Goal: Task Accomplishment & Management: Manage account settings

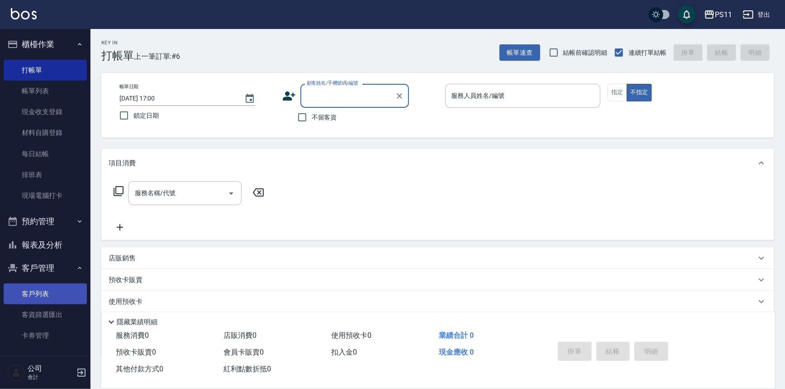
click at [66, 295] on link "客戶列表" at bounding box center [45, 293] width 83 height 21
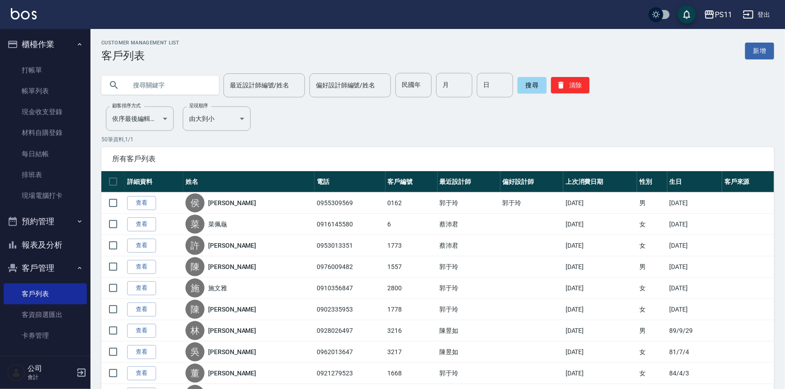
click at [149, 84] on input "text" at bounding box center [169, 85] width 85 height 24
click at [38, 72] on link "打帳單" at bounding box center [45, 70] width 83 height 21
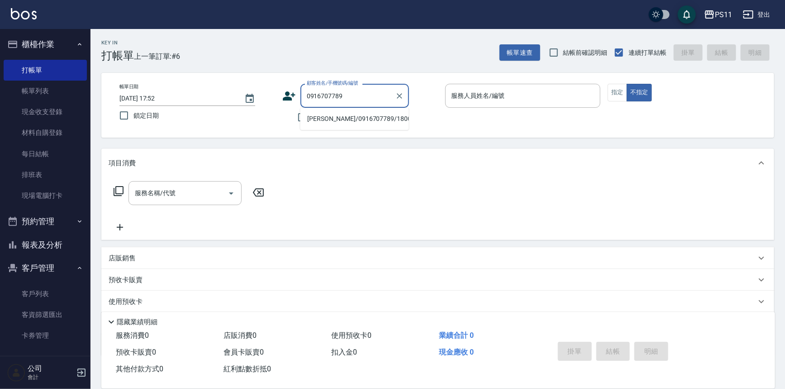
click at [380, 115] on li "[PERSON_NAME]/0916707789/1800" at bounding box center [354, 118] width 109 height 15
type input "[PERSON_NAME]/0916707789/1800"
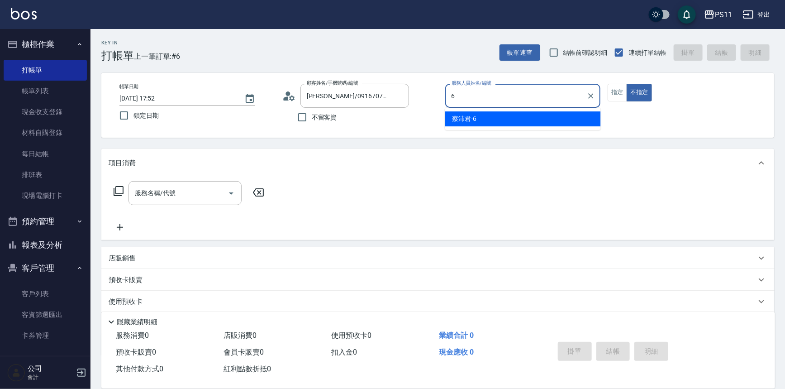
type input "[PERSON_NAME]6"
type button "false"
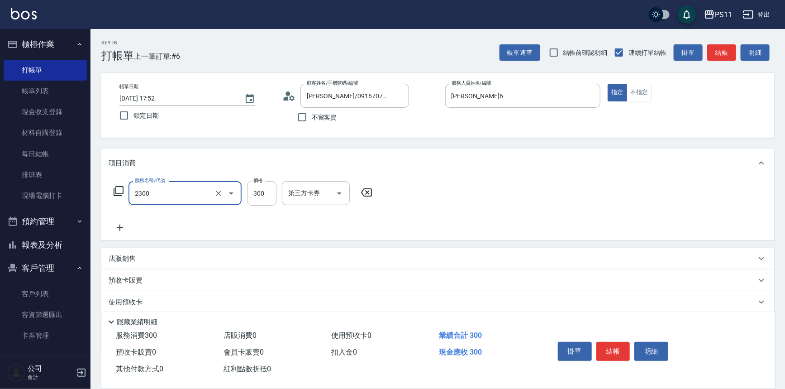
type input "剪髮(2300)"
type input "200"
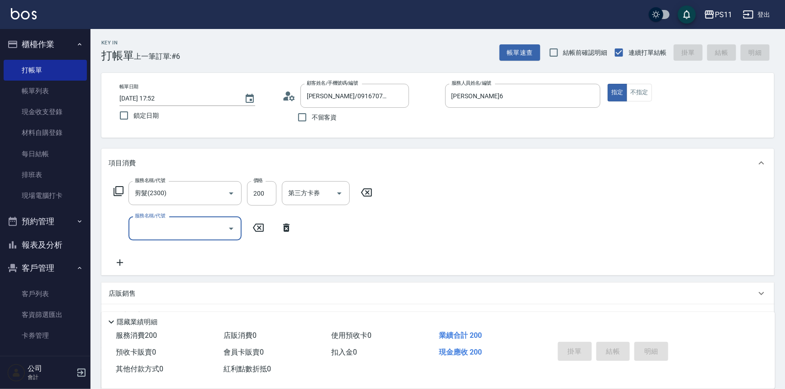
type input "2025/08/11 17:59"
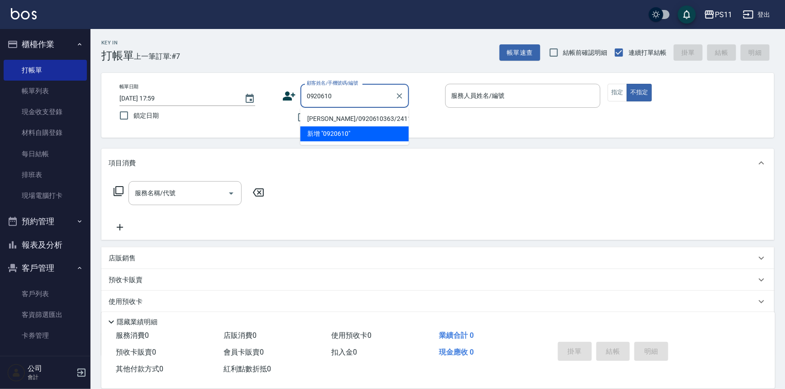
click at [343, 117] on li "[PERSON_NAME]/0920610363/2411" at bounding box center [354, 118] width 109 height 15
type input "[PERSON_NAME]/0920610363/2411"
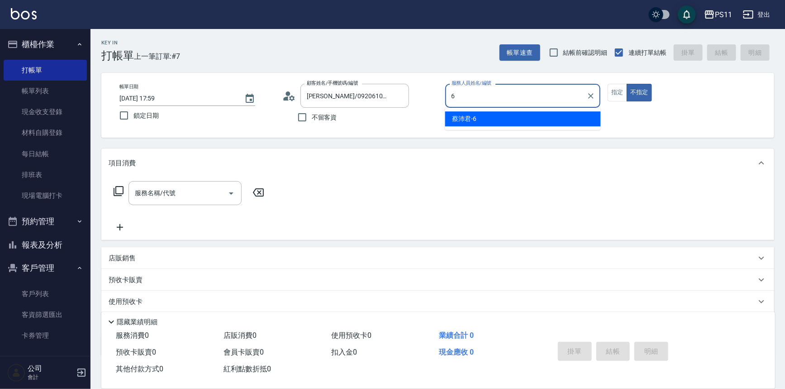
type input "[PERSON_NAME]6"
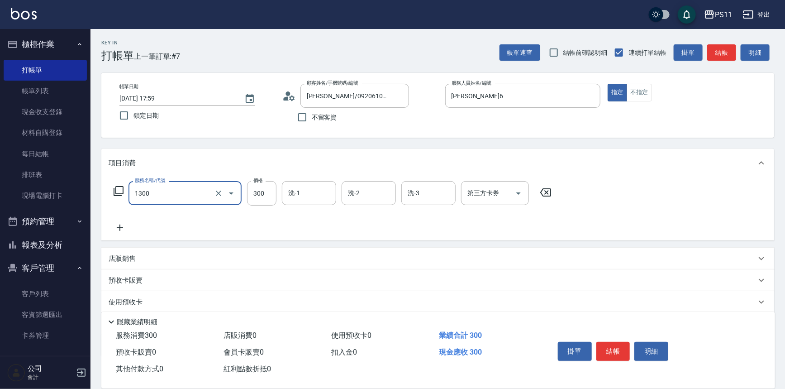
type input "洗髮300(1300)"
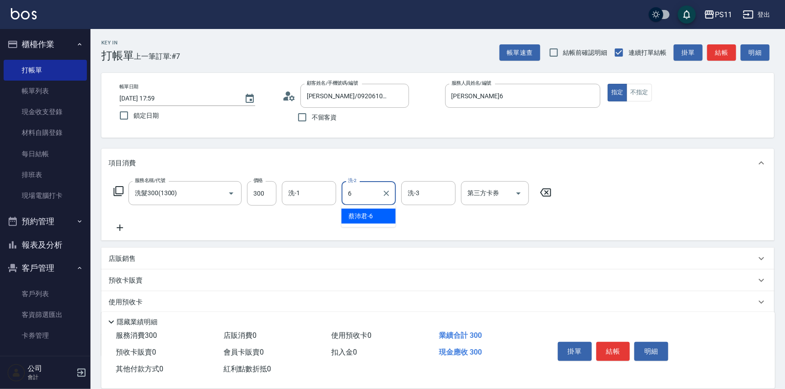
type input "[PERSON_NAME]6"
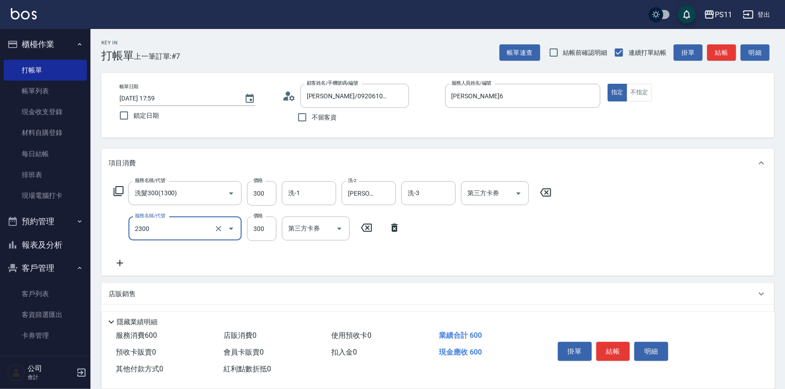
type input "剪髮(2300)"
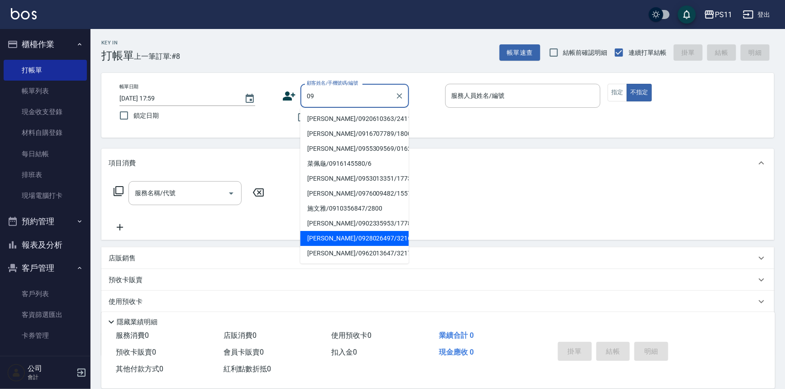
type input "0"
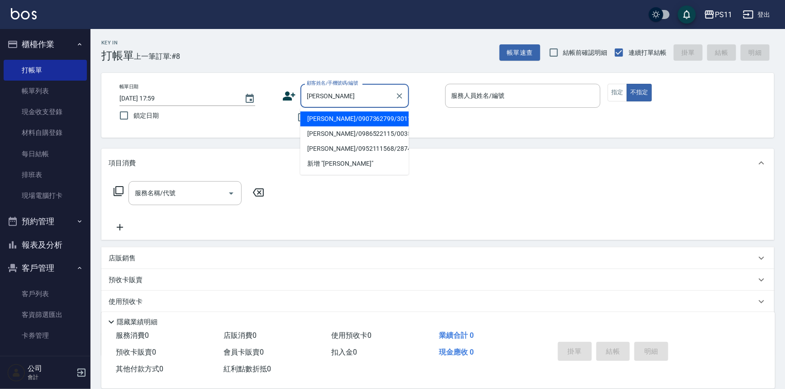
click at [351, 136] on li "[PERSON_NAME]/0986522115/0035" at bounding box center [354, 133] width 109 height 15
type input "[PERSON_NAME]/0986522115/0035"
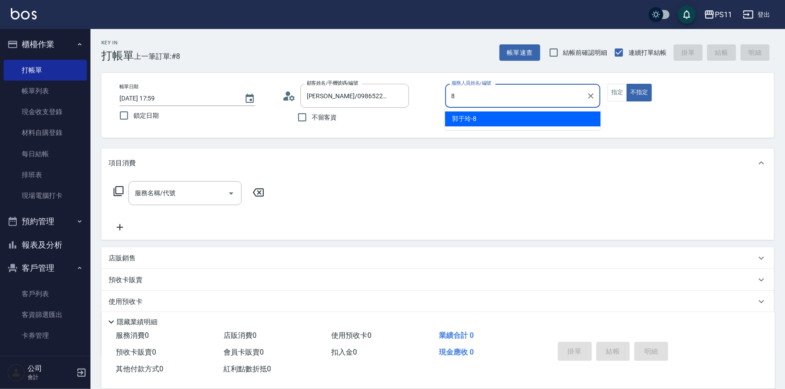
type input "郭于玲-8"
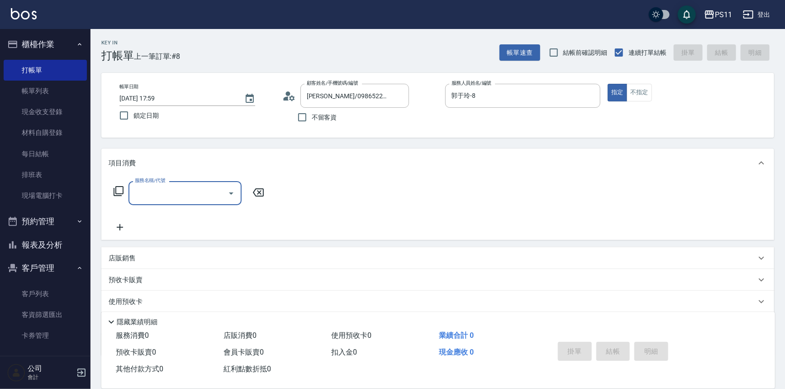
click at [235, 195] on icon "Open" at bounding box center [231, 193] width 11 height 11
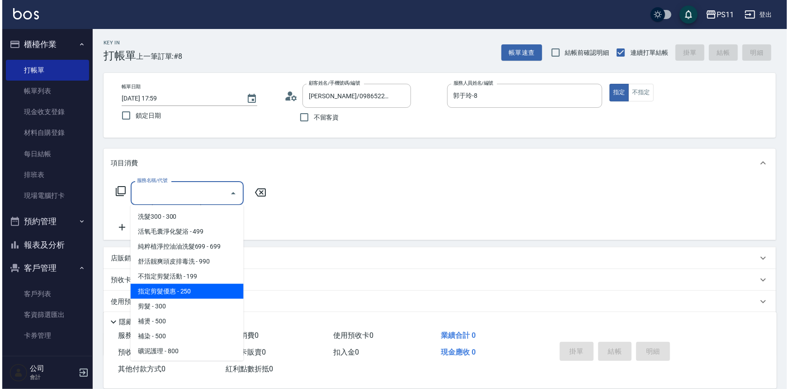
scroll to position [123, 0]
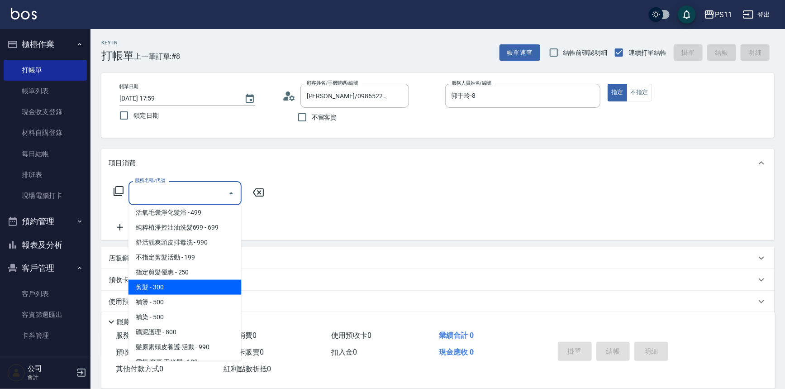
click at [175, 283] on span "剪髮 - 300" at bounding box center [184, 287] width 113 height 15
type input "剪髮(2300)"
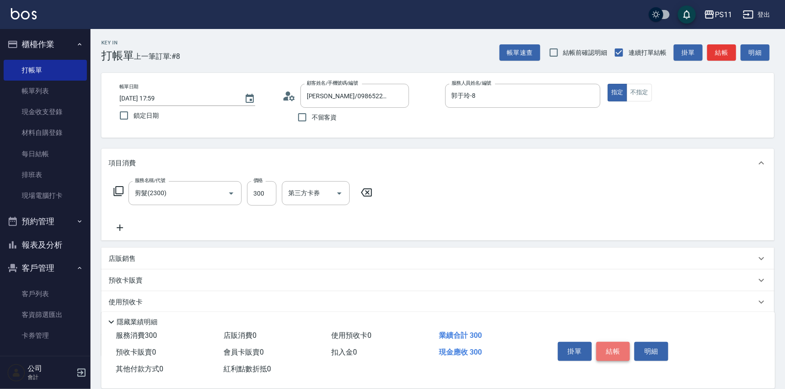
click at [615, 343] on button "結帳" at bounding box center [613, 351] width 34 height 19
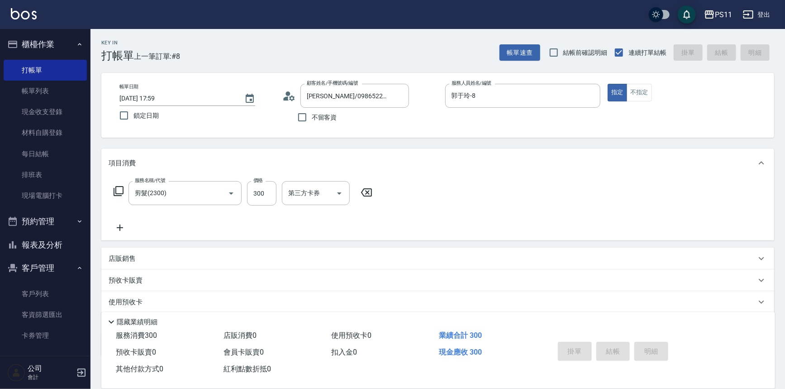
type input "2025/08/11 18:15"
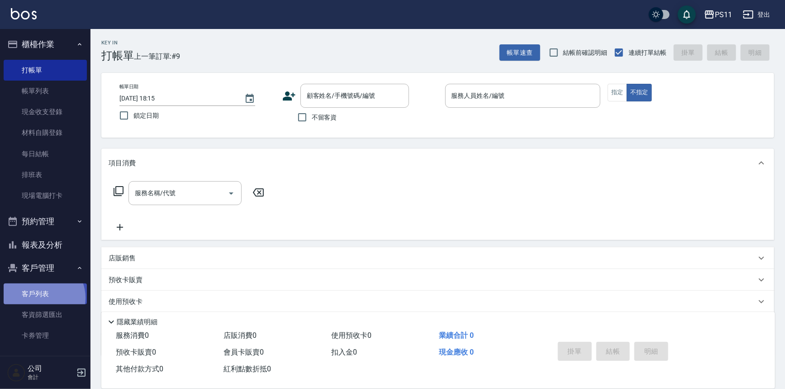
click at [41, 298] on link "客戶列表" at bounding box center [45, 293] width 83 height 21
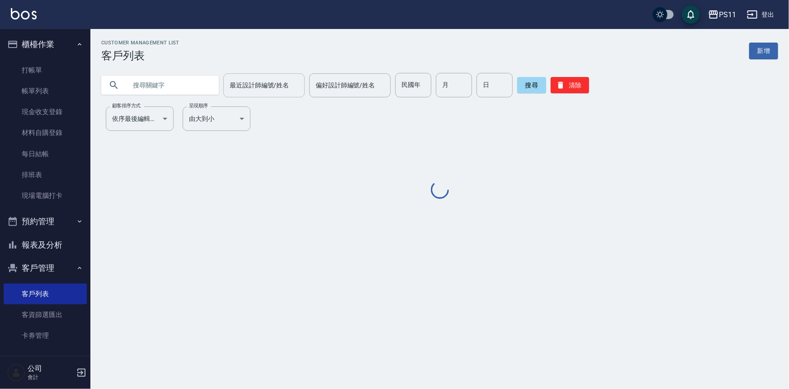
drag, startPoint x: 190, startPoint y: 85, endPoint x: 229, endPoint y: 81, distance: 39.5
click at [188, 84] on input "text" at bounding box center [169, 85] width 85 height 24
type input "0966108853"
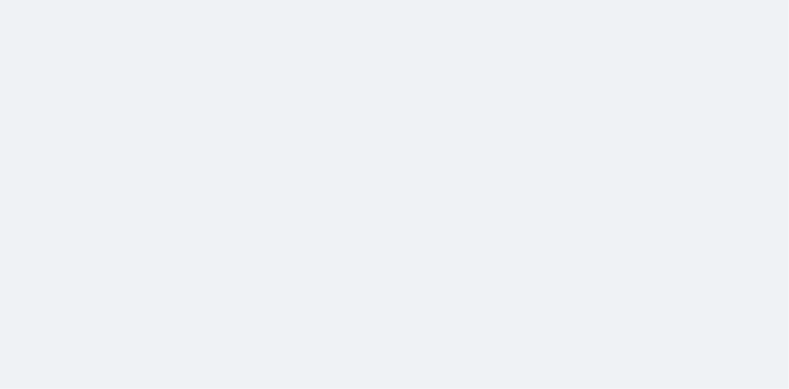
click at [407, 0] on html at bounding box center [394, 0] width 789 height 0
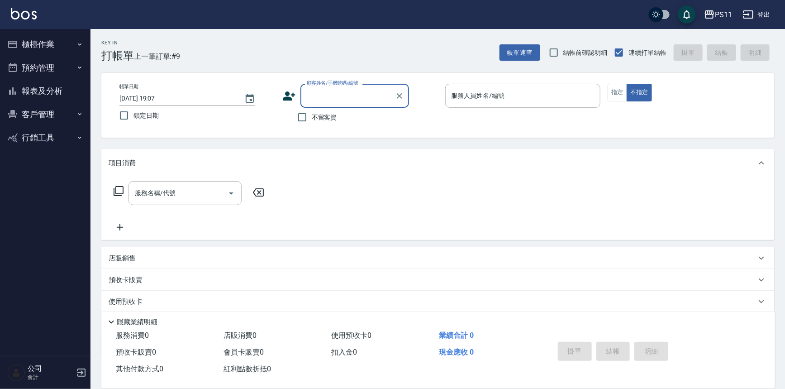
click at [68, 110] on button "客戶管理" at bounding box center [45, 115] width 83 height 24
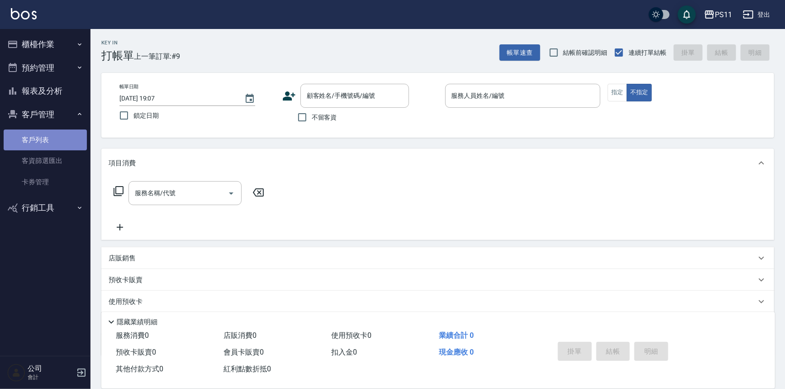
click at [64, 147] on link "客戶列表" at bounding box center [45, 139] width 83 height 21
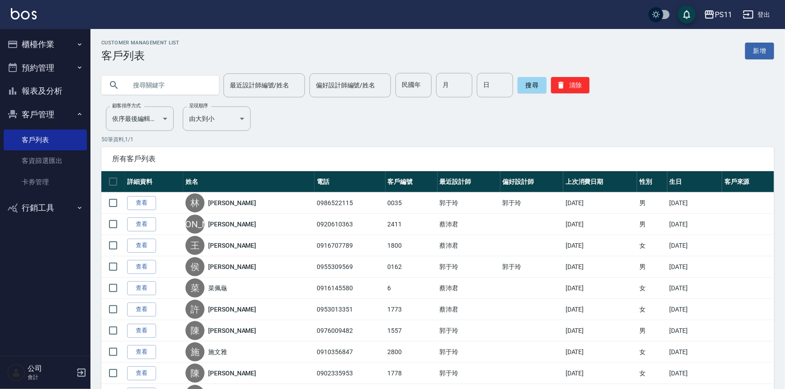
click at [196, 88] on input "text" at bounding box center [169, 85] width 85 height 24
type input "0908958920"
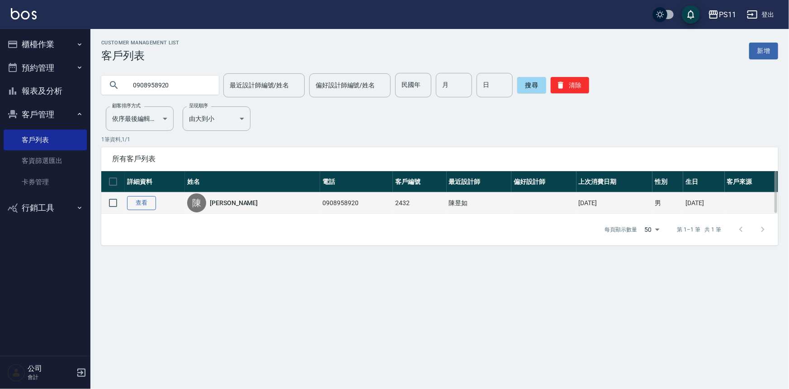
click at [141, 201] on link "查看" at bounding box center [141, 203] width 29 height 14
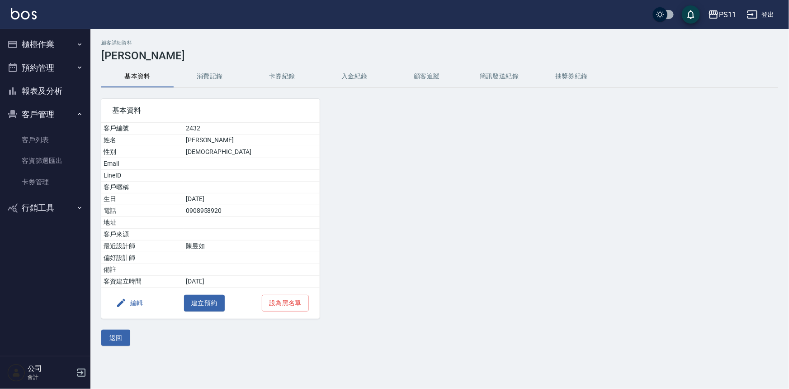
click at [199, 76] on button "消費記錄" at bounding box center [210, 77] width 72 height 22
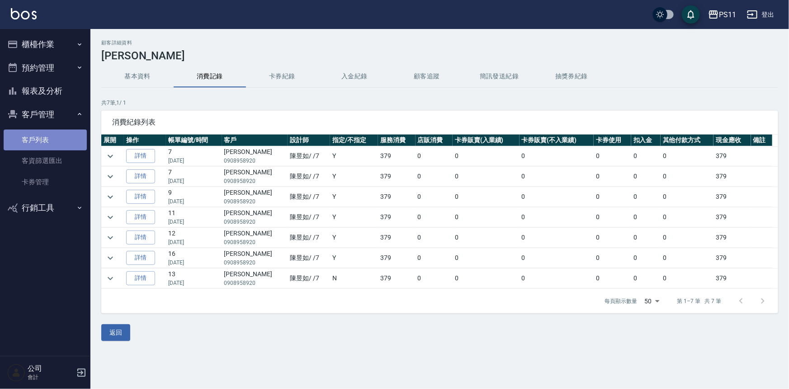
drag, startPoint x: 63, startPoint y: 138, endPoint x: 84, endPoint y: 58, distance: 83.1
click at [63, 138] on link "客戶列表" at bounding box center [45, 139] width 83 height 21
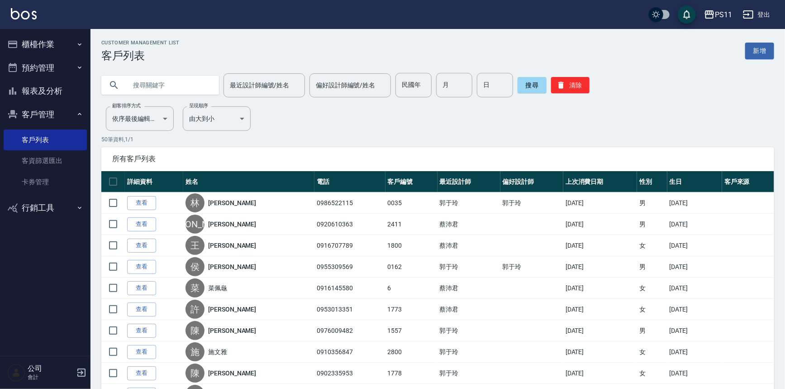
click at [45, 38] on button "櫃檯作業" at bounding box center [45, 45] width 83 height 24
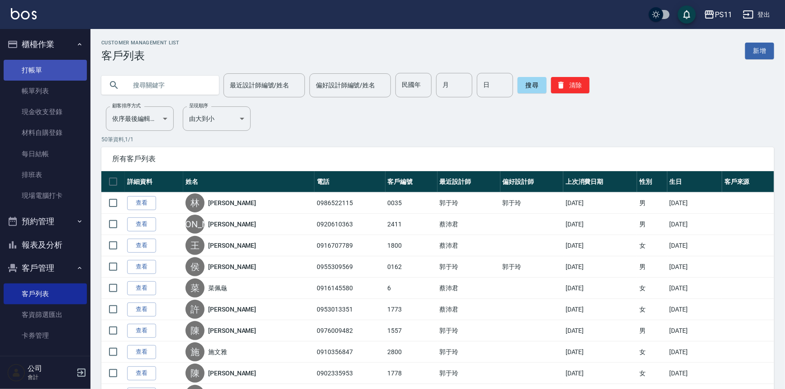
click at [66, 66] on link "打帳單" at bounding box center [45, 70] width 83 height 21
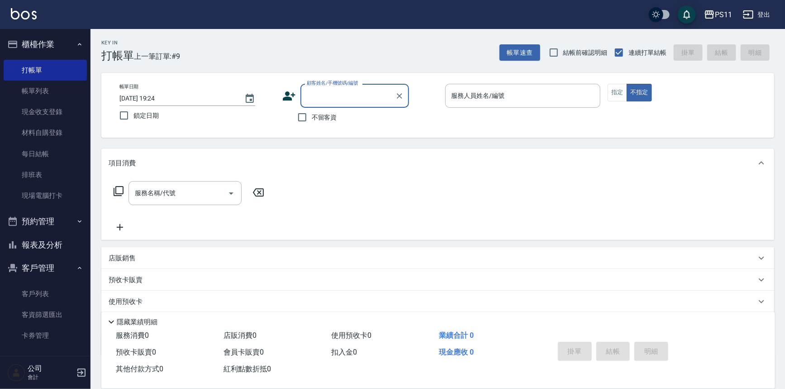
drag, startPoint x: 315, startPoint y: 95, endPoint x: 321, endPoint y: 98, distance: 6.7
click at [319, 95] on input "顧客姓名/手機號碼/編號" at bounding box center [347, 96] width 87 height 16
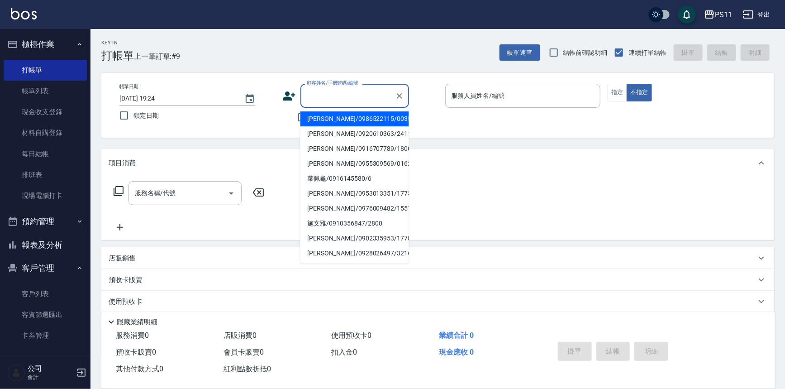
type input "ㄓ"
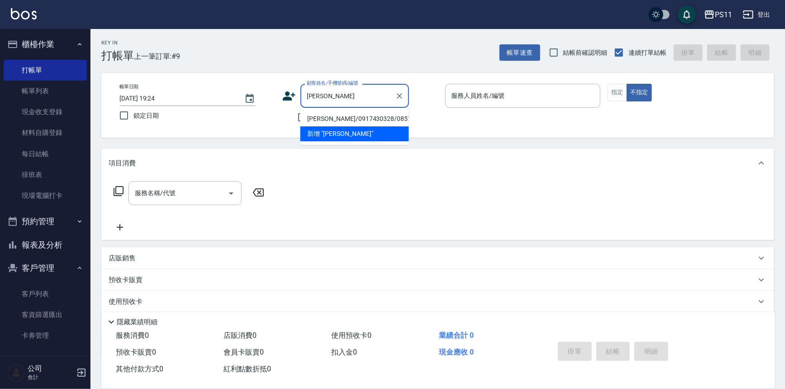
type input "[PERSON_NAME]"
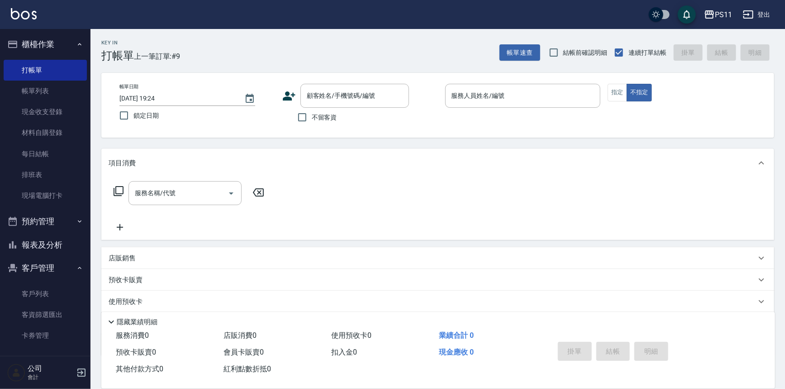
click at [469, 136] on div "帳單日期 [DATE] 19:24 鎖定日期 顧客姓名/手機號碼/編號 顧客姓名/手機號碼/編號 不留客資 服務人員姓名/編號 服務人員姓名/編號 指定 不指定" at bounding box center [437, 105] width 673 height 65
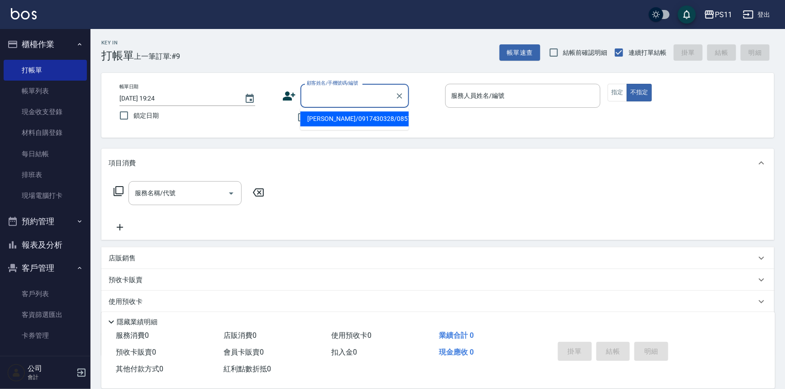
click at [366, 95] on input "顧客姓名/手機號碼/編號" at bounding box center [347, 96] width 87 height 16
click at [397, 109] on div "不留客資" at bounding box center [345, 117] width 127 height 19
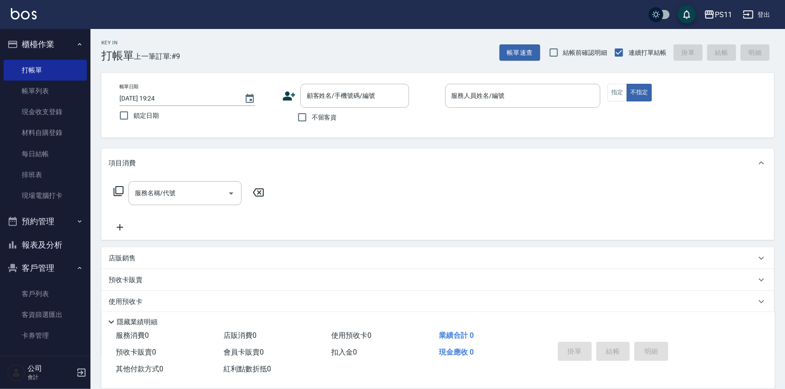
click at [348, 113] on div "不留客資" at bounding box center [345, 117] width 127 height 19
click at [348, 103] on input "顧客姓名/手機號碼/編號" at bounding box center [347, 96] width 87 height 16
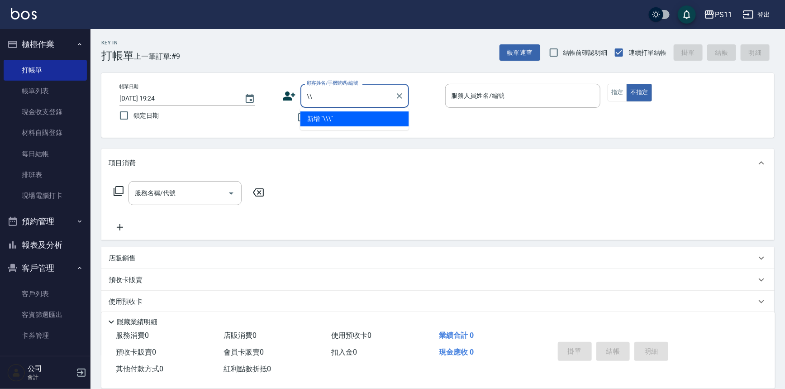
type input "\"
type input "直"
click at [328, 119] on li "[PERSON_NAME]/0917430328/0857" at bounding box center [354, 118] width 109 height 15
type input "[PERSON_NAME]/0917430328/0857"
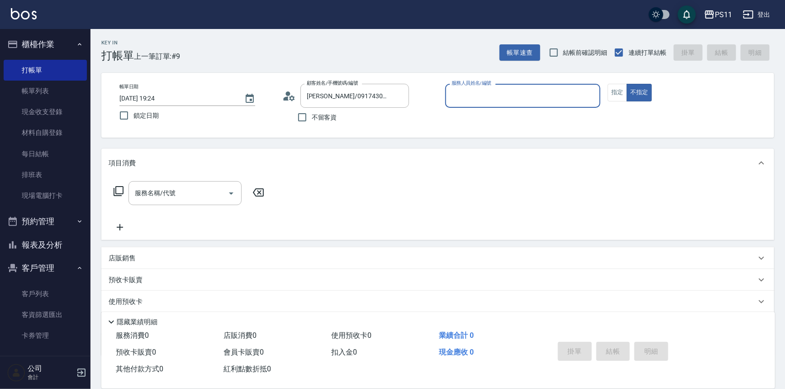
click at [539, 89] on input "服務人員姓名/編號" at bounding box center [522, 96] width 147 height 16
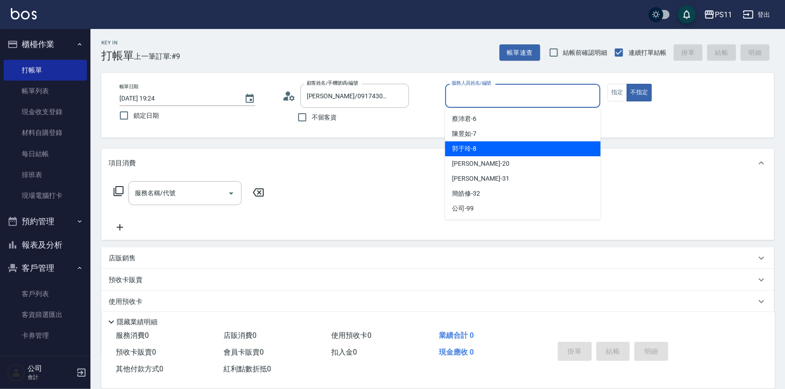
drag, startPoint x: 509, startPoint y: 150, endPoint x: 519, endPoint y: 147, distance: 10.0
click at [509, 149] on div "郭于玲 -8" at bounding box center [523, 148] width 156 height 15
type input "郭于玲-8"
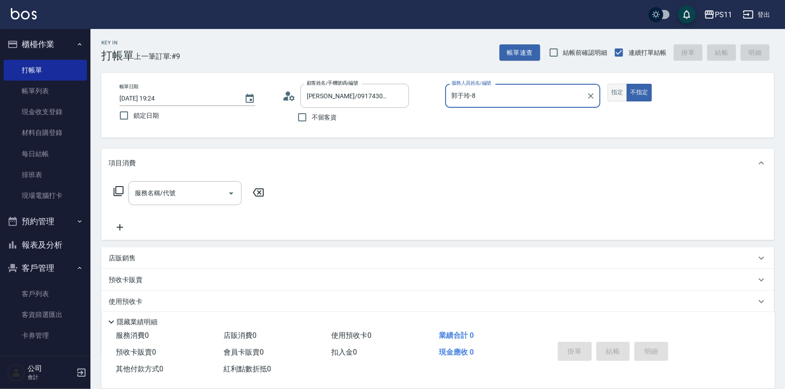
click at [615, 95] on button "指定" at bounding box center [617, 93] width 19 height 18
click at [118, 194] on icon at bounding box center [118, 190] width 11 height 11
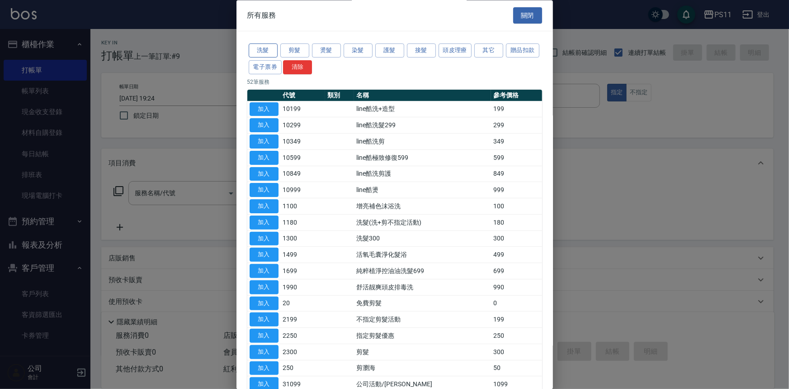
click at [270, 49] on button "洗髮" at bounding box center [263, 51] width 29 height 14
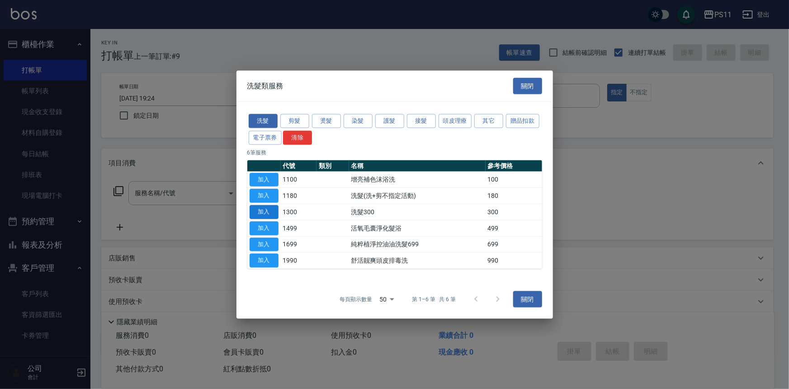
click at [260, 216] on button "加入" at bounding box center [264, 212] width 29 height 14
type input "洗髮300(1300)"
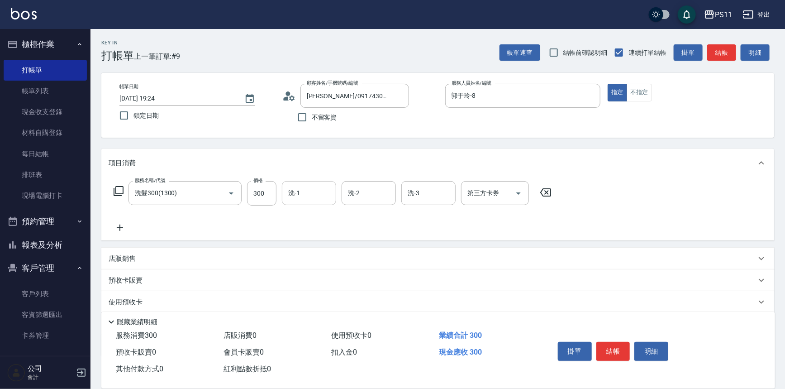
click at [309, 192] on input "洗-1" at bounding box center [309, 193] width 46 height 16
type input "郭于玲-8"
click at [123, 233] on div "服務名稱/代號 洗髮300(1300) 服務名稱/代號 價格 300 價格 洗-1 [PERSON_NAME]-8 洗-1 洗-2 洗-2 洗-3 洗-3 第…" at bounding box center [437, 208] width 673 height 63
click at [123, 230] on icon at bounding box center [120, 227] width 23 height 11
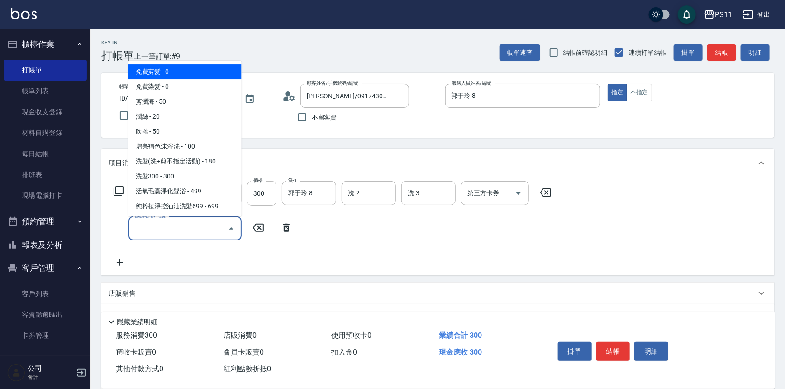
click at [134, 225] on input "服務名稱/代號" at bounding box center [178, 228] width 91 height 16
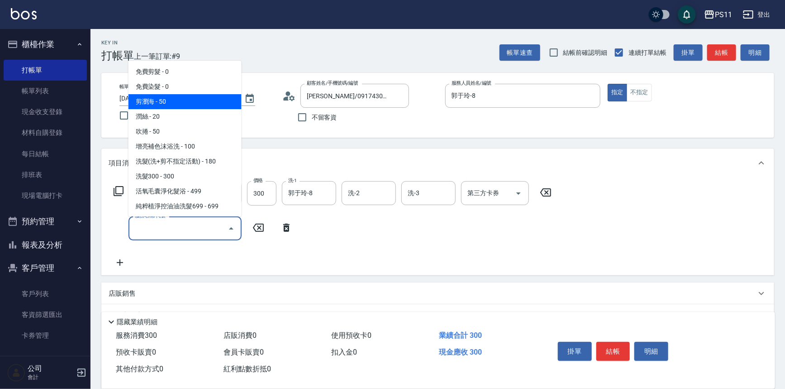
click at [200, 104] on span "剪瀏海 - 50" at bounding box center [184, 101] width 113 height 15
type input "剪瀏海(250)"
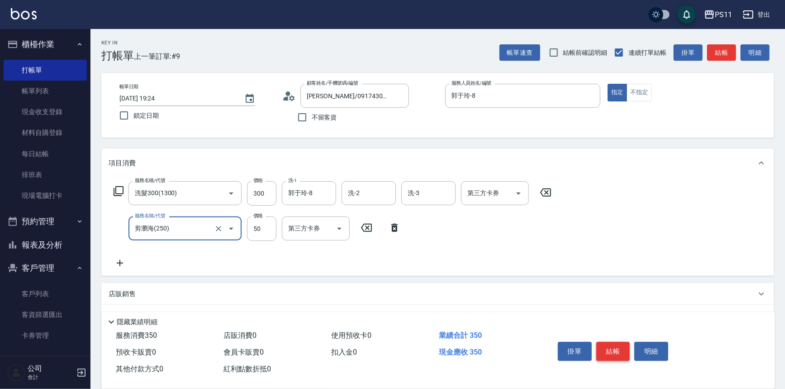
click at [617, 347] on button "結帳" at bounding box center [613, 351] width 34 height 19
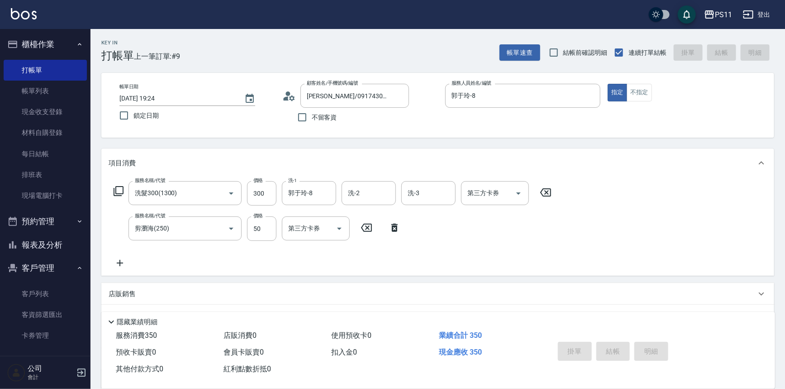
type input "[DATE] 19:25"
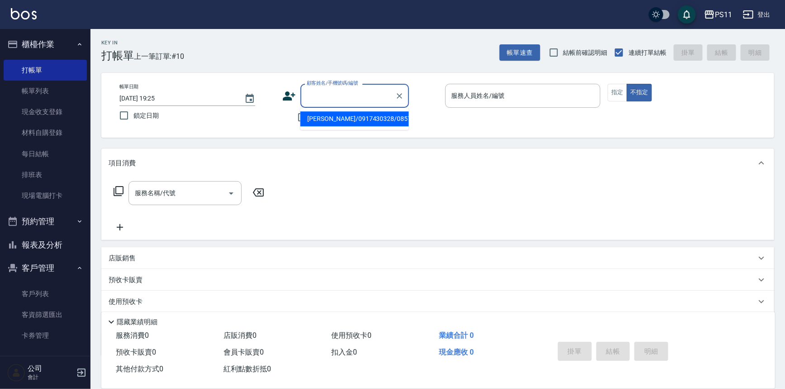
click at [317, 89] on input "顧客姓名/手機號碼/編號" at bounding box center [347, 96] width 87 height 16
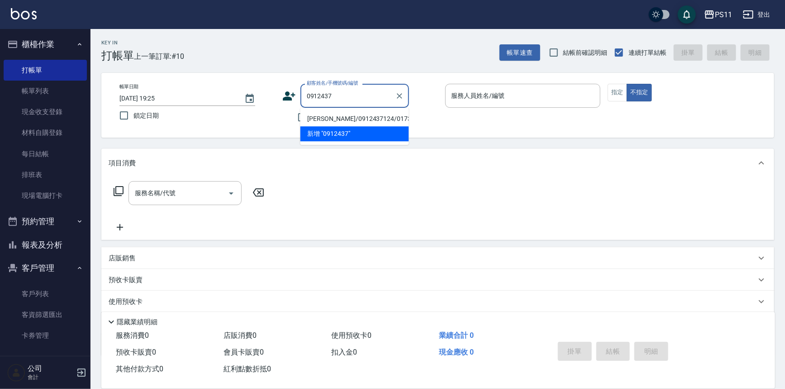
click at [376, 116] on li "[PERSON_NAME]/0912437124/0173" at bounding box center [354, 118] width 109 height 15
type input "[PERSON_NAME]/0912437124/0173"
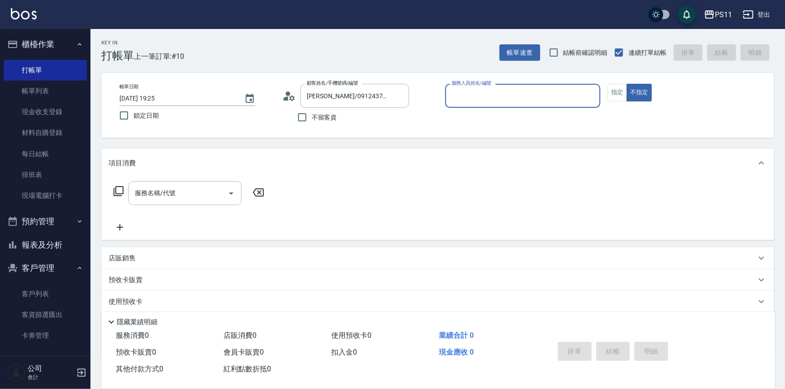
click at [491, 92] on input "服務人員姓名/編號" at bounding box center [522, 96] width 147 height 16
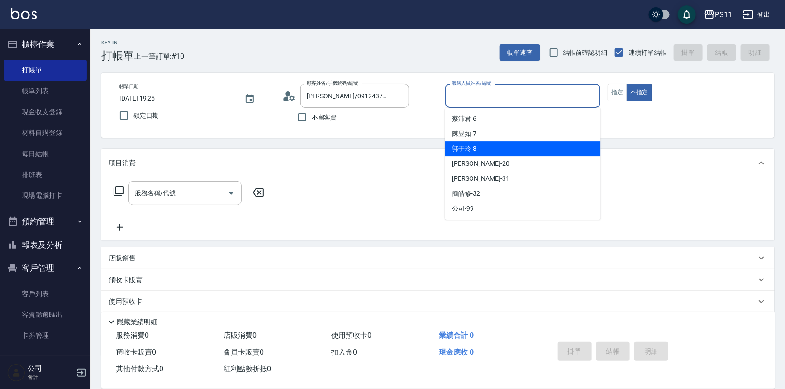
click at [495, 145] on div "郭于玲 -8" at bounding box center [523, 148] width 156 height 15
type input "郭于玲-8"
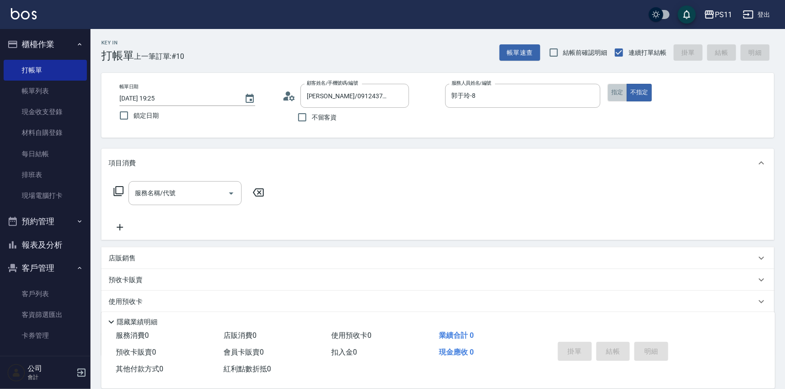
click at [614, 95] on button "指定" at bounding box center [617, 93] width 19 height 18
click at [114, 187] on icon at bounding box center [118, 190] width 11 height 11
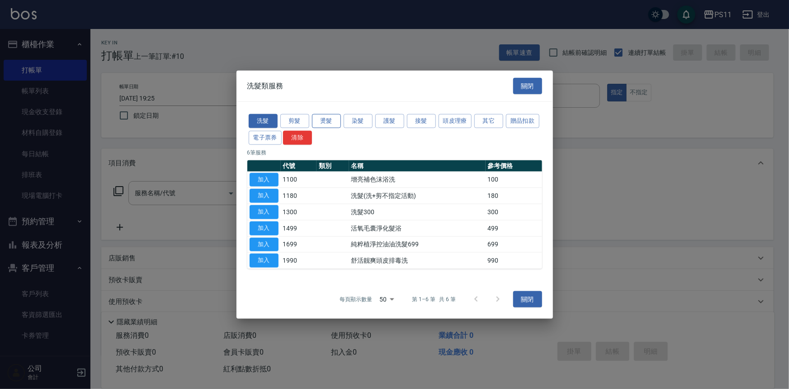
click at [322, 118] on button "燙髮" at bounding box center [326, 121] width 29 height 14
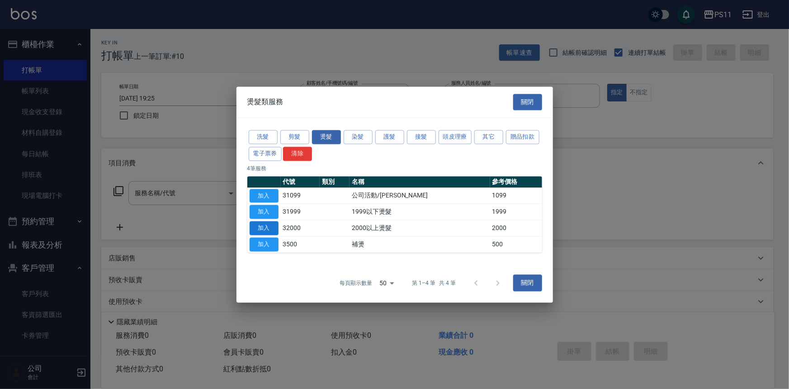
click at [260, 230] on button "加入" at bounding box center [264, 228] width 29 height 14
type input "2000以上燙髮(32000)"
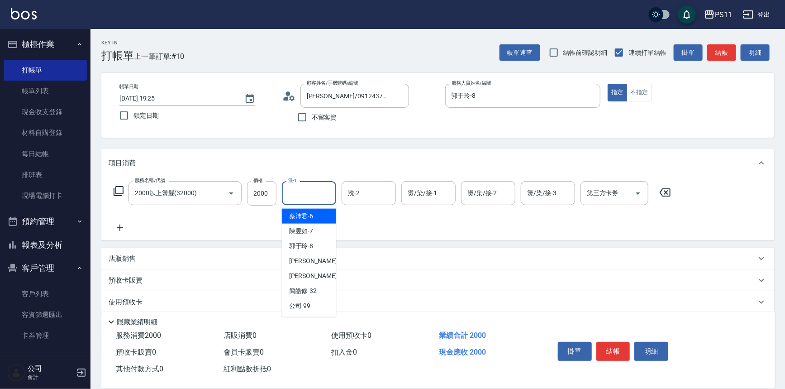
click at [312, 194] on input "洗-1" at bounding box center [309, 193] width 46 height 16
type input "[PERSON_NAME]-31"
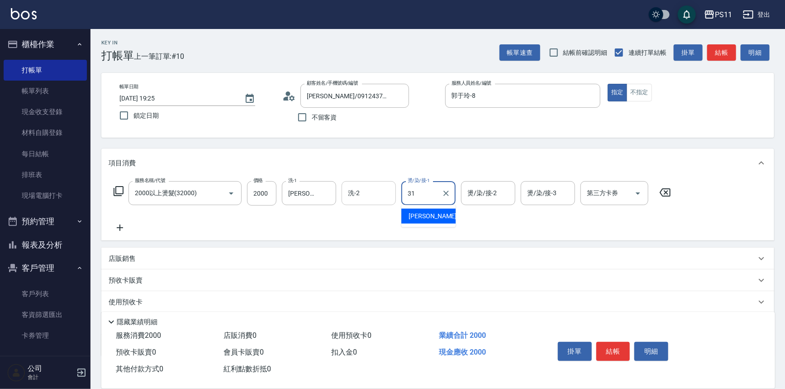
type input "[PERSON_NAME]-31"
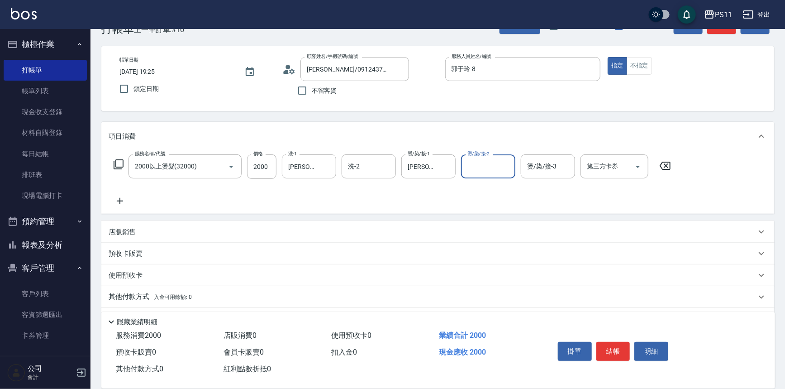
scroll to position [52, 0]
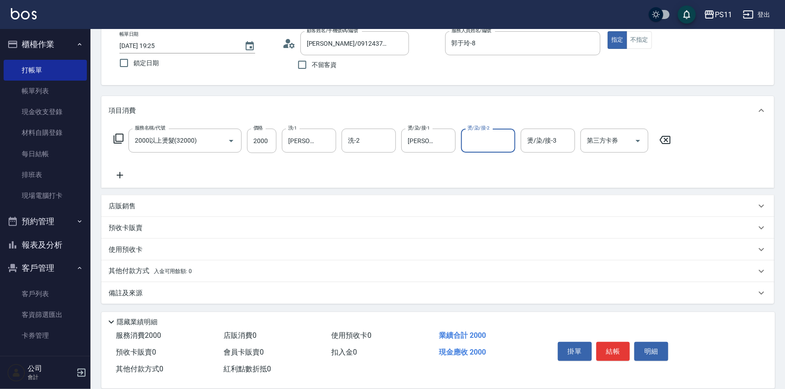
click at [137, 275] on p "其他付款方式 入金可用餘額: 0" at bounding box center [150, 271] width 83 height 10
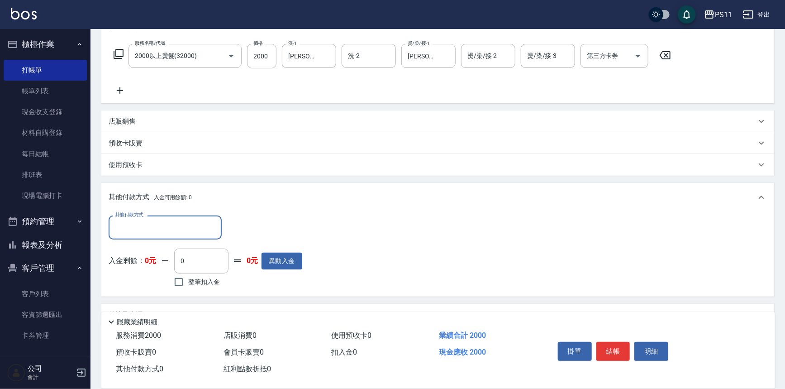
scroll to position [0, 0]
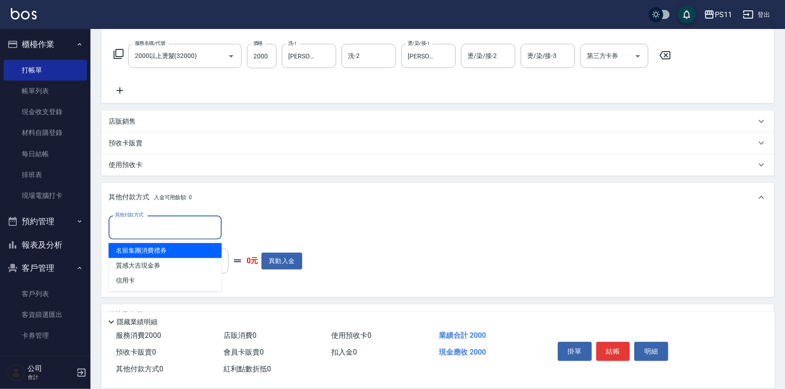
click at [167, 219] on input "其他付款方式" at bounding box center [165, 227] width 105 height 16
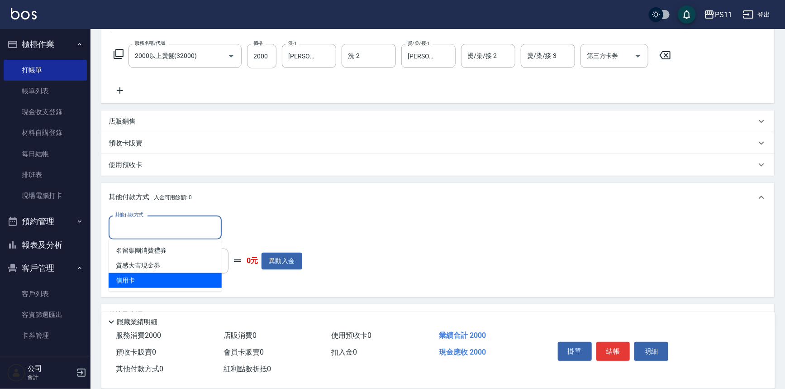
click at [159, 276] on span "信用卡" at bounding box center [165, 280] width 113 height 15
type input "信用卡"
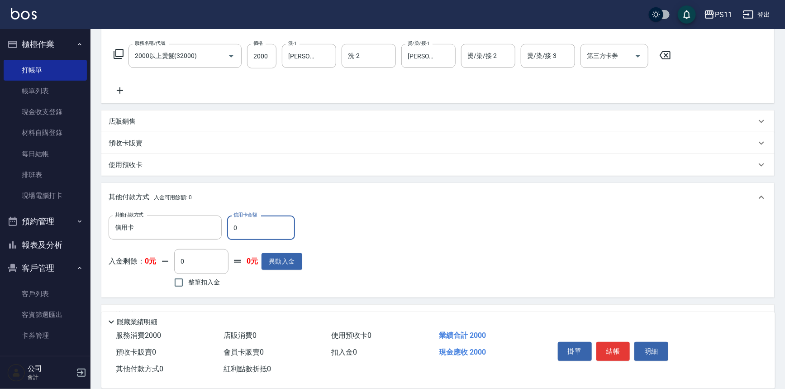
drag, startPoint x: 269, startPoint y: 221, endPoint x: 154, endPoint y: 243, distance: 117.4
click at [154, 243] on div "其他付款方式 信用卡 其他付款方式 信用卡金額 0 信用卡金額 入金剩餘： 0元 0 ​ 整筆扣入金 0元 異動入金" at bounding box center [206, 252] width 194 height 74
type input "2000"
click at [624, 351] on button "結帳" at bounding box center [613, 351] width 34 height 19
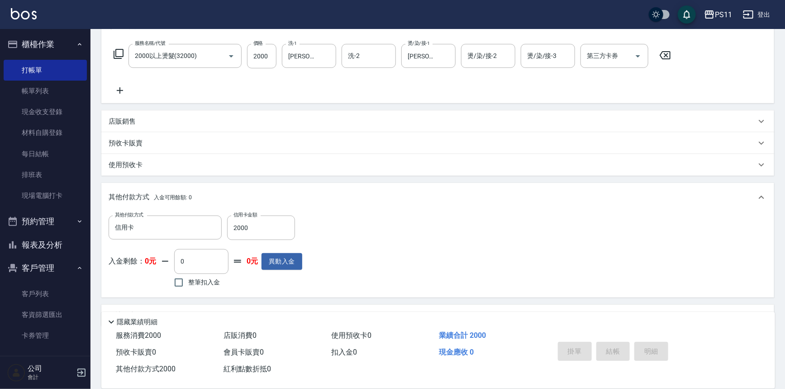
type input "[DATE] 19:40"
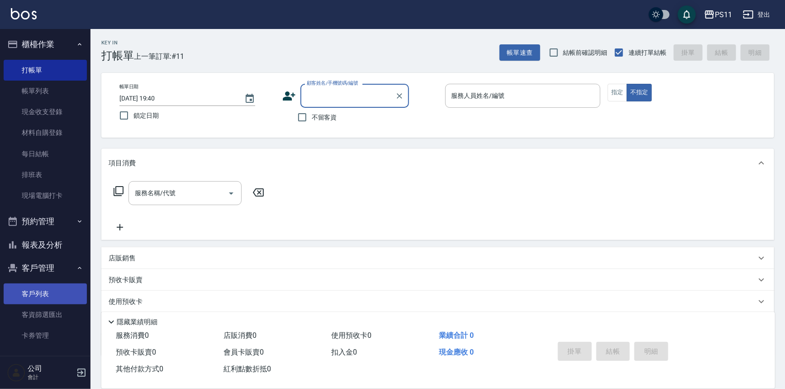
click at [41, 294] on link "客戶列表" at bounding box center [45, 293] width 83 height 21
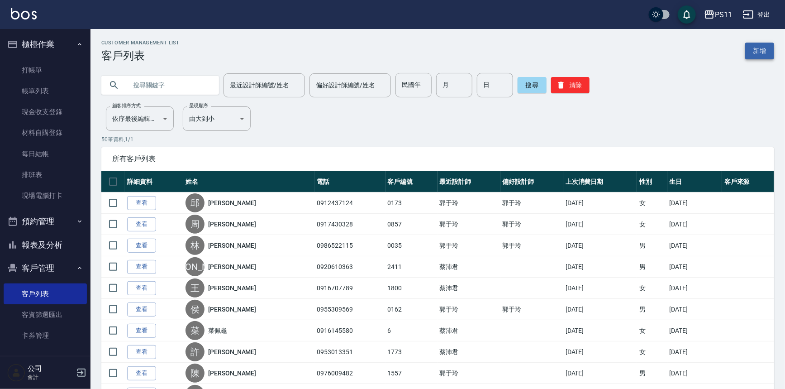
click at [761, 43] on link "新增" at bounding box center [759, 51] width 29 height 17
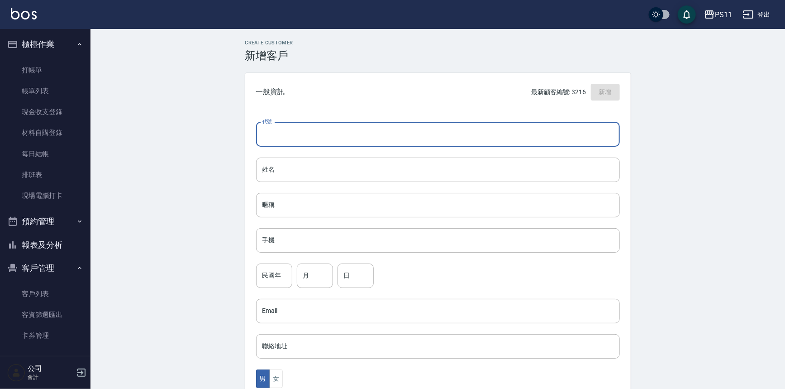
drag, startPoint x: 404, startPoint y: 138, endPoint x: 414, endPoint y: 135, distance: 10.9
click at [404, 138] on input "代號" at bounding box center [438, 134] width 364 height 24
type input "3220"
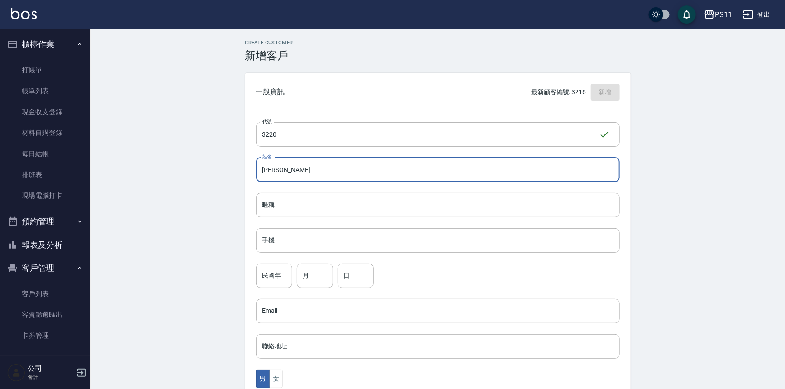
type input "[PERSON_NAME]"
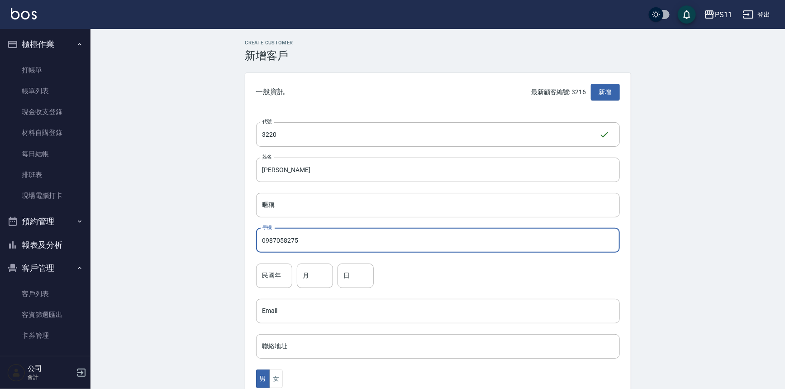
type input "0987058275"
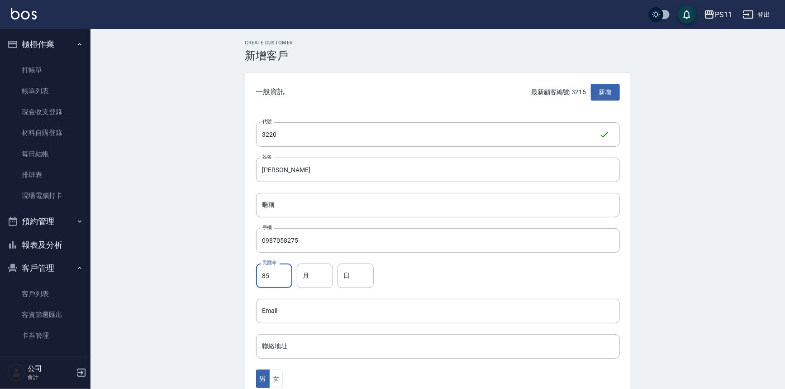
type input "85"
type input "7"
type input "5"
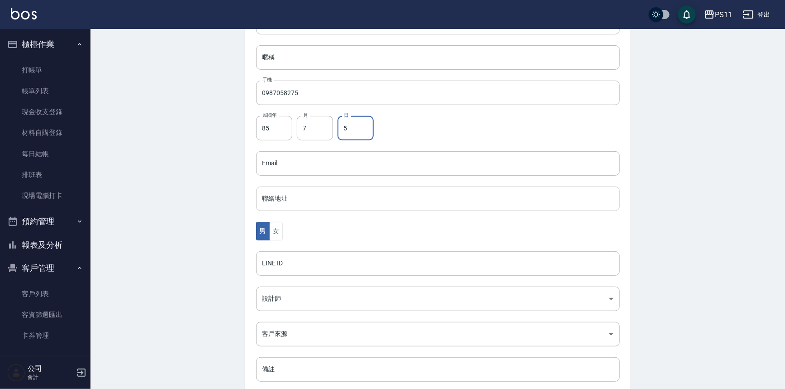
scroll to position [164, 0]
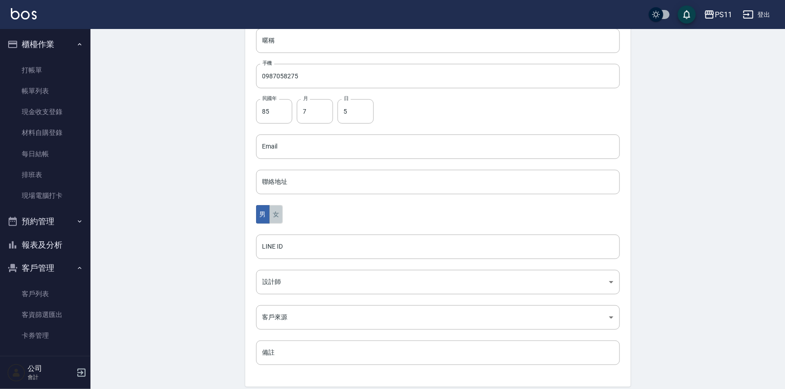
click at [271, 211] on button "女" at bounding box center [276, 214] width 14 height 19
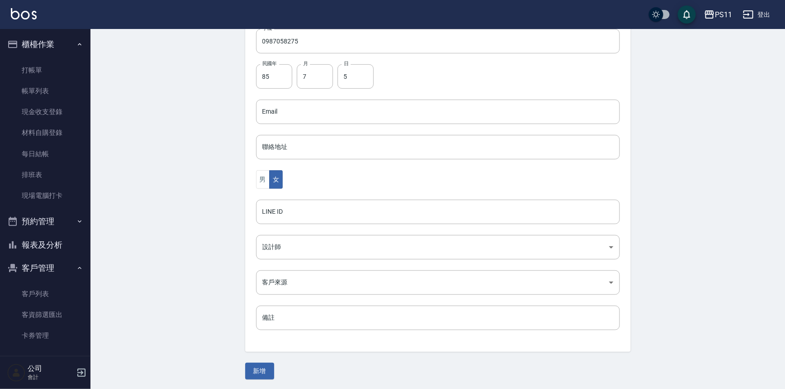
scroll to position [199, 0]
drag, startPoint x: 261, startPoint y: 365, endPoint x: 262, endPoint y: 354, distance: 10.9
click at [262, 365] on button "新增" at bounding box center [259, 370] width 29 height 17
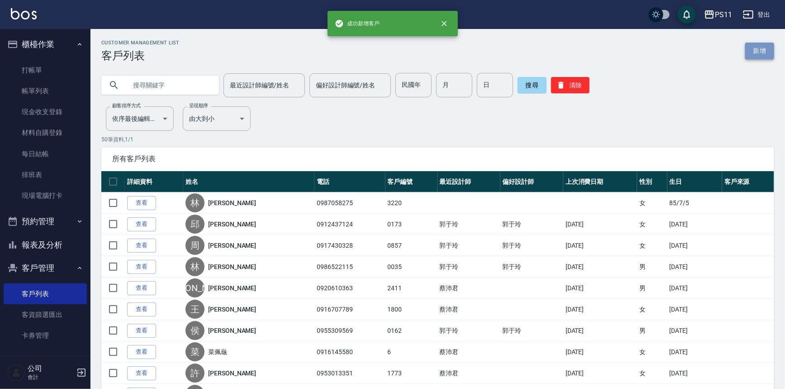
click at [765, 49] on link "新增" at bounding box center [759, 51] width 29 height 17
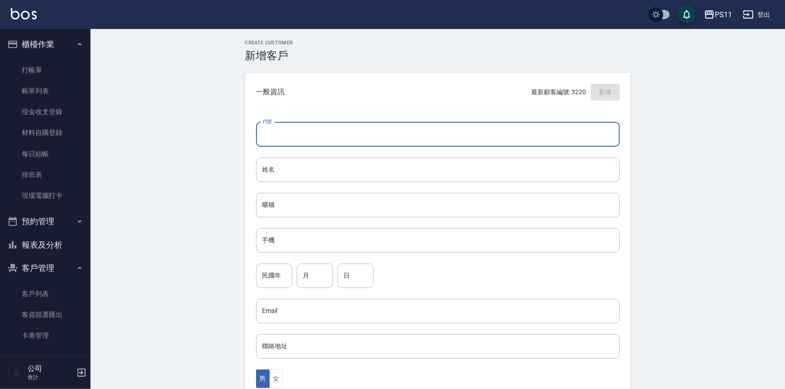
click at [425, 128] on input "代號" at bounding box center [438, 134] width 364 height 24
type input "3219"
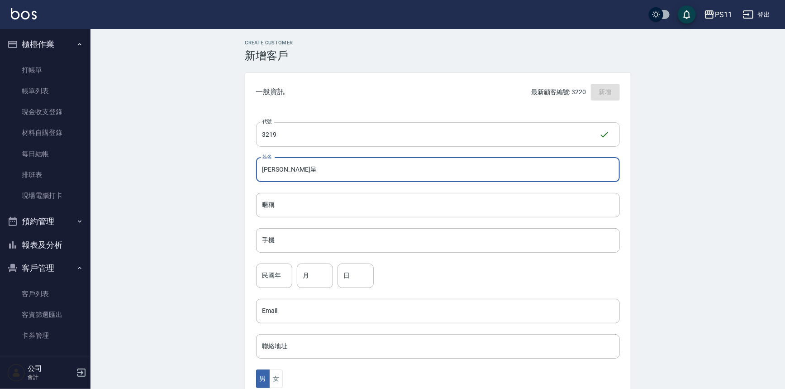
type input "[PERSON_NAME]呈"
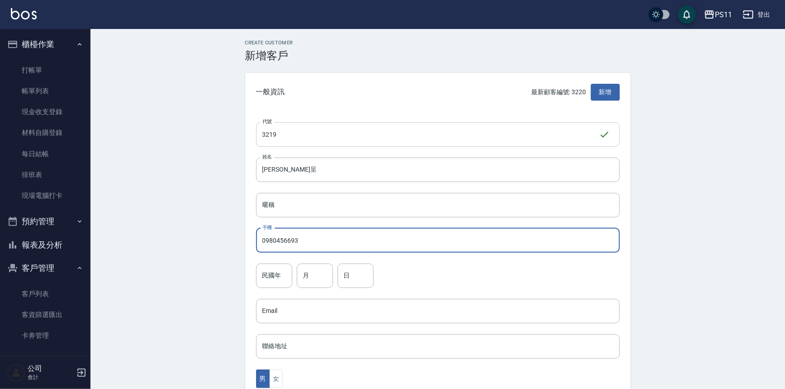
type input "0980456693"
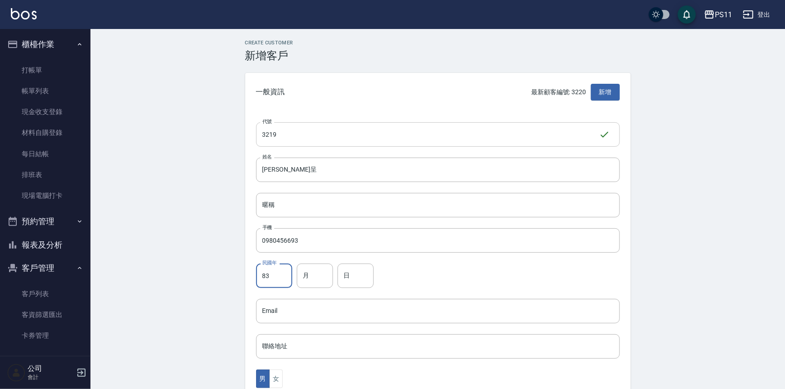
type input "83"
type input "7"
type input "9"
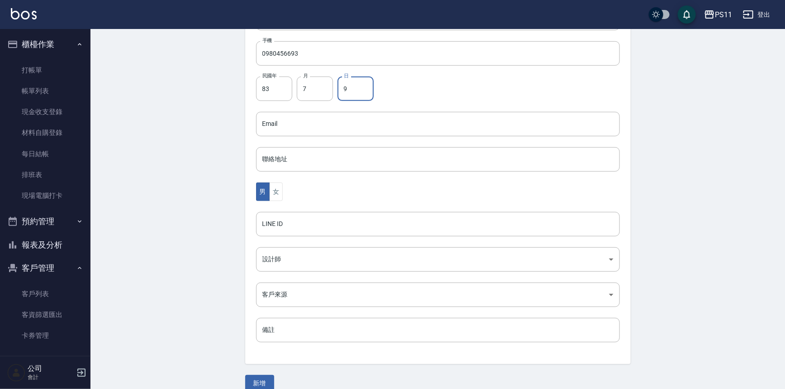
scroll to position [199, 0]
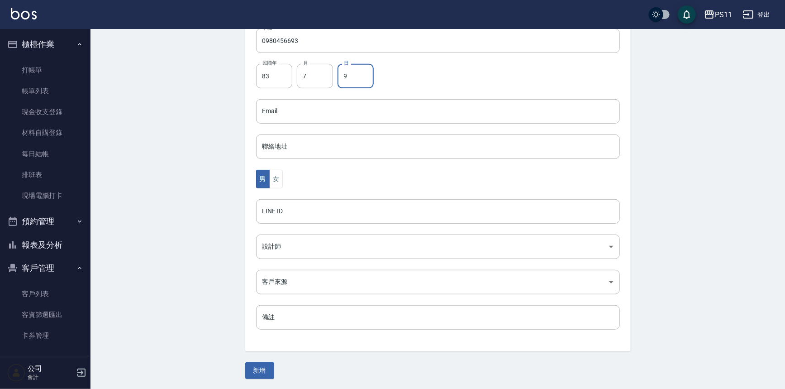
drag, startPoint x: 263, startPoint y: 365, endPoint x: 250, endPoint y: 360, distance: 13.6
click at [257, 362] on button "新增" at bounding box center [259, 370] width 29 height 17
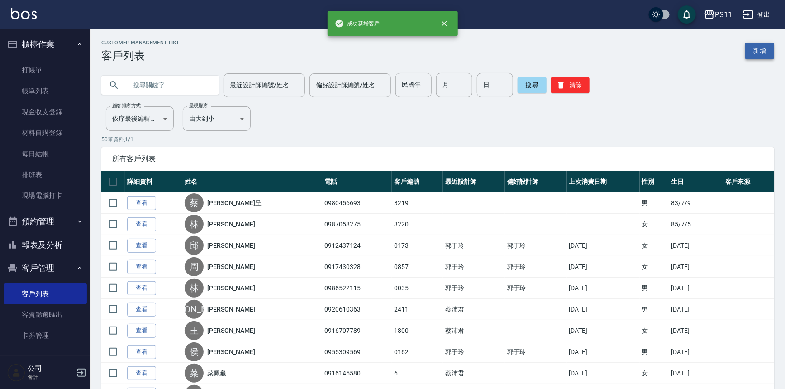
click at [756, 47] on link "新增" at bounding box center [759, 51] width 29 height 17
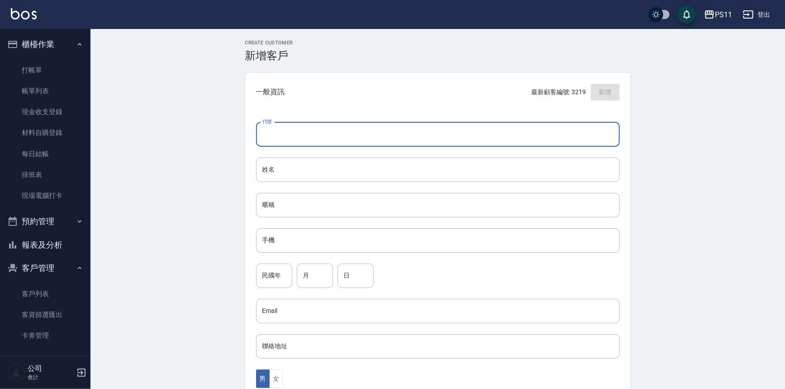
click at [321, 131] on input "代號" at bounding box center [438, 134] width 364 height 24
type input "3218"
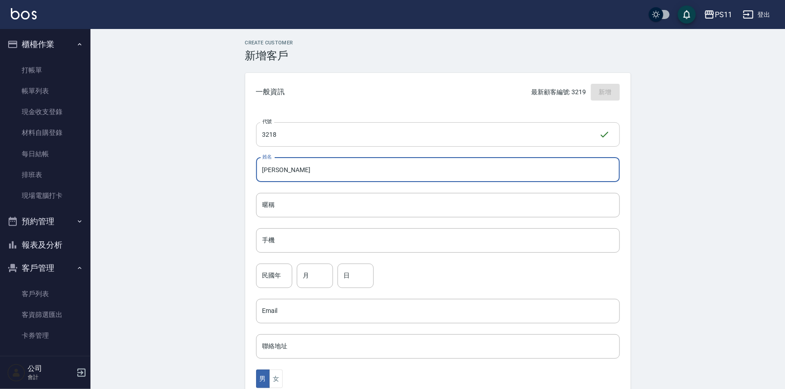
type input "[PERSON_NAME]"
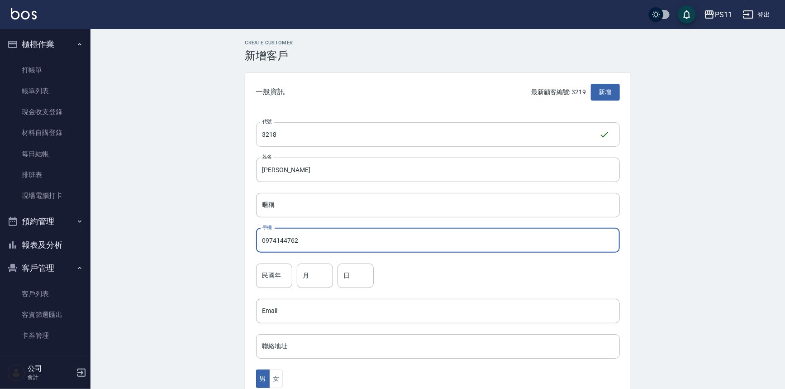
type input "0974144762"
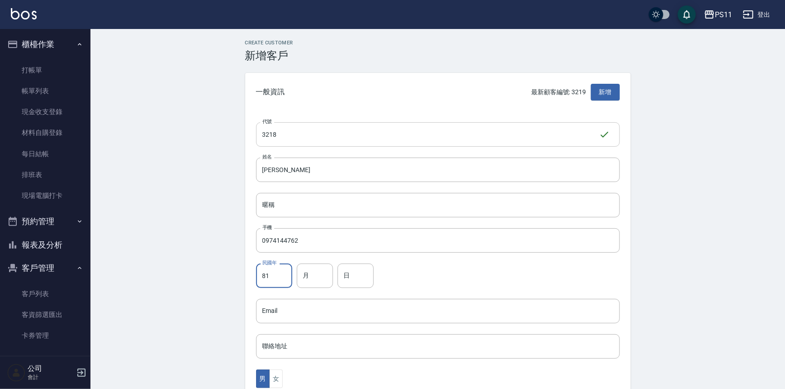
type input "81"
type input "8"
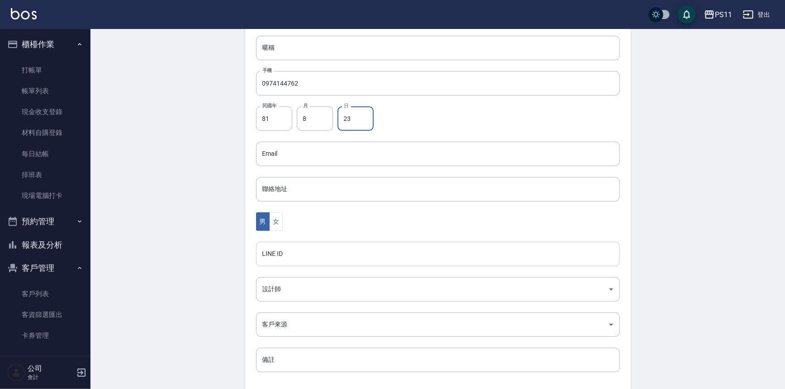
scroll to position [164, 0]
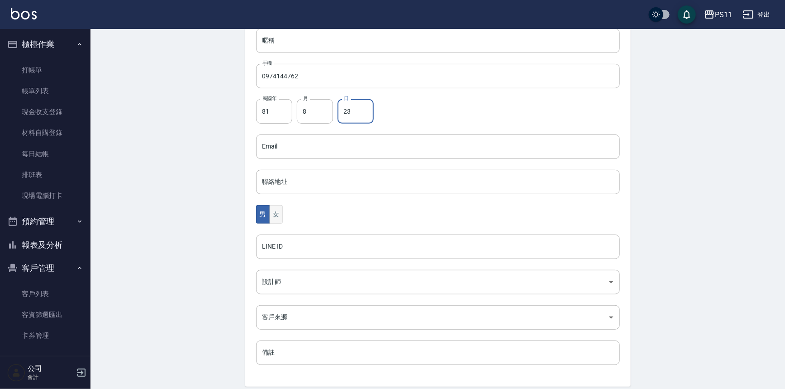
type input "23"
click at [273, 215] on button "女" at bounding box center [276, 214] width 14 height 19
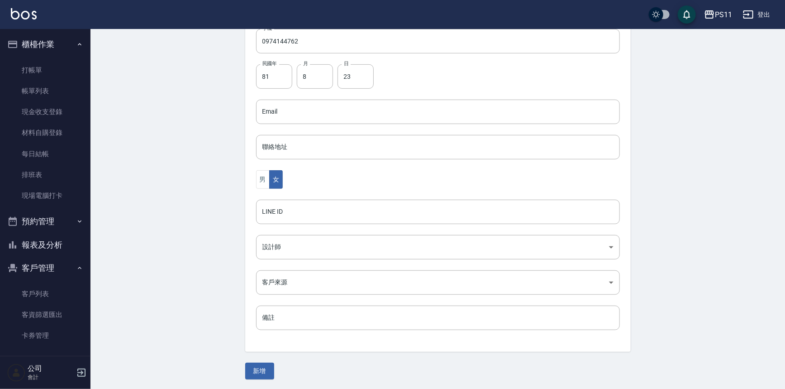
scroll to position [199, 0]
click at [271, 365] on button "新增" at bounding box center [259, 370] width 29 height 17
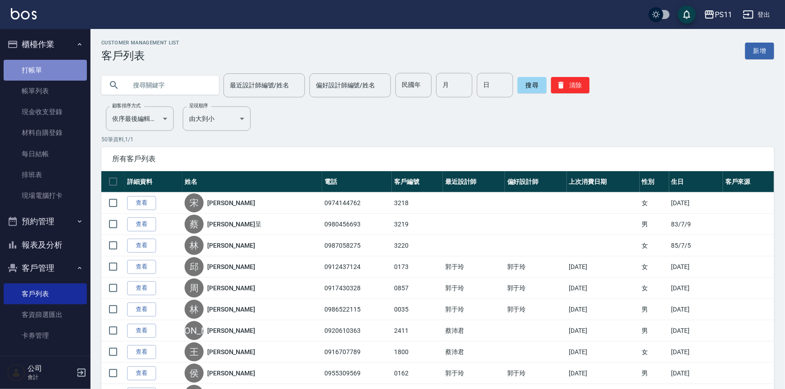
click at [49, 66] on link "打帳單" at bounding box center [45, 70] width 83 height 21
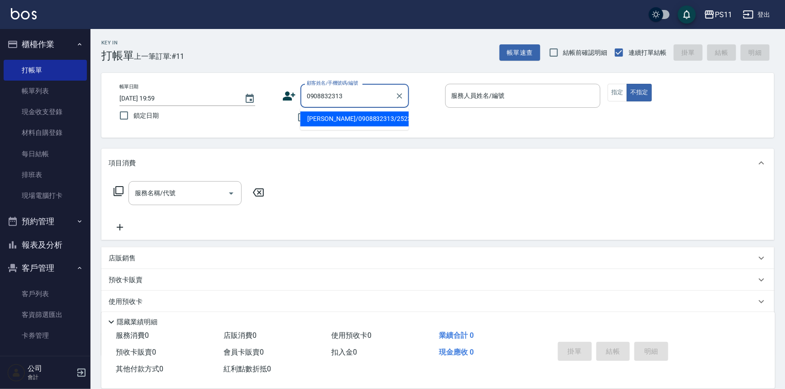
type input "[PERSON_NAME]/0908832313/2523"
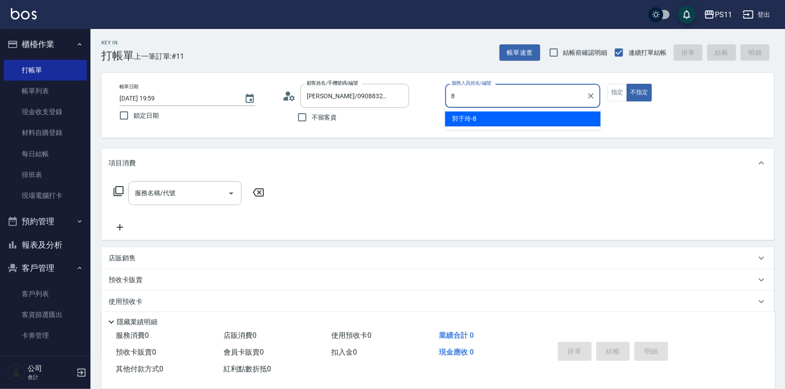
type input "郭于玲-8"
type button "false"
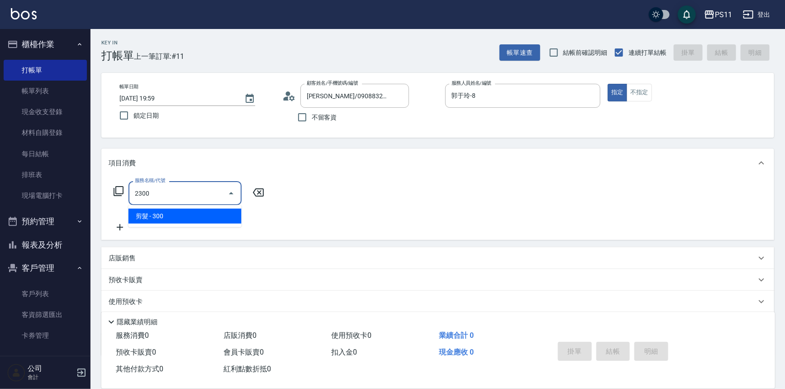
type input "剪髮(2300)"
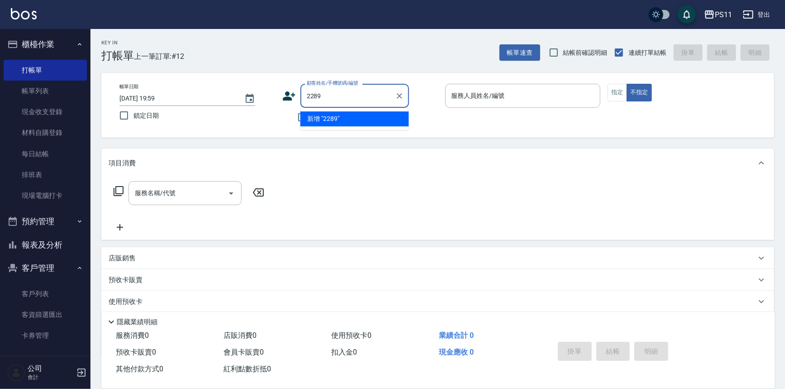
type input "2289"
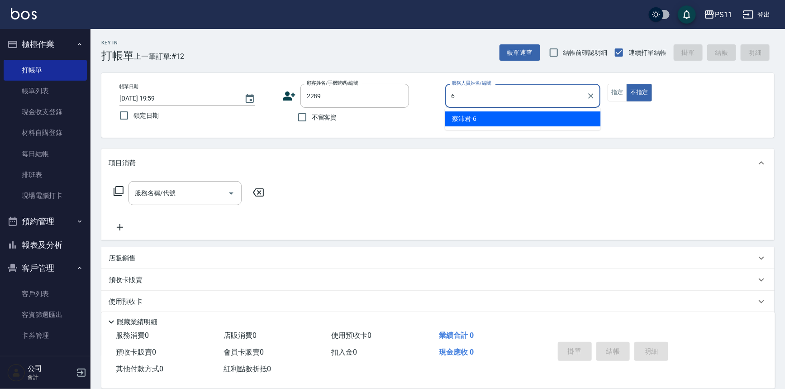
type input "[PERSON_NAME]6"
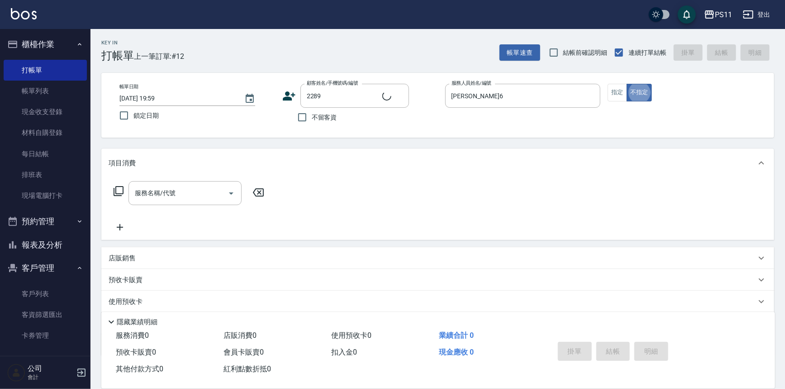
type input "[PERSON_NAME]/0970880813/2289"
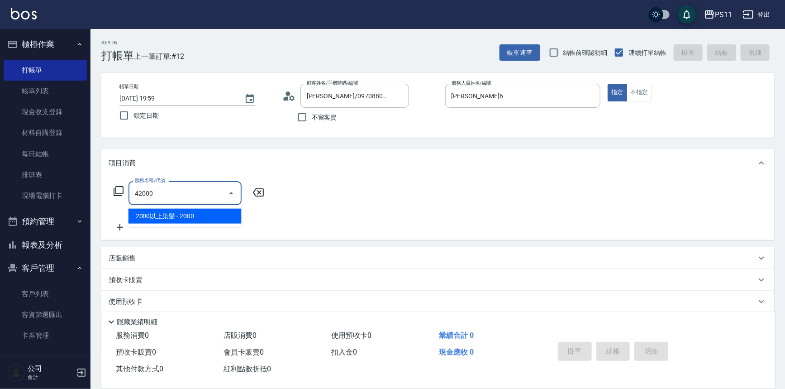
type input "2000以上染髮(42000)"
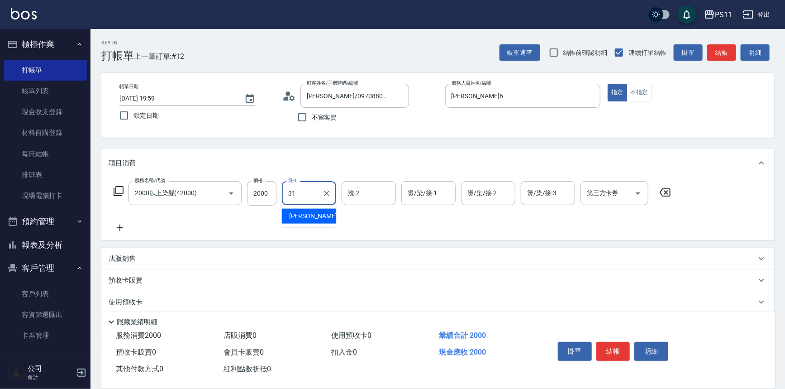
type input "[PERSON_NAME]-31"
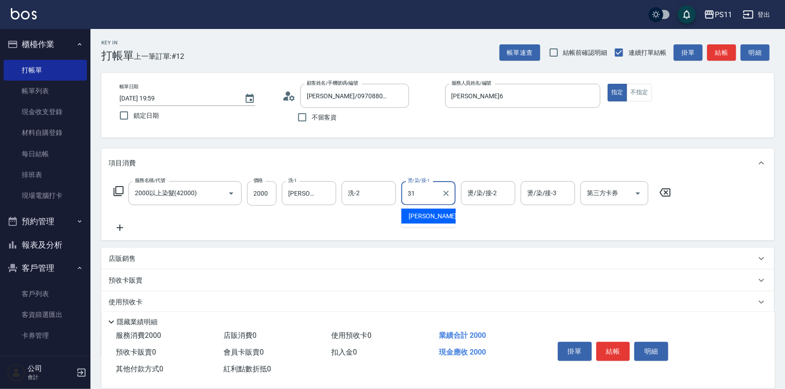
type input "[PERSON_NAME]-31"
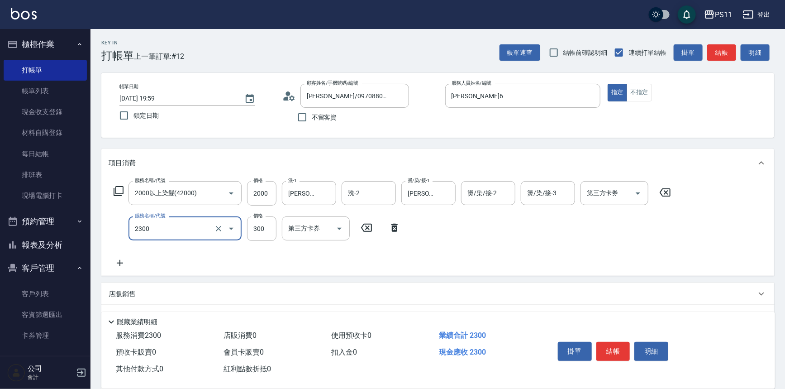
type input "剪髮(2300)"
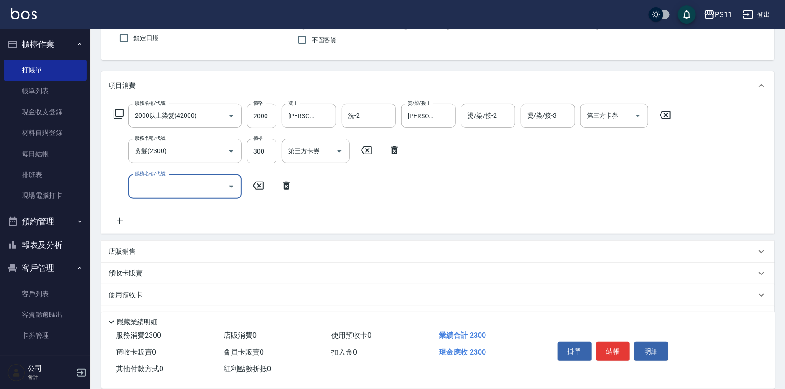
scroll to position [122, 0]
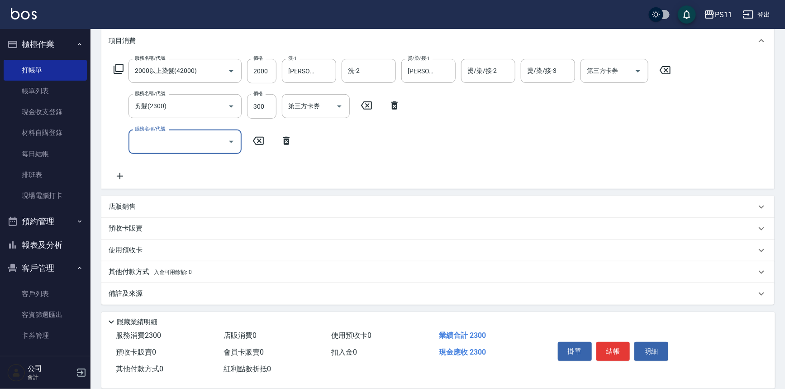
click at [129, 272] on p "其他付款方式 入金可用餘額: 0" at bounding box center [150, 272] width 83 height 10
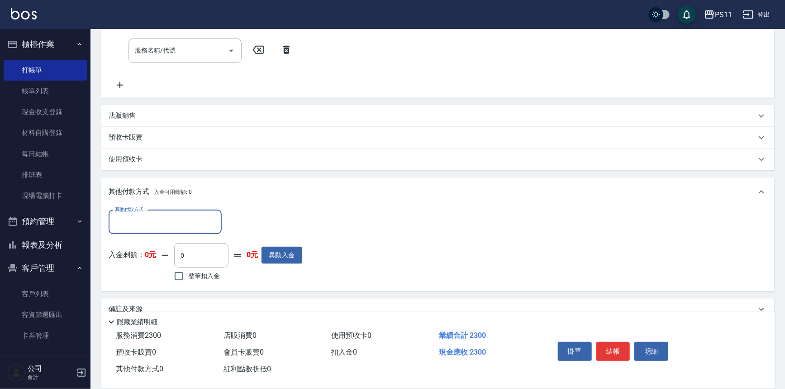
scroll to position [214, 0]
click at [180, 216] on input "其他付款方式" at bounding box center [165, 222] width 105 height 16
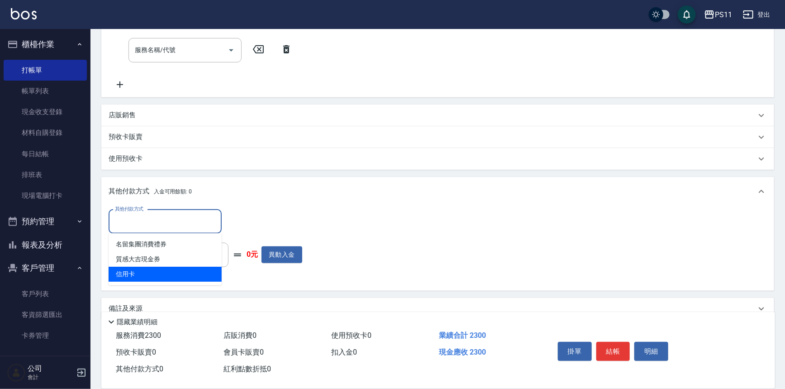
drag, startPoint x: 183, startPoint y: 273, endPoint x: 230, endPoint y: 243, distance: 55.1
click at [183, 272] on span "信用卡" at bounding box center [165, 273] width 113 height 15
type input "信用卡"
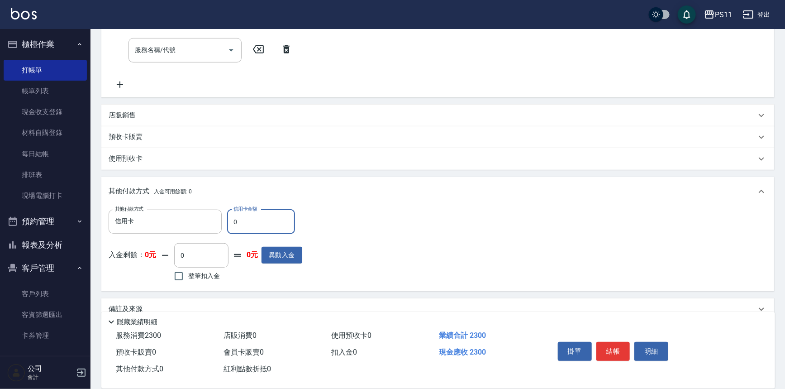
click at [229, 224] on input "0" at bounding box center [261, 221] width 68 height 24
type input "2300"
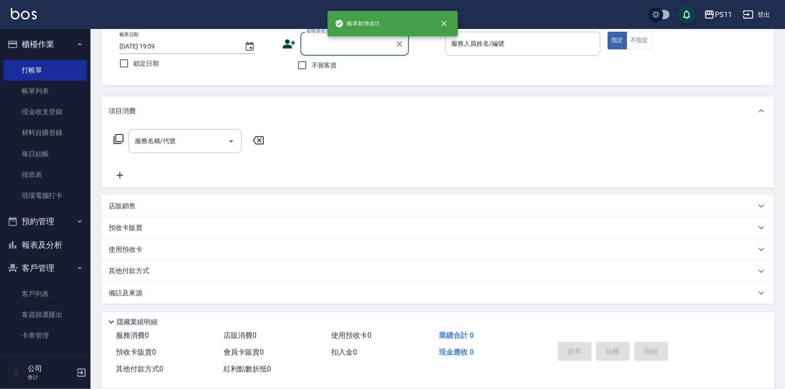
scroll to position [0, 0]
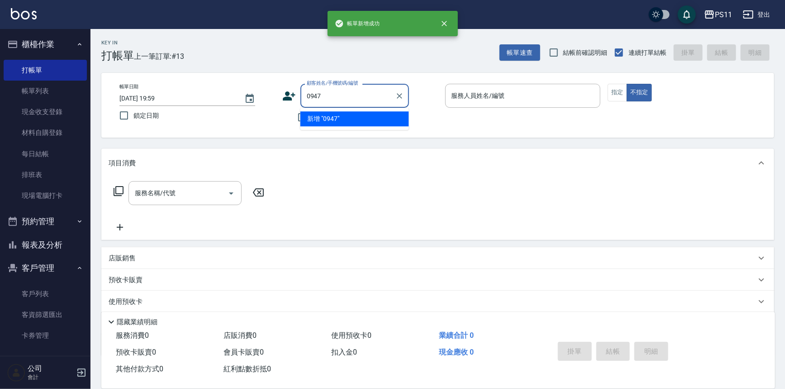
type input "0947"
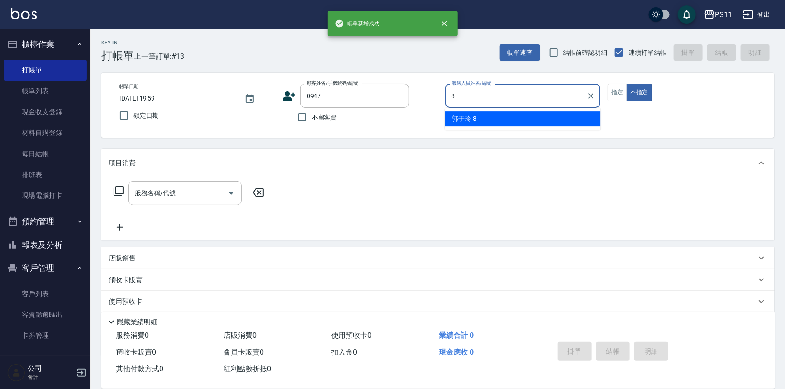
type input "郭于玲-8"
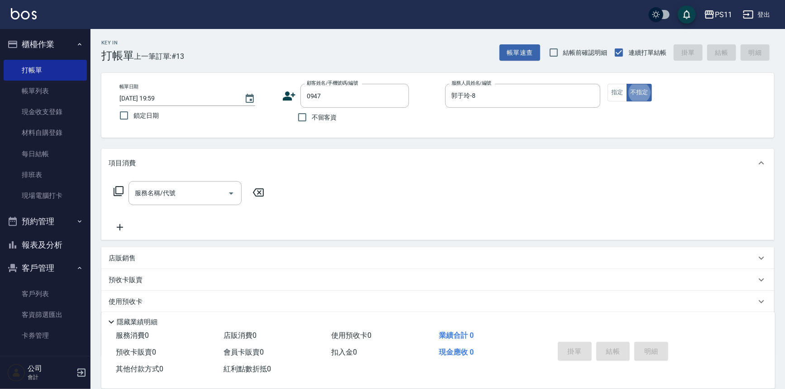
type input "[PERSON_NAME]/0970500211/0947"
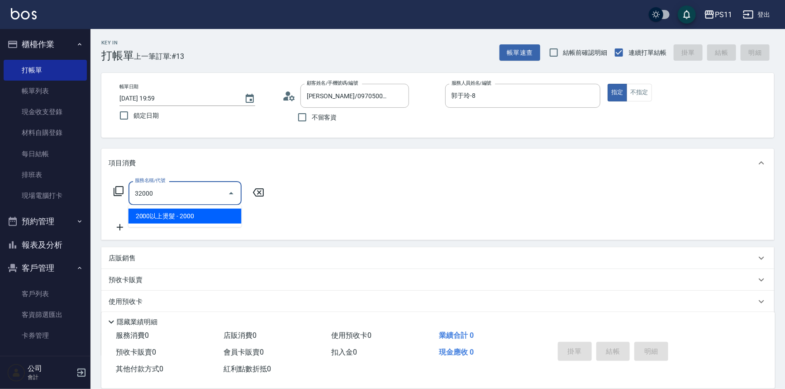
type input "2000以上燙髮(32000)"
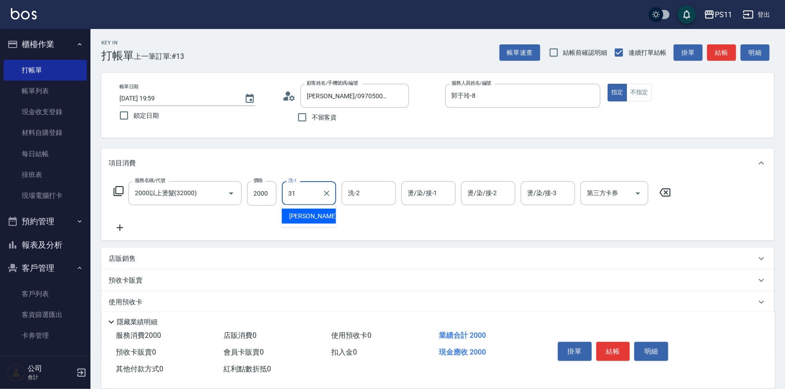
type input "[PERSON_NAME]-31"
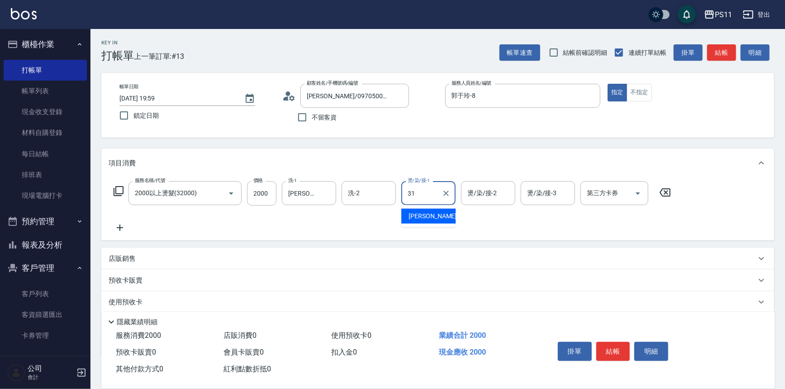
type input "[PERSON_NAME]-31"
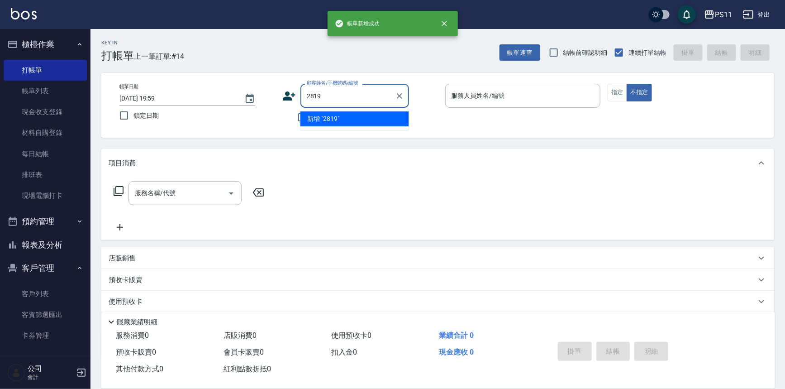
type input "2819"
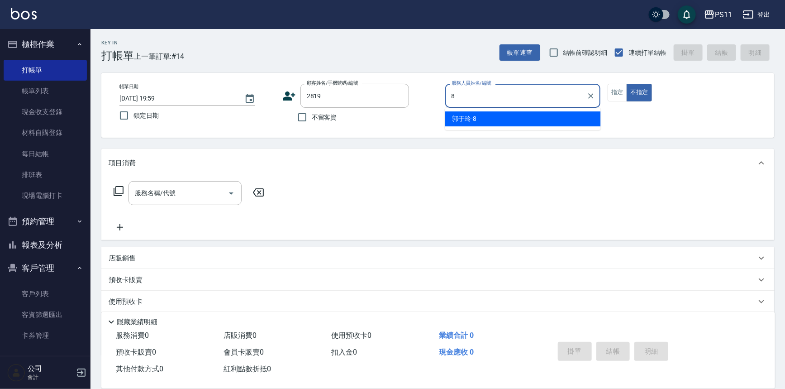
type input "郭于玲-8"
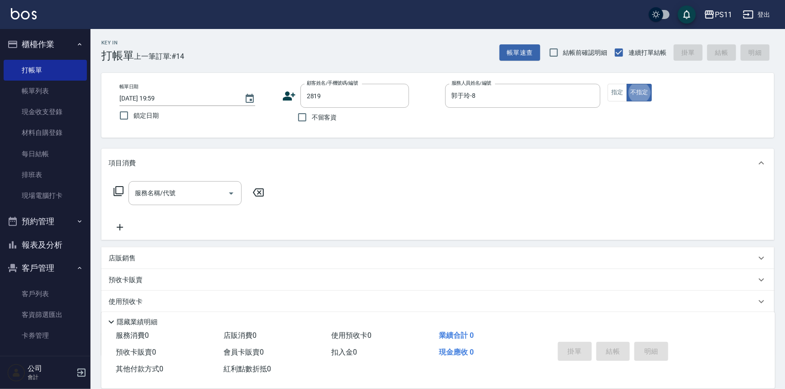
type input "[PERSON_NAME]/0908692208/2819"
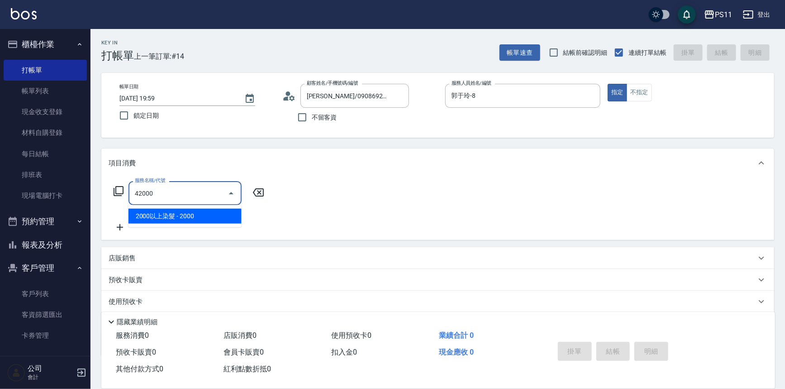
type input "2000以上染髮(42000)"
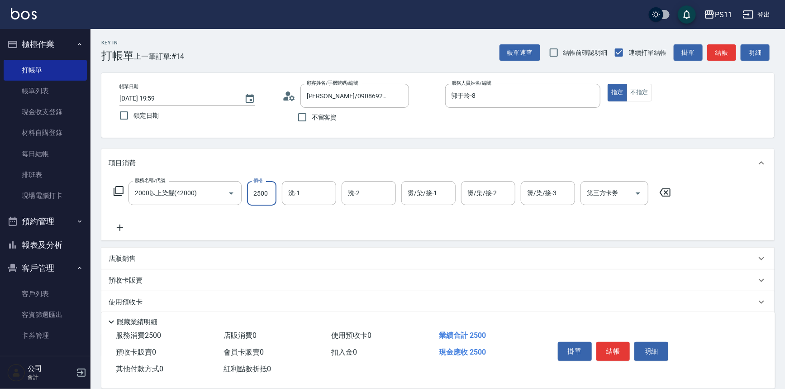
type input "2500"
type input "[PERSON_NAME]-20"
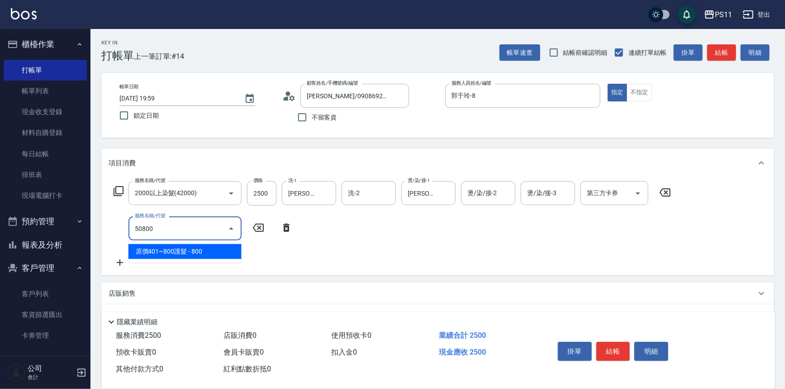
type input "原價401~800護髮(50800)"
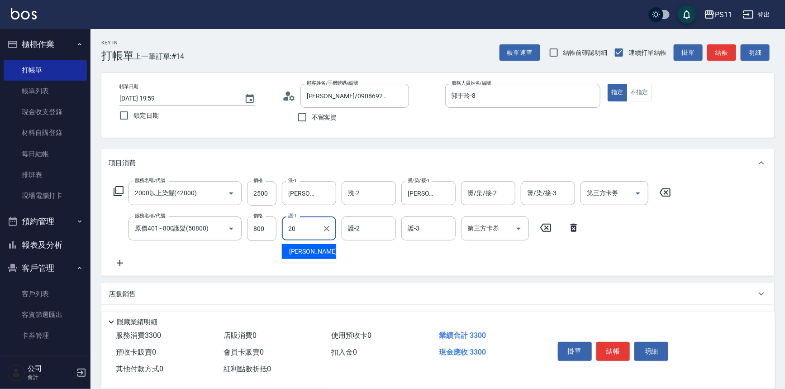
type input "[PERSON_NAME]-20"
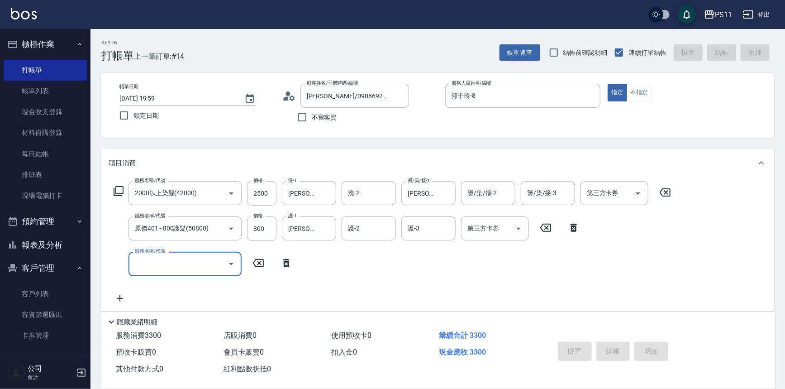
type input "[DATE] 20:00"
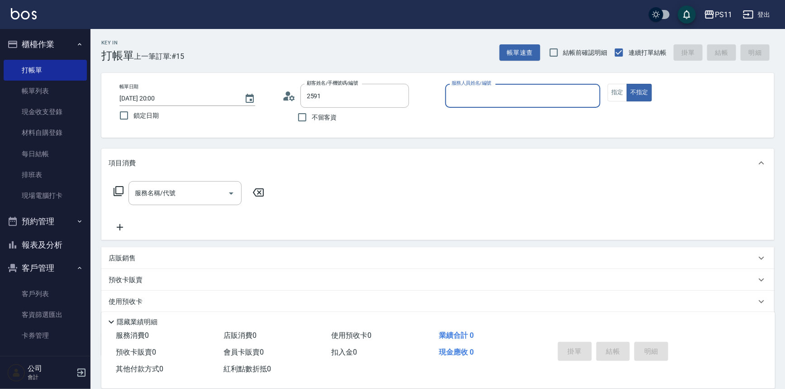
type input "[PERSON_NAME]/0987335558/2591"
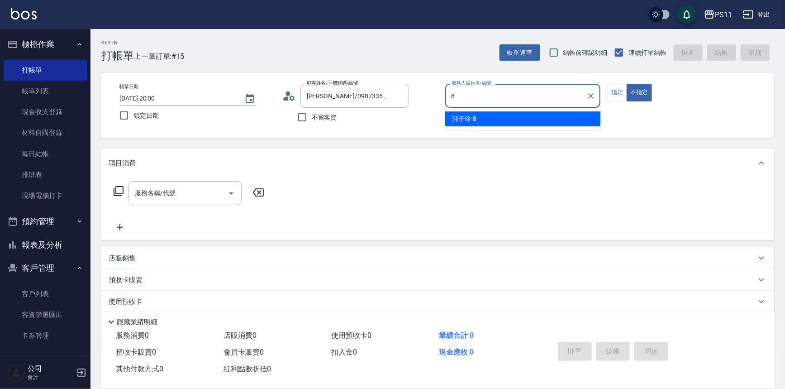
type input "郭于玲-8"
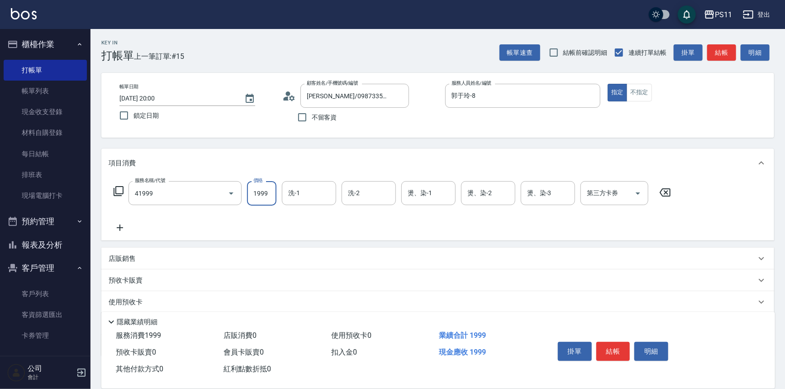
type input "1999以下染髮(41999)"
type input "888"
type input "[PERSON_NAME]-20"
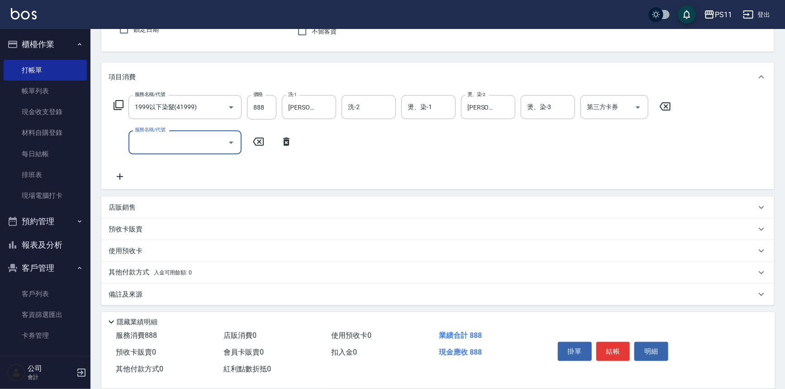
scroll to position [87, 0]
click at [127, 210] on p "店販銷售" at bounding box center [122, 206] width 27 height 9
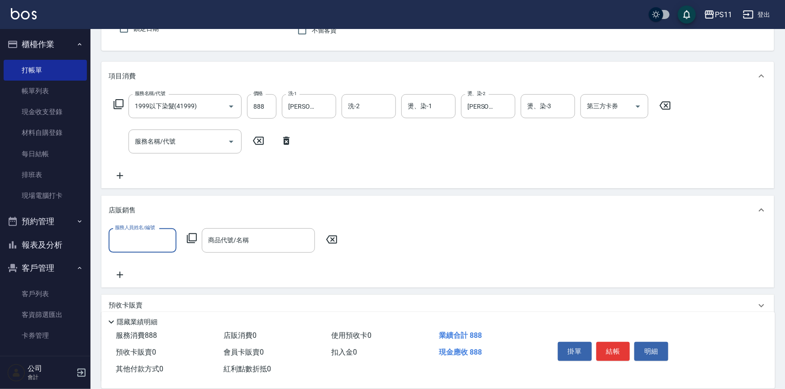
scroll to position [0, 0]
click at [133, 239] on input "服務人員姓名/編號" at bounding box center [143, 240] width 60 height 16
drag, startPoint x: 153, startPoint y: 289, endPoint x: 195, endPoint y: 265, distance: 48.0
click at [153, 289] on div "郭于玲 -8" at bounding box center [143, 292] width 68 height 15
type input "郭于玲-8"
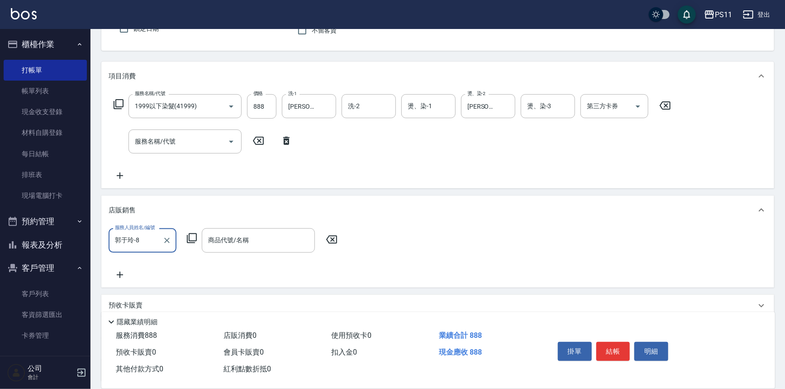
click at [190, 241] on icon at bounding box center [191, 238] width 11 height 11
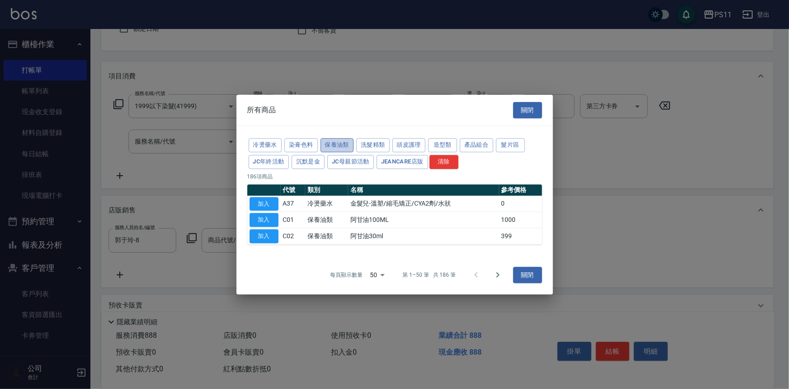
click at [336, 143] on button "保養油類" at bounding box center [337, 145] width 33 height 14
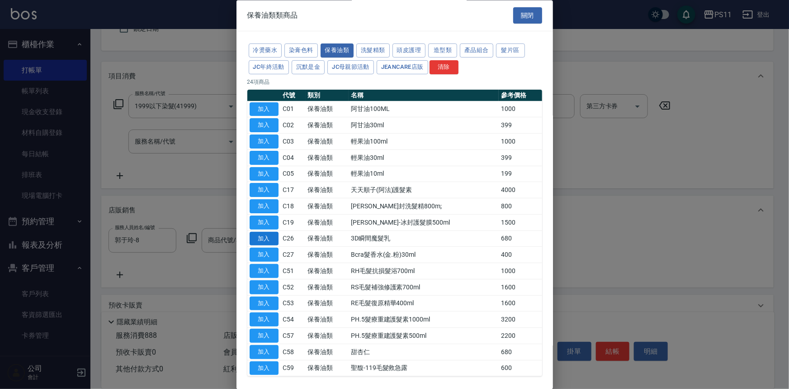
click at [271, 237] on button "加入" at bounding box center [264, 239] width 29 height 14
type input "3D瞬間魔髮乳"
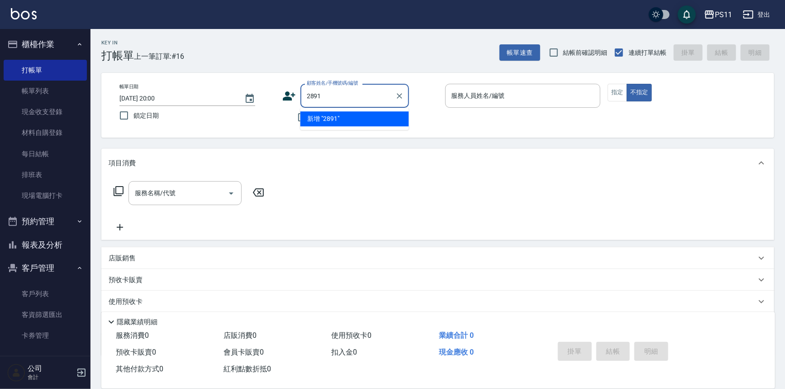
type input "2891"
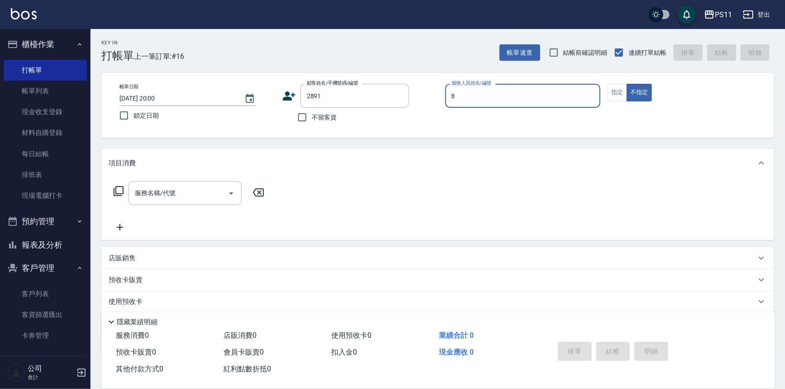
type input "郭于玲-8"
type input "[PERSON_NAME]/0939914456/2891"
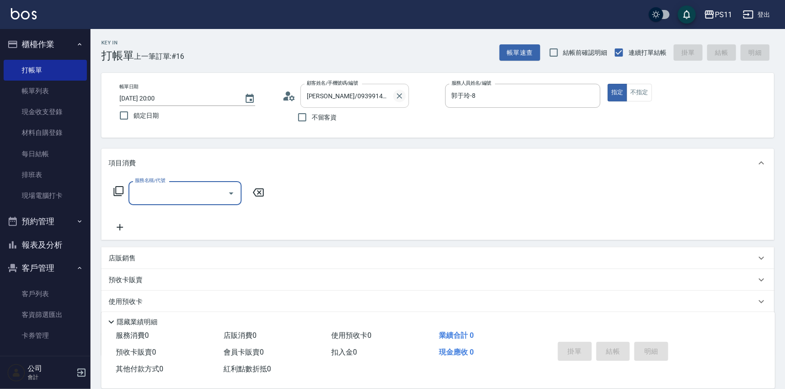
click at [399, 95] on icon "Clear" at bounding box center [399, 95] width 5 height 5
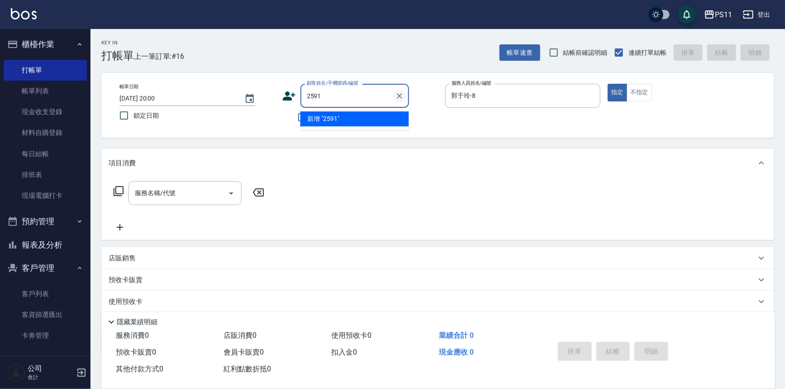
type input "2591"
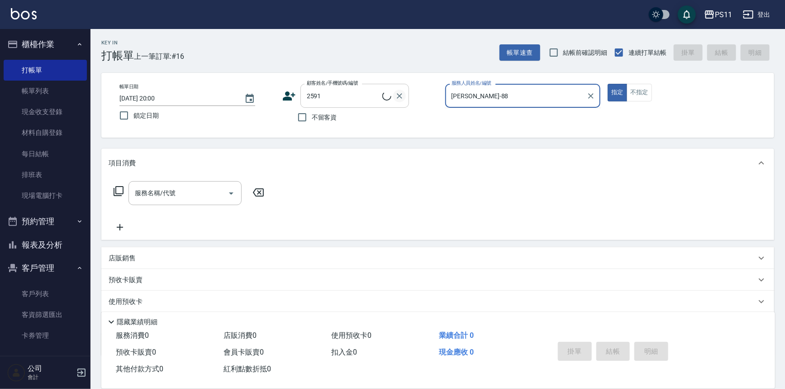
type input "[PERSON_NAME]-88"
click at [608, 84] on button "指定" at bounding box center [617, 93] width 19 height 18
type input "[PERSON_NAME]/0987335558/2591"
type input "郭于玲-8"
type button "true"
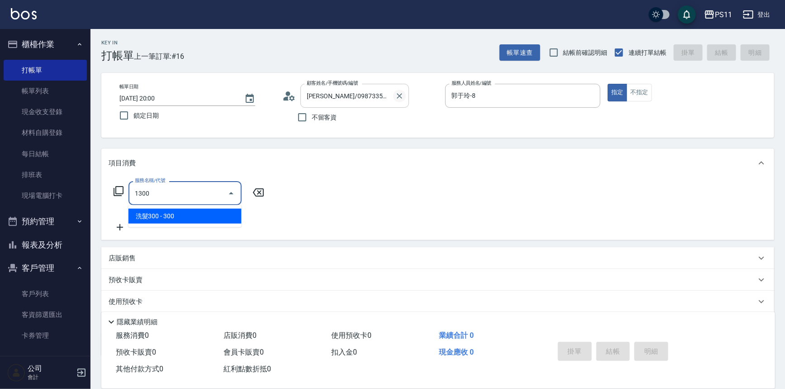
type input "洗髮300(1300)"
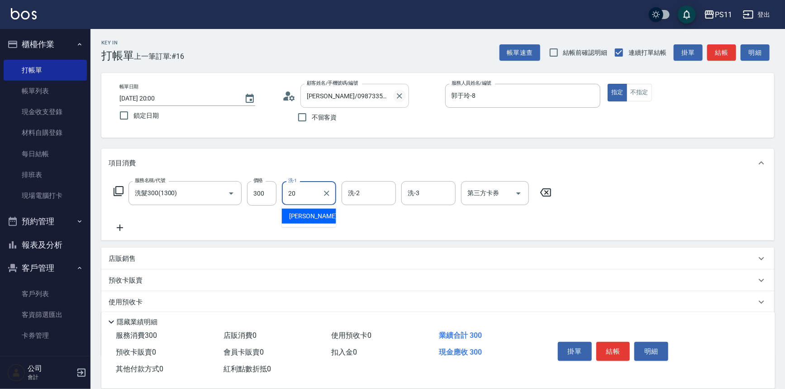
type input "[PERSON_NAME]-20"
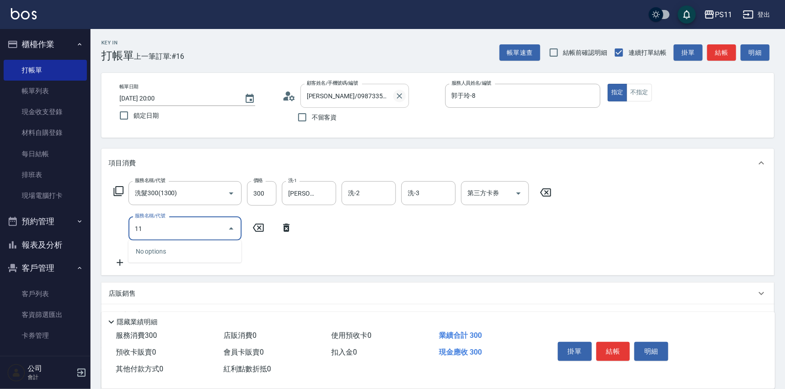
type input "1"
type input "電棒 夾直 玉米鬚(8100)"
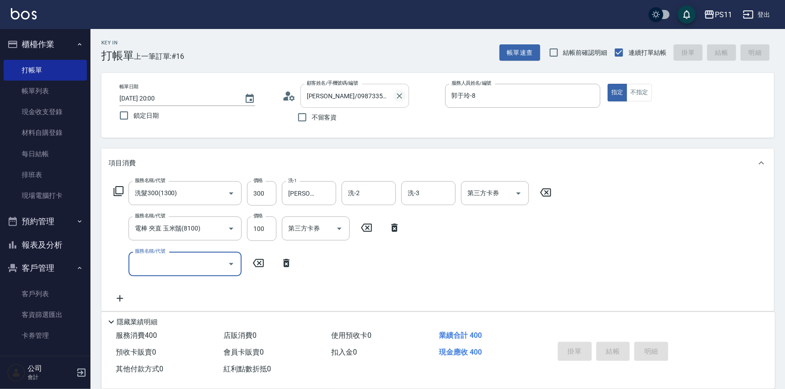
type input "[DATE] 20:01"
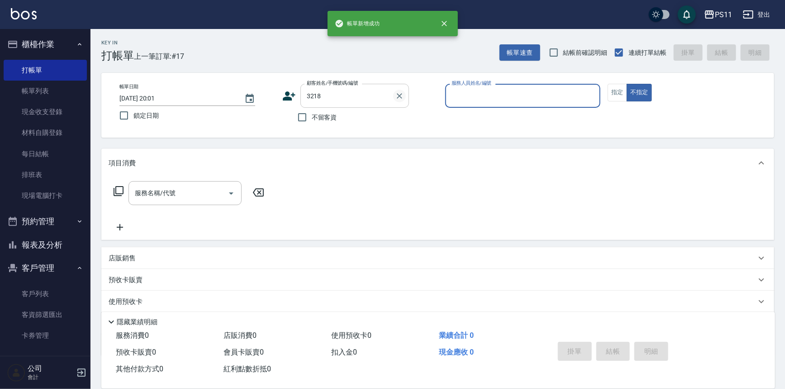
type input "[PERSON_NAME]/0974144762/3218"
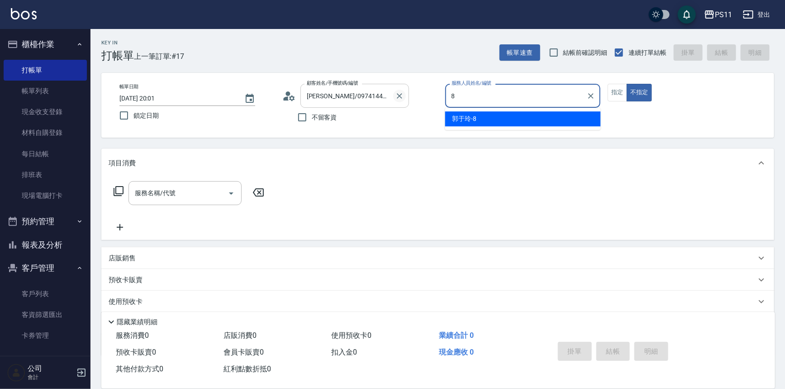
type input "郭于玲-8"
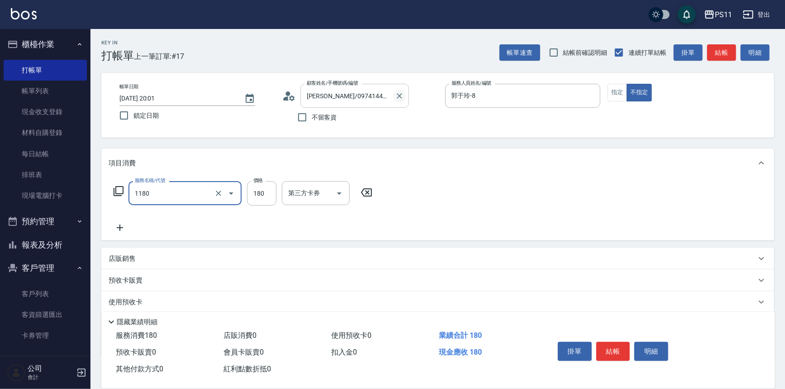
type input "洗髮(洗+剪不指定活動)(1180)"
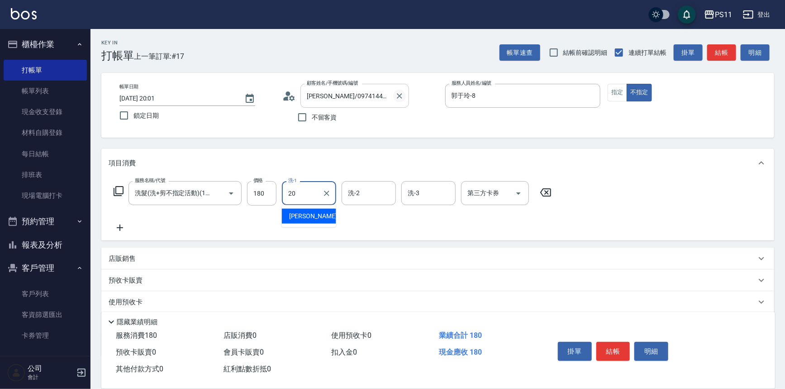
type input "[PERSON_NAME]-20"
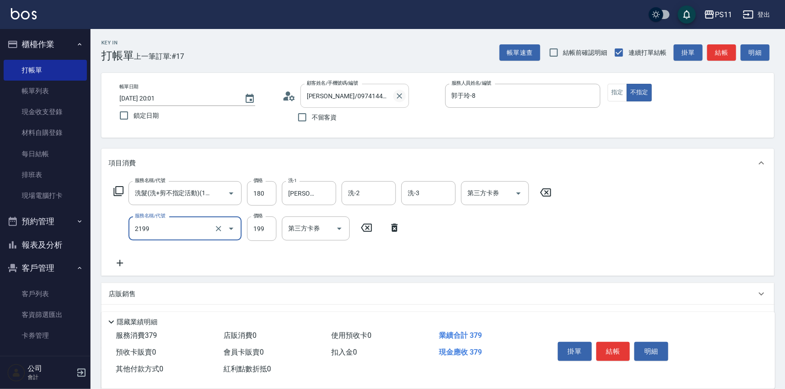
type input "不指定剪髮活動(2199)"
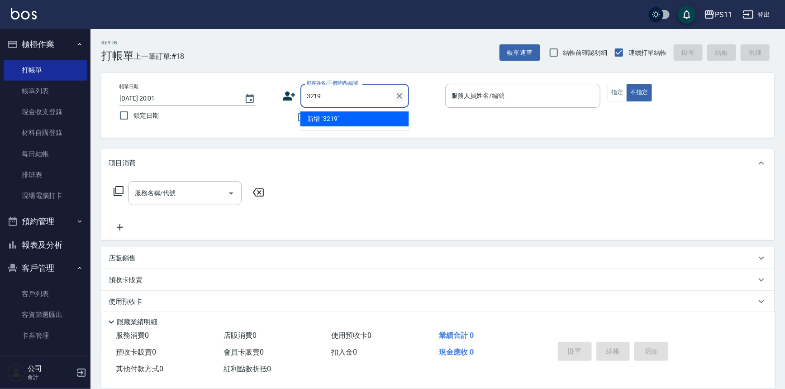
type input "3219"
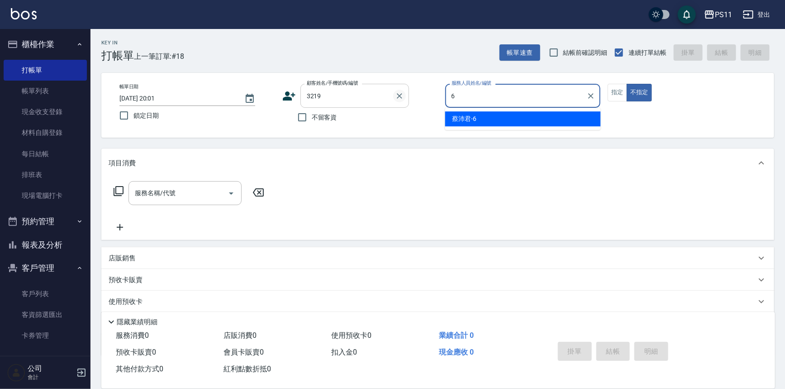
type input "[PERSON_NAME]6"
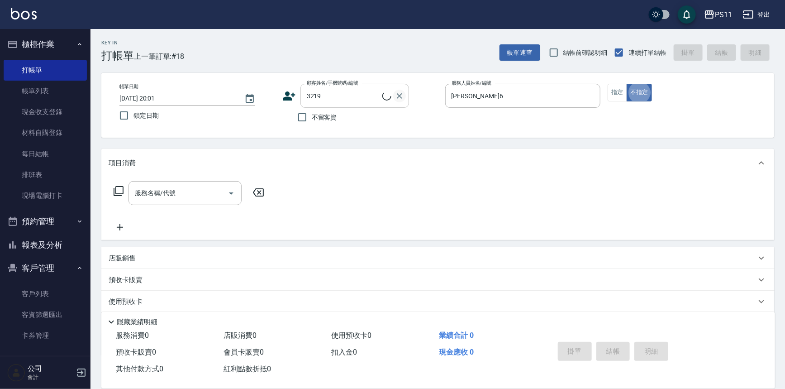
type input "[PERSON_NAME]呈/0980456693/3219"
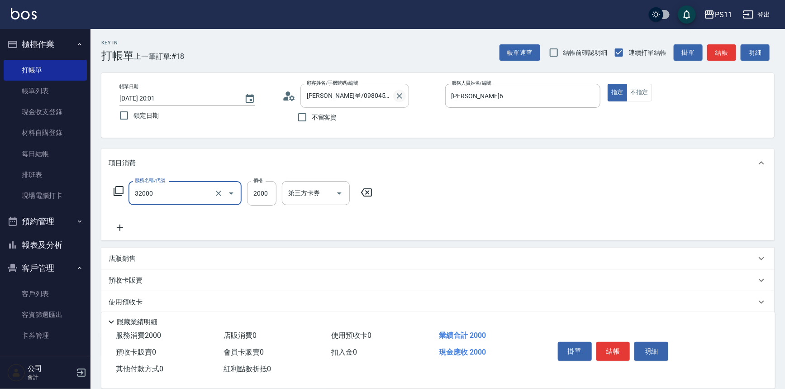
type input "2000以上燙髮(32000)"
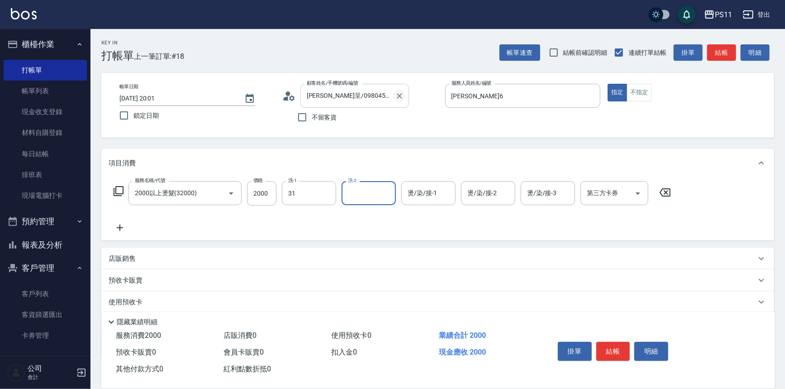
type input "[PERSON_NAME]-31"
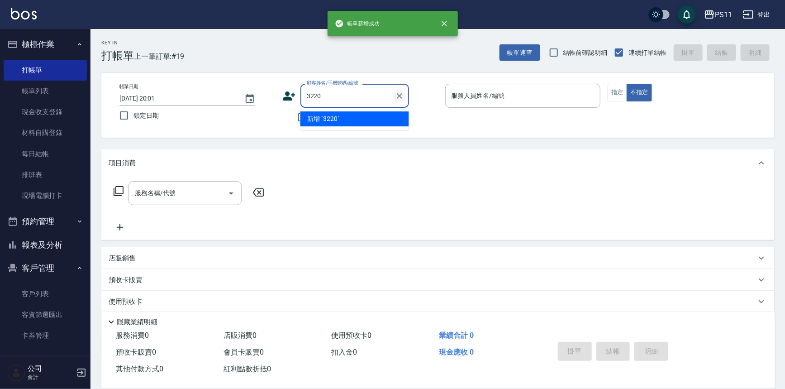
type input "3220"
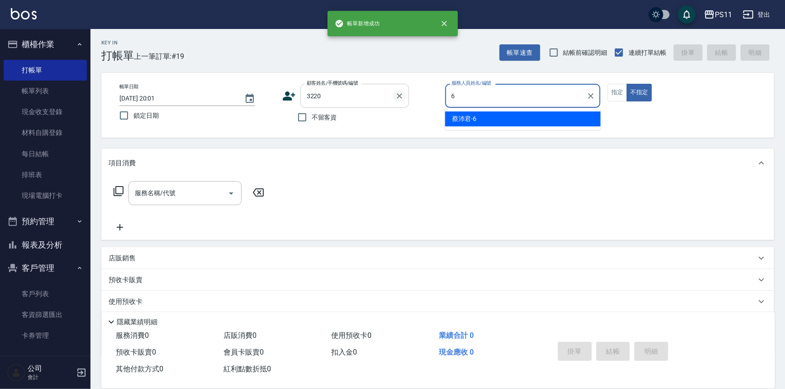
type input "[PERSON_NAME]6"
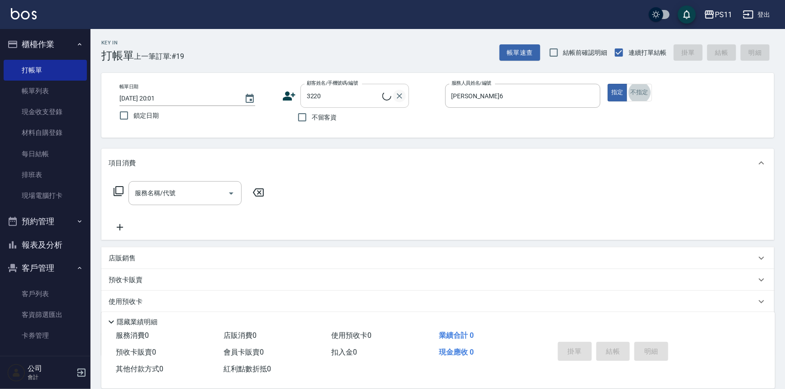
type input "[PERSON_NAME]/0987058275/3220"
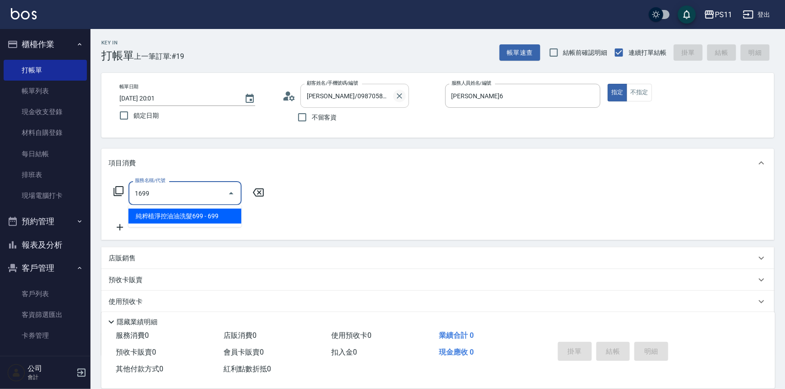
type input "純粹植淨控油油洗髮699(1699)"
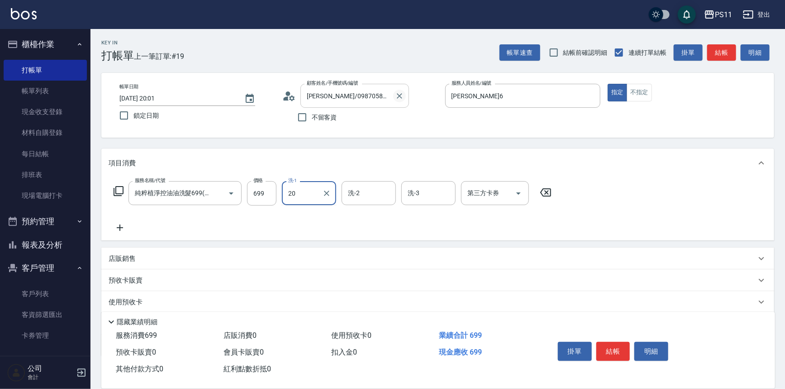
type input "[PERSON_NAME]-20"
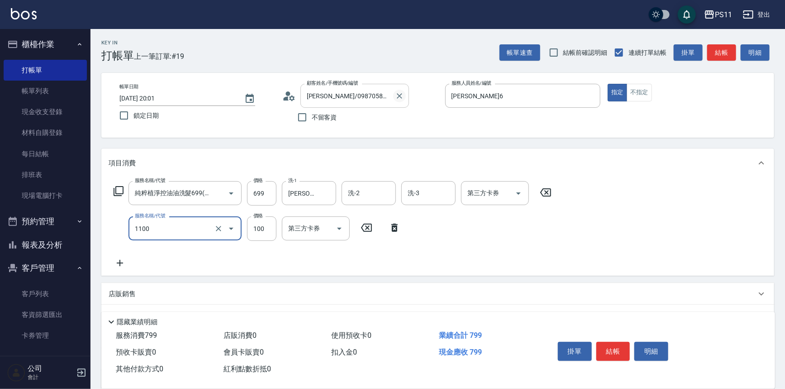
type input "增亮補色沫浴洗(1100)"
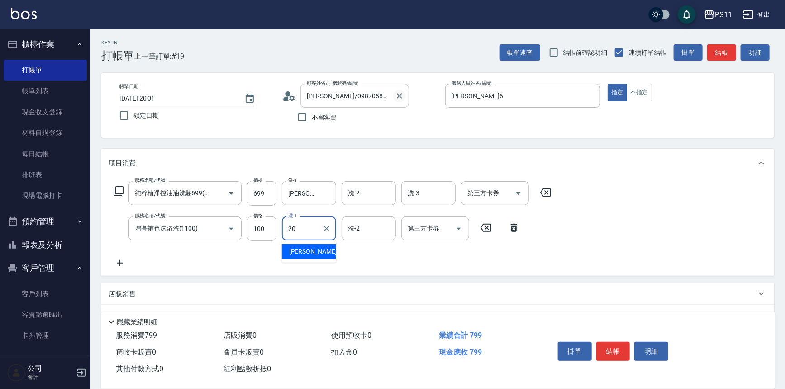
type input "[PERSON_NAME]-20"
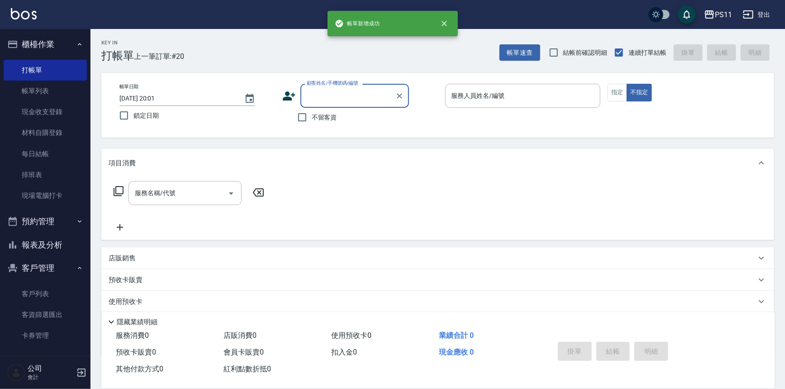
drag, startPoint x: 42, startPoint y: 244, endPoint x: 56, endPoint y: 230, distance: 19.5
click at [44, 242] on button "報表及分析" at bounding box center [45, 245] width 83 height 24
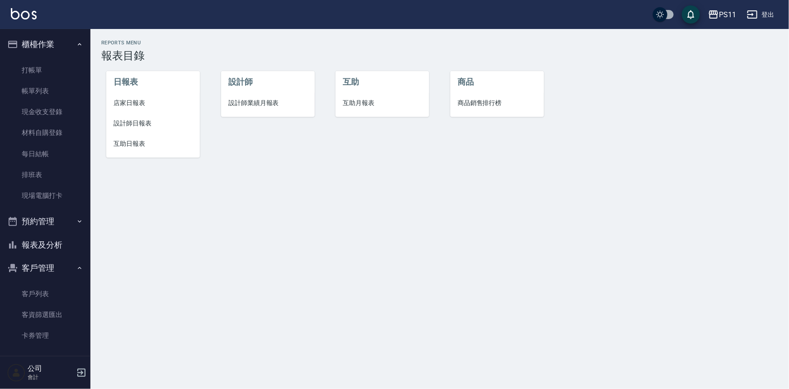
click at [143, 123] on span "設計師日報表" at bounding box center [153, 123] width 79 height 9
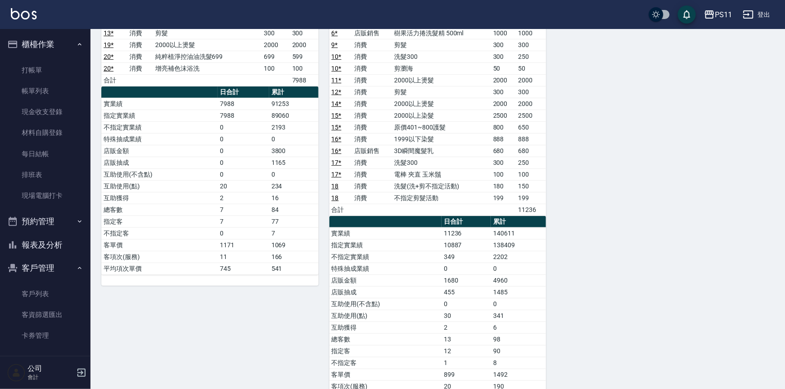
scroll to position [205, 0]
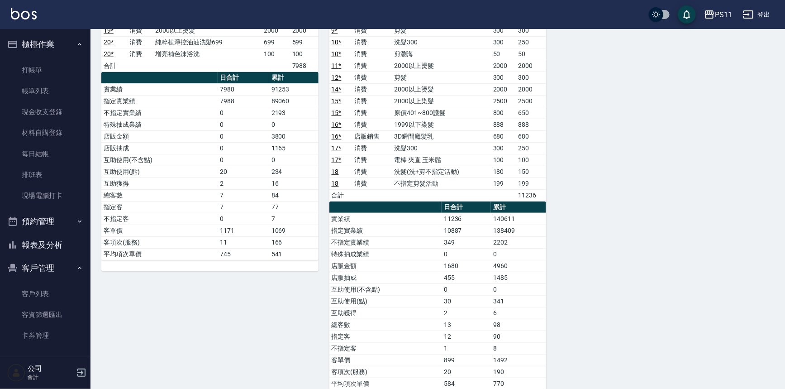
click at [55, 57] on ul "打帳單 帳單列表 現金收支登錄 材料自購登錄 每日結帳 排班表 現場電腦打卡" at bounding box center [45, 133] width 83 height 154
click at [57, 69] on link "打帳單" at bounding box center [45, 70] width 83 height 21
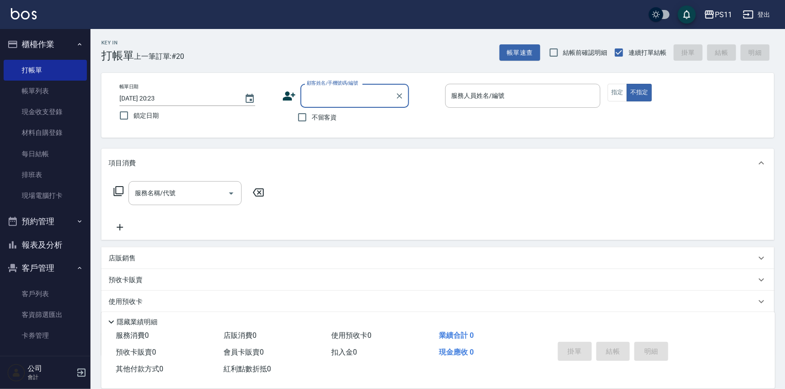
click at [364, 92] on input "顧客姓名/手機號碼/編號" at bounding box center [347, 96] width 87 height 16
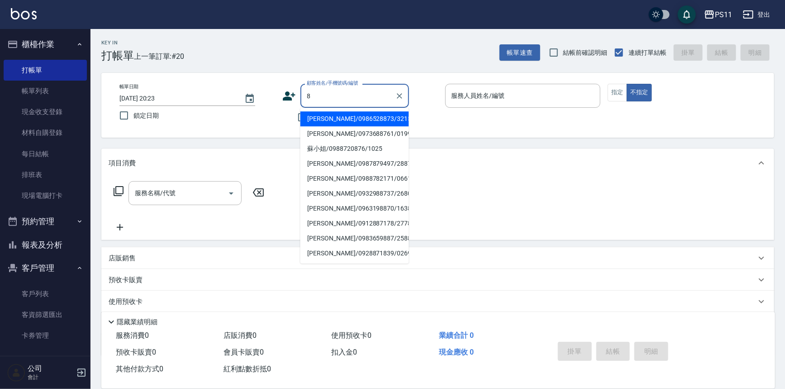
type input "[PERSON_NAME]/0986528873/3215"
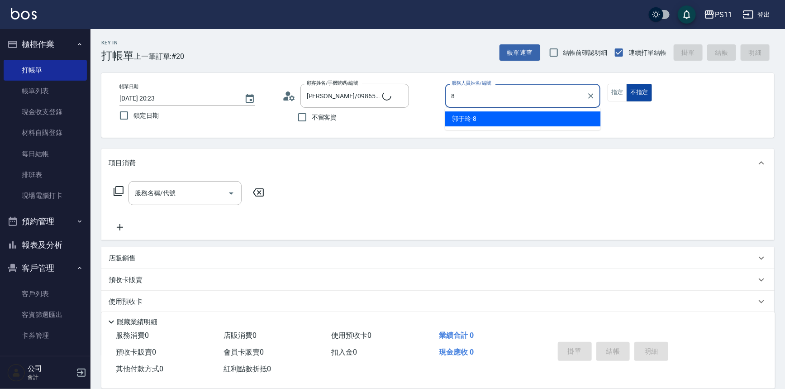
type input "郭于玲-8"
type input "郭魚鱗/0325308409/8"
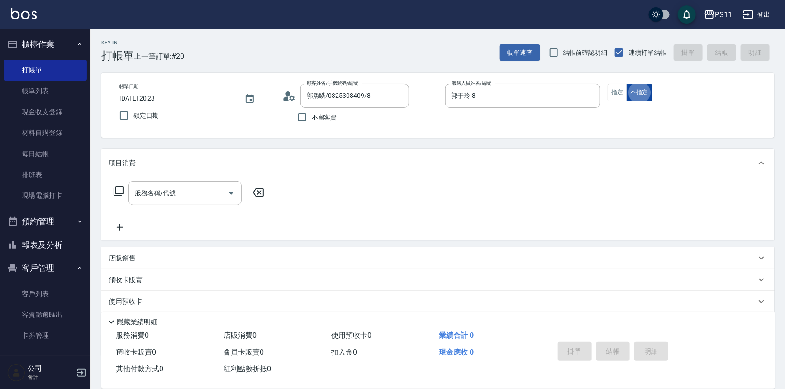
type button "false"
click at [619, 91] on button "指定" at bounding box center [617, 93] width 19 height 18
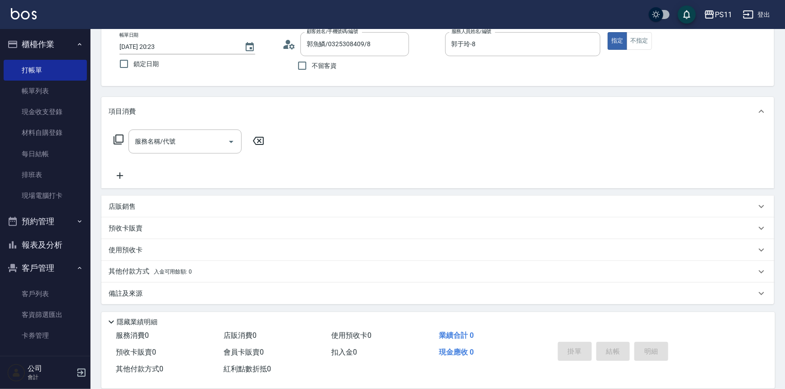
click at [114, 138] on icon at bounding box center [119, 139] width 10 height 10
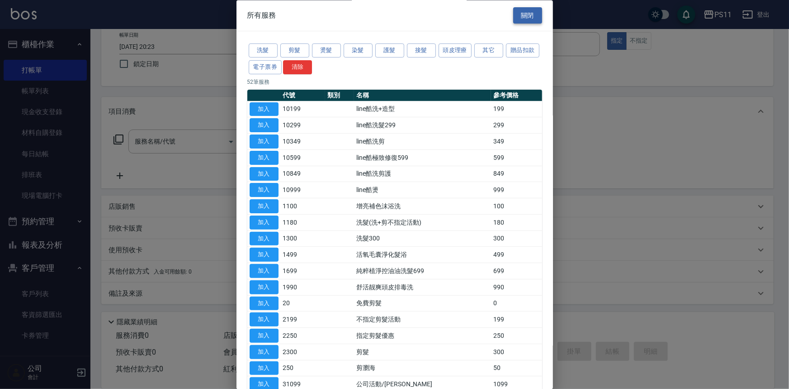
click at [537, 16] on button "關閉" at bounding box center [527, 15] width 29 height 17
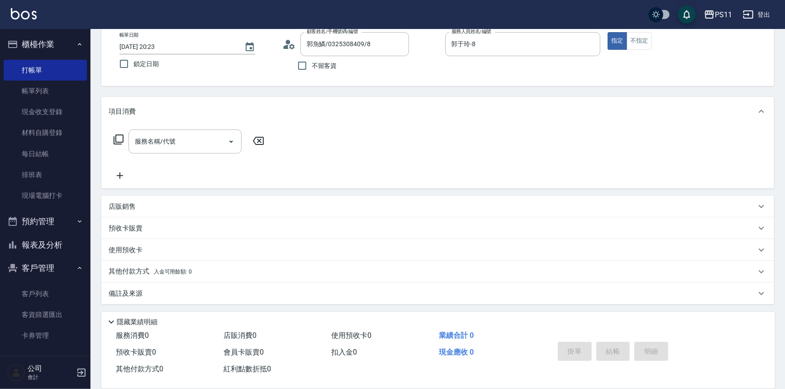
click at [119, 209] on p "店販銷售" at bounding box center [122, 206] width 27 height 9
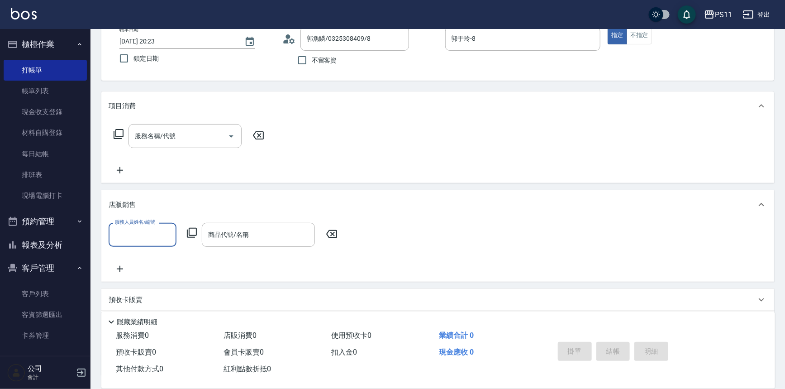
scroll to position [93, 0]
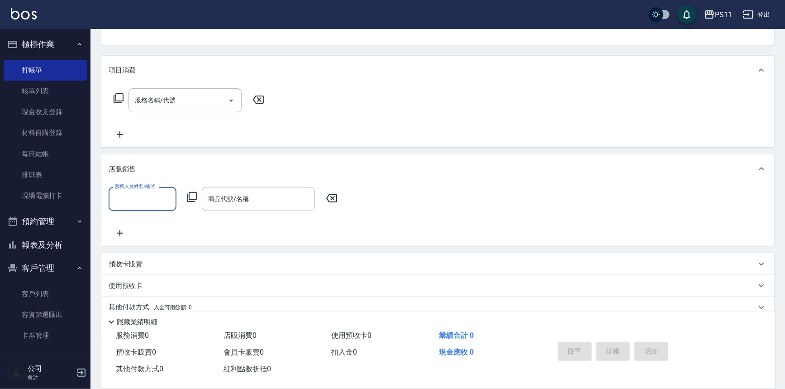
click at [131, 209] on div "服務人員姓名/編號" at bounding box center [143, 199] width 68 height 24
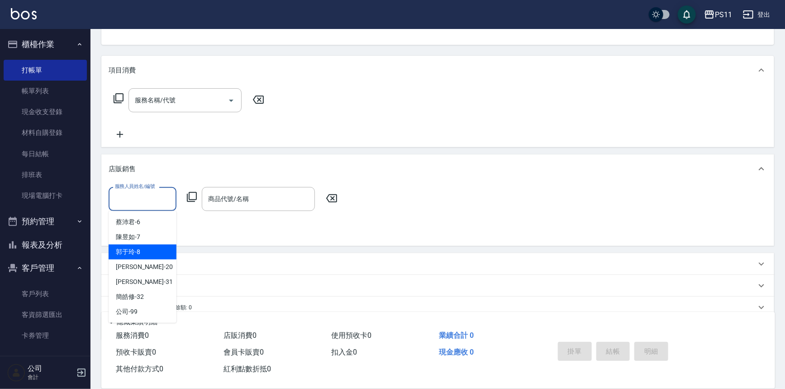
drag, startPoint x: 148, startPoint y: 253, endPoint x: 165, endPoint y: 242, distance: 20.3
click at [149, 253] on div "郭于玲 -8" at bounding box center [143, 251] width 68 height 15
type input "郭于玲-8"
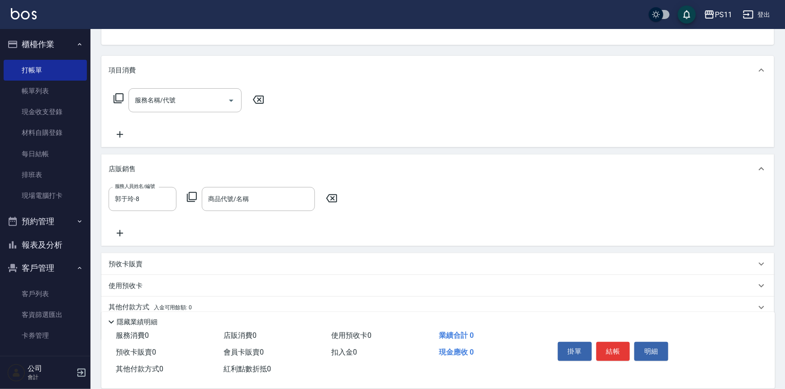
click at [193, 199] on icon at bounding box center [192, 197] width 10 height 10
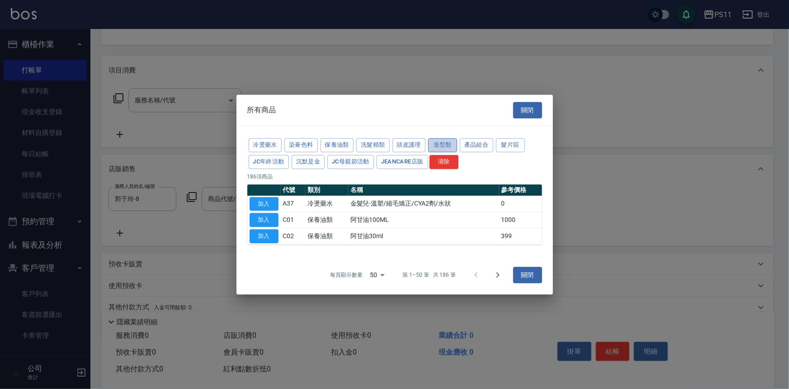
click at [449, 148] on button "造型類" at bounding box center [442, 145] width 29 height 14
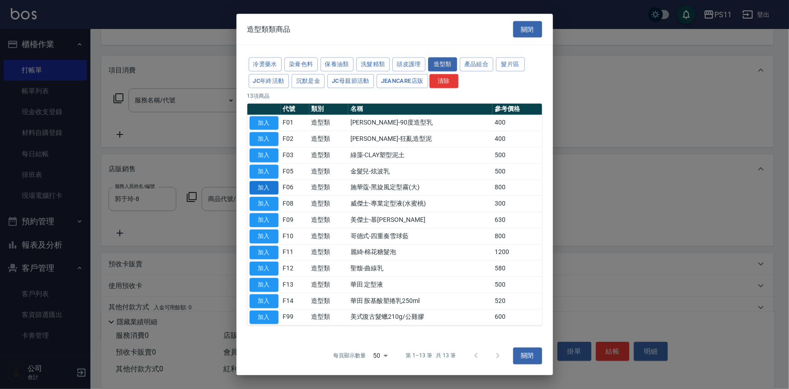
click at [269, 190] on button "加入" at bounding box center [264, 187] width 29 height 14
type input "施華蔻-黑旋風定型霧(大)"
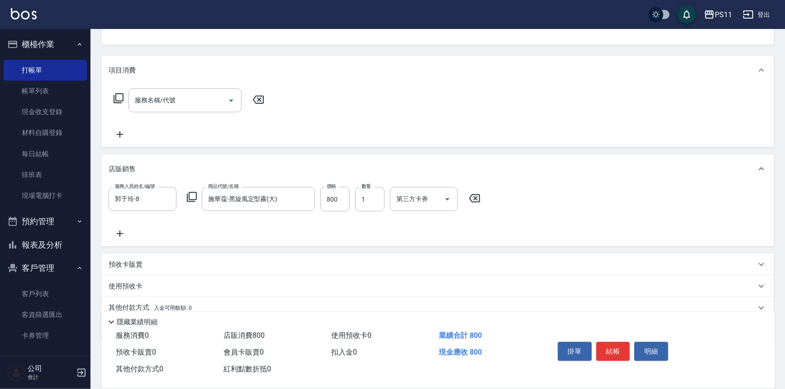
scroll to position [129, 0]
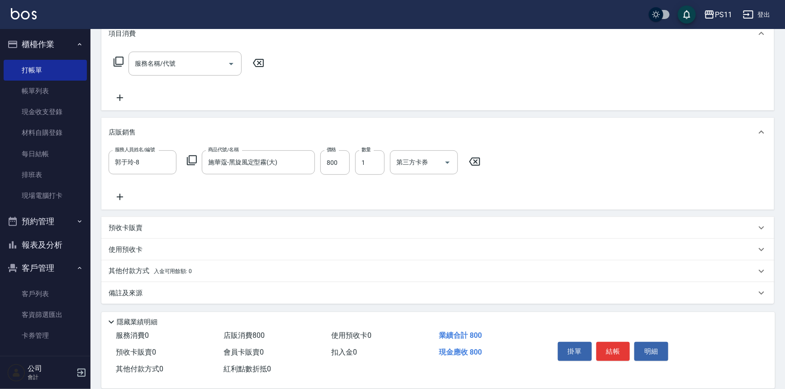
click at [160, 274] on p "其他付款方式 入金可用餘額: 0" at bounding box center [150, 271] width 83 height 10
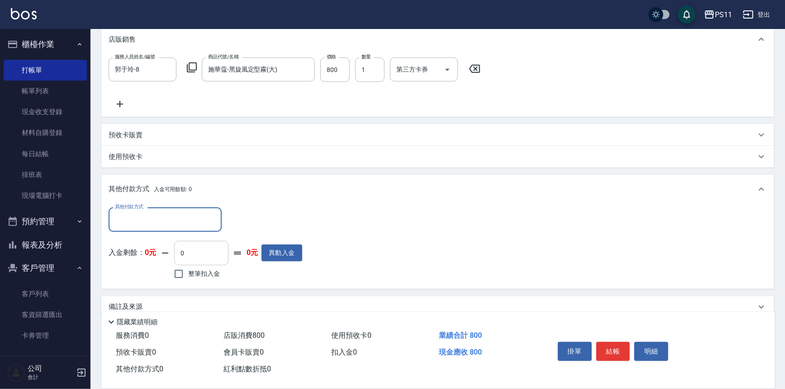
scroll to position [233, 0]
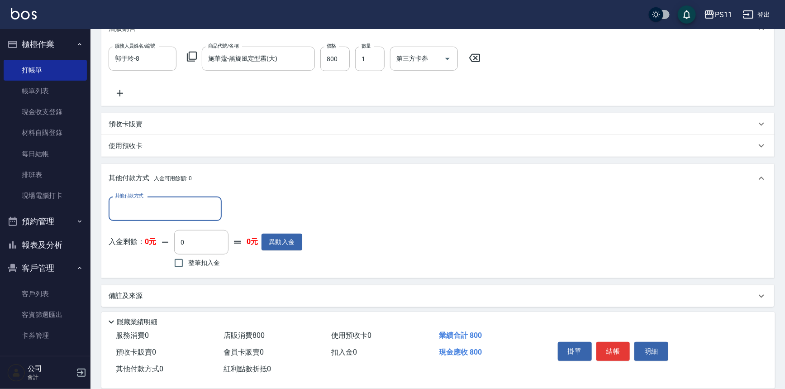
click at [190, 211] on input "其他付款方式" at bounding box center [165, 208] width 105 height 16
click at [185, 265] on span "信用卡" at bounding box center [165, 261] width 113 height 15
type input "信用卡"
drag, startPoint x: 261, startPoint y: 203, endPoint x: 172, endPoint y: 213, distance: 89.2
click at [172, 213] on div "其他付款方式 信用卡 其他付款方式 信用卡金額 0 信用卡金額" at bounding box center [206, 208] width 194 height 24
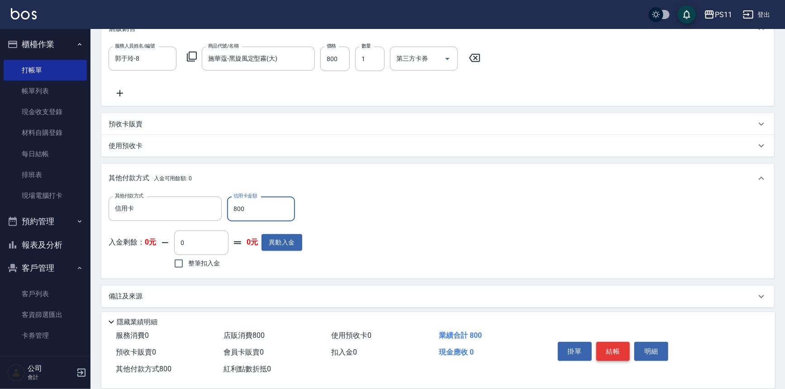
type input "800"
click at [620, 354] on button "結帳" at bounding box center [613, 351] width 34 height 19
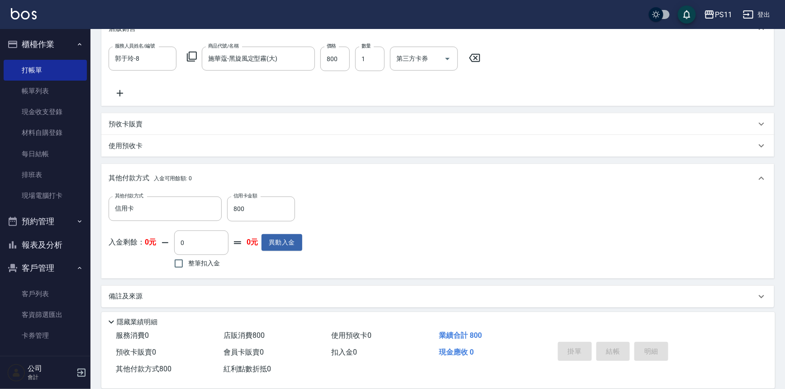
type input "[DATE] 20:24"
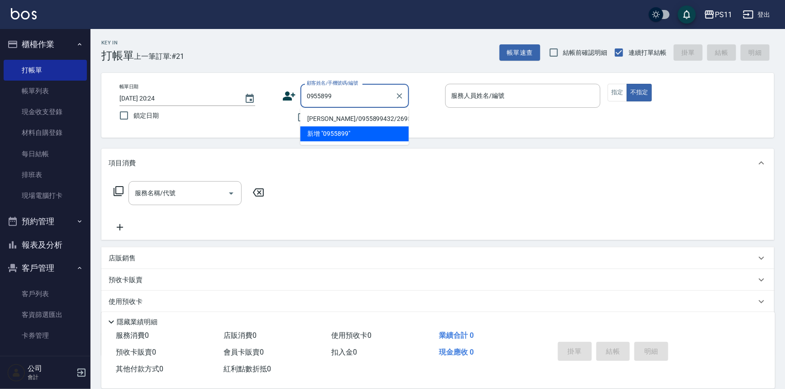
click at [331, 116] on li "[PERSON_NAME]/0955899432/2695" at bounding box center [354, 118] width 109 height 15
type input "[PERSON_NAME]/0955899432/2695"
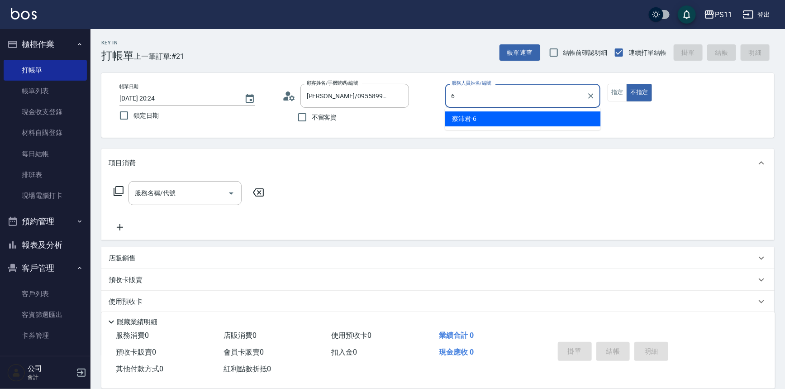
type input "[PERSON_NAME]6"
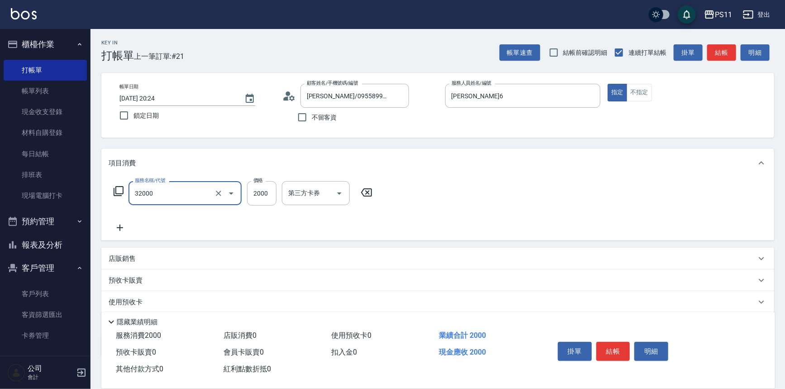
type input "2000以上燙髮(32000)"
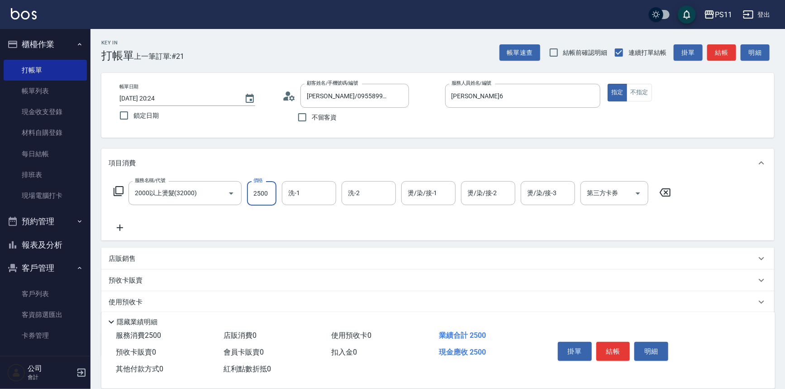
type input "2500"
type input "[PERSON_NAME]-20"
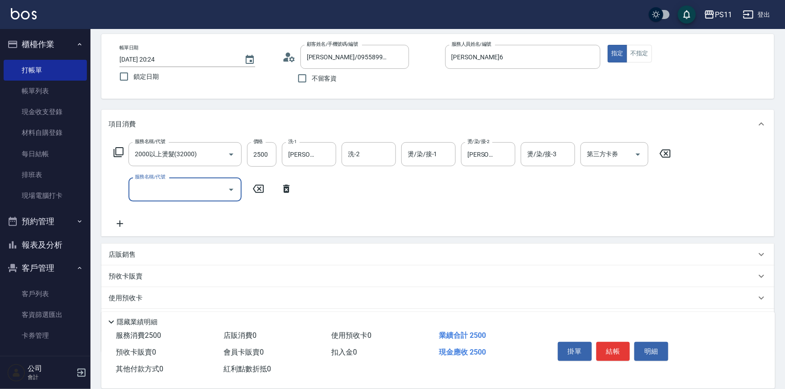
scroll to position [87, 0]
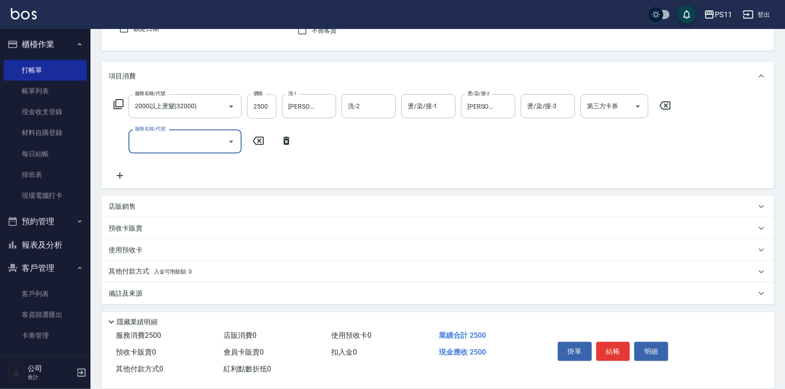
drag, startPoint x: 130, startPoint y: 274, endPoint x: 137, endPoint y: 264, distance: 12.3
click at [131, 271] on p "其他付款方式 入金可用餘額: 0" at bounding box center [150, 271] width 83 height 10
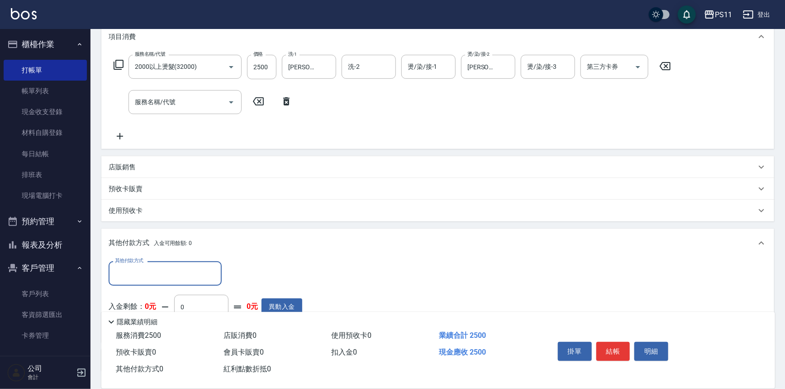
scroll to position [0, 0]
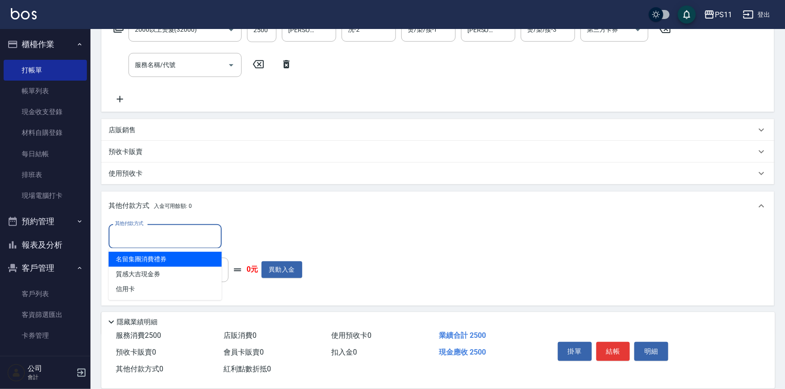
click at [186, 233] on input "其他付款方式" at bounding box center [165, 236] width 105 height 16
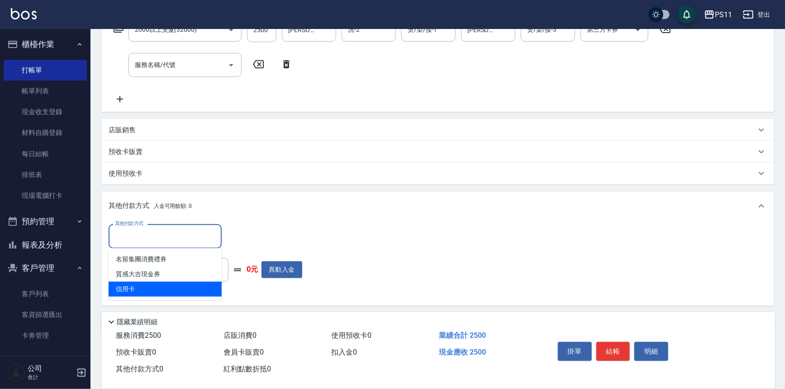
click at [198, 286] on span "信用卡" at bounding box center [165, 288] width 113 height 15
type input "信用卡"
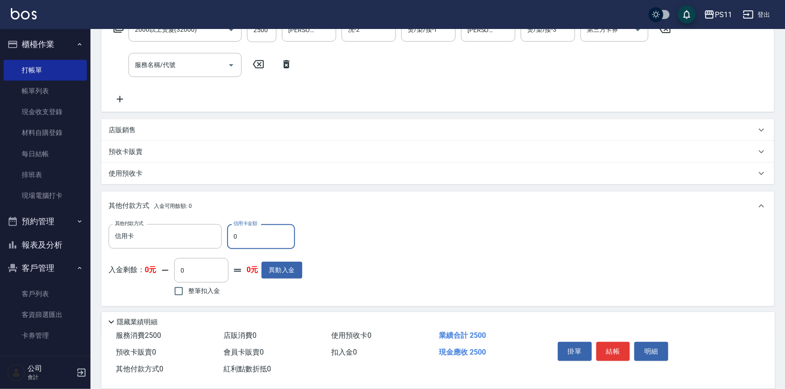
drag, startPoint x: 251, startPoint y: 235, endPoint x: 231, endPoint y: 239, distance: 20.3
click at [231, 239] on input "0" at bounding box center [261, 236] width 68 height 24
type input "2500"
type input "[DATE] 20:29"
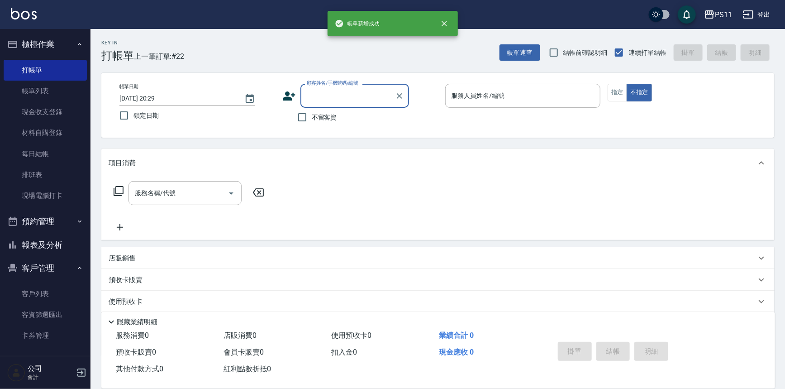
drag, startPoint x: 56, startPoint y: 248, endPoint x: 60, endPoint y: 243, distance: 6.4
click at [56, 248] on button "報表及分析" at bounding box center [45, 245] width 83 height 24
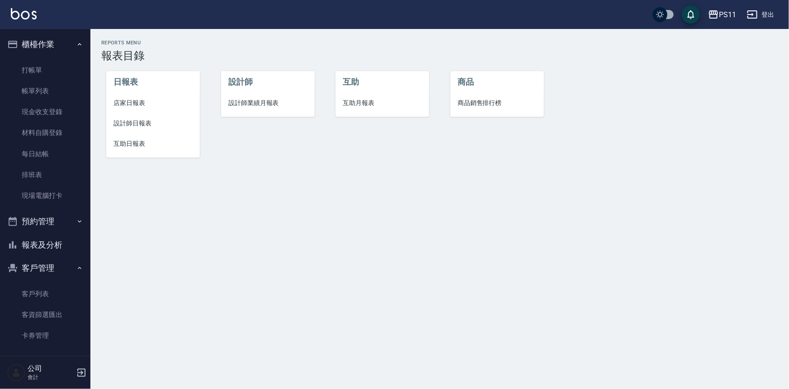
click at [146, 103] on span "店家日報表" at bounding box center [153, 102] width 79 height 9
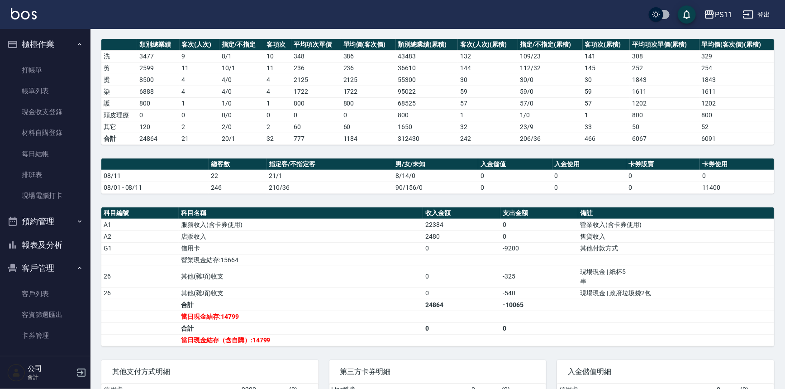
scroll to position [123, 0]
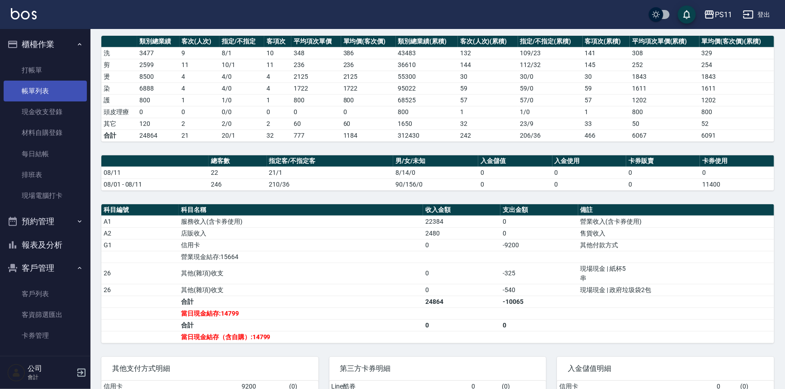
click at [45, 85] on link "帳單列表" at bounding box center [45, 91] width 83 height 21
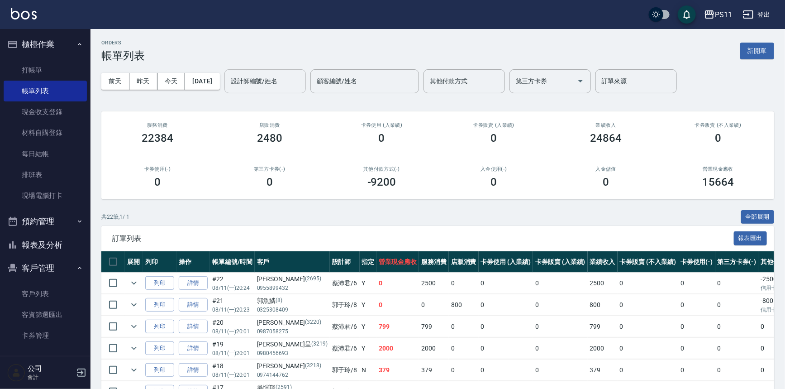
click at [280, 81] on input "設計師編號/姓名" at bounding box center [264, 81] width 73 height 16
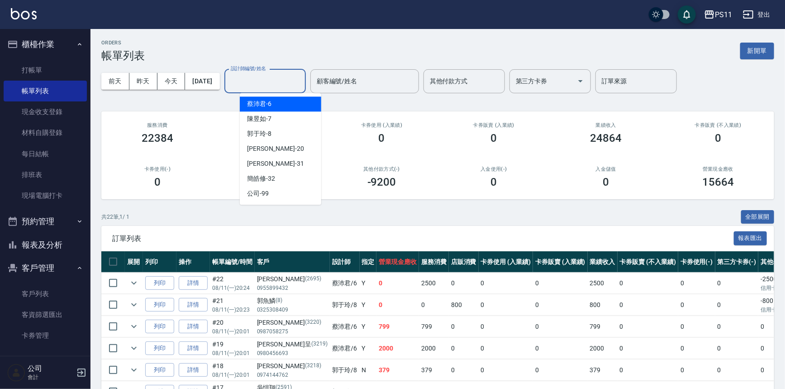
click at [279, 102] on div "[PERSON_NAME]6" at bounding box center [280, 103] width 81 height 15
type input "[PERSON_NAME]6"
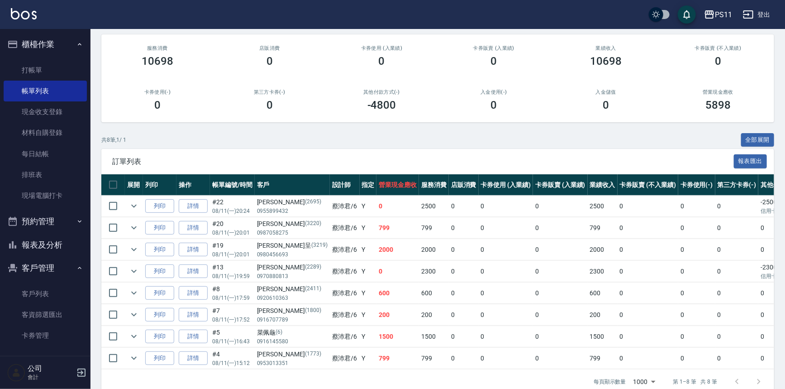
scroll to position [82, 0]
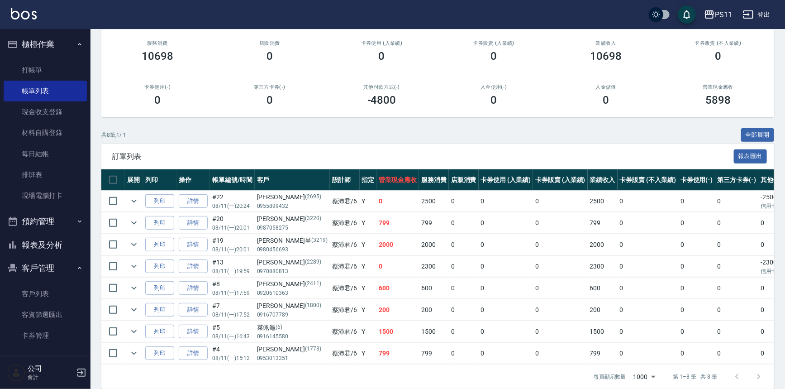
click at [62, 241] on button "報表及分析" at bounding box center [45, 245] width 83 height 24
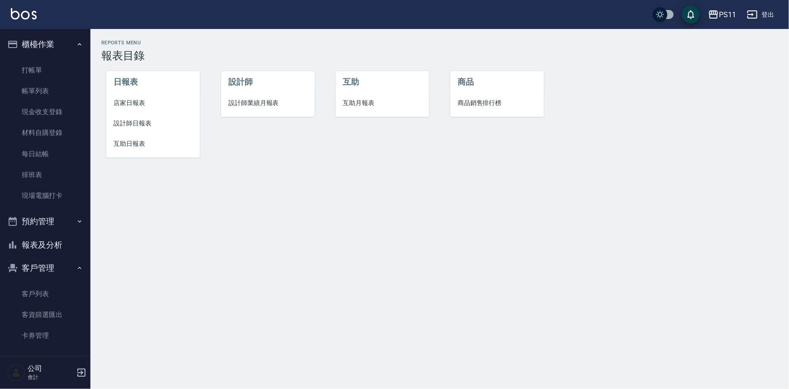
click at [126, 108] on li "店家日報表" at bounding box center [153, 103] width 94 height 20
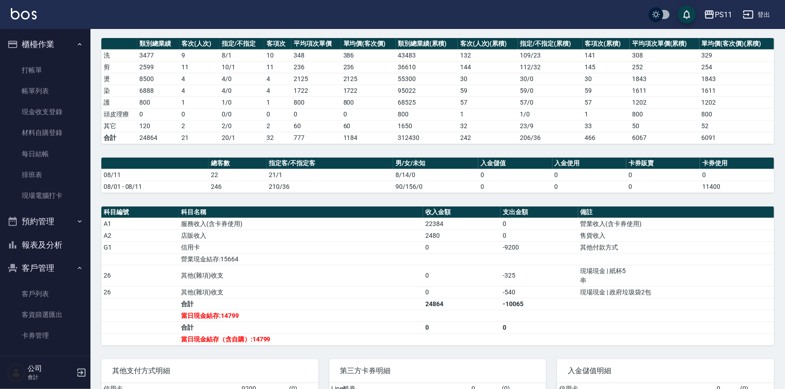
scroll to position [123, 0]
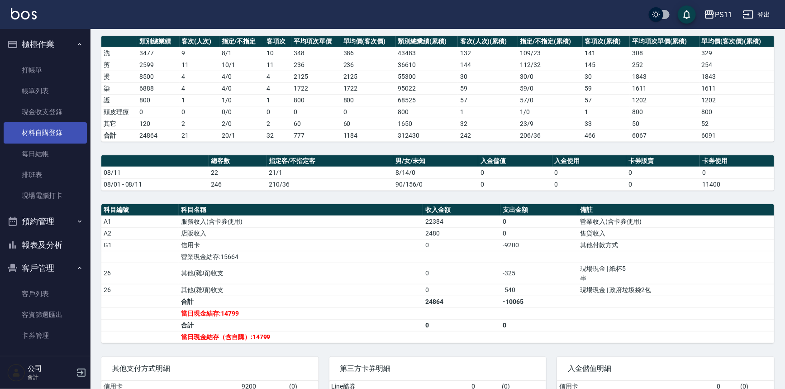
drag, startPoint x: 53, startPoint y: 86, endPoint x: 59, endPoint y: 129, distance: 43.4
click at [53, 86] on link "帳單列表" at bounding box center [45, 91] width 83 height 21
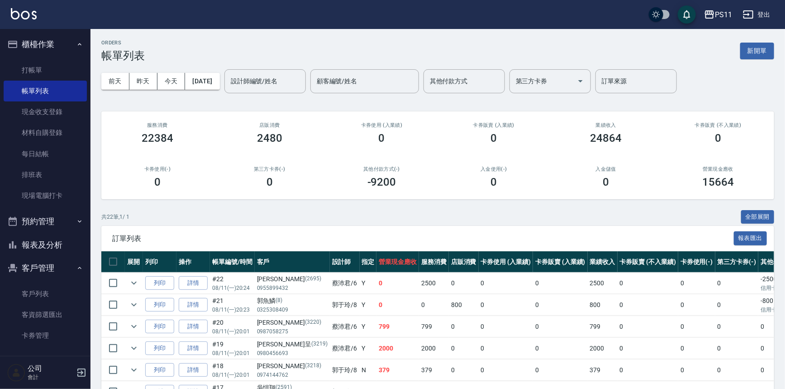
click at [277, 73] on div "設計師編號/姓名 設計師編號/姓名" at bounding box center [264, 81] width 81 height 24
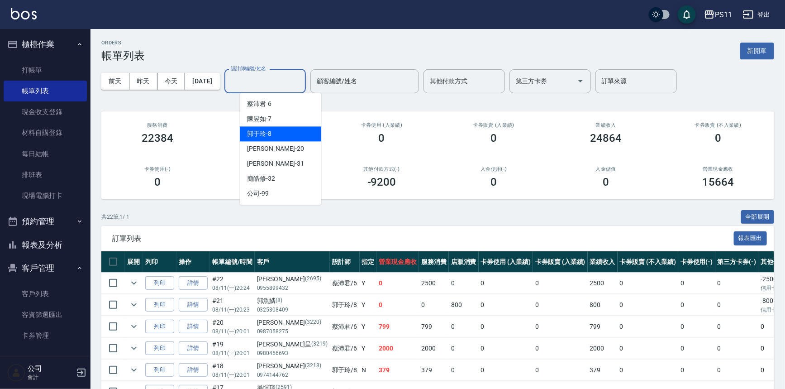
click at [283, 131] on div "郭于玲 -8" at bounding box center [280, 133] width 81 height 15
type input "郭于玲-8"
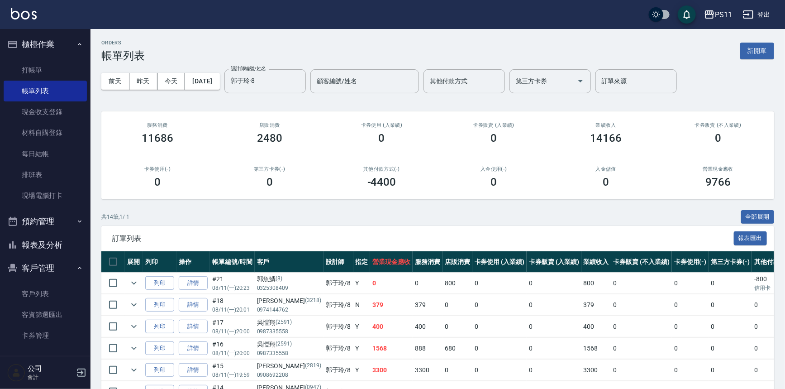
drag, startPoint x: 380, startPoint y: 309, endPoint x: 363, endPoint y: 122, distance: 187.6
drag, startPoint x: 353, startPoint y: 315, endPoint x: 372, endPoint y: 61, distance: 254.9
click at [29, 70] on link "打帳單" at bounding box center [45, 70] width 83 height 21
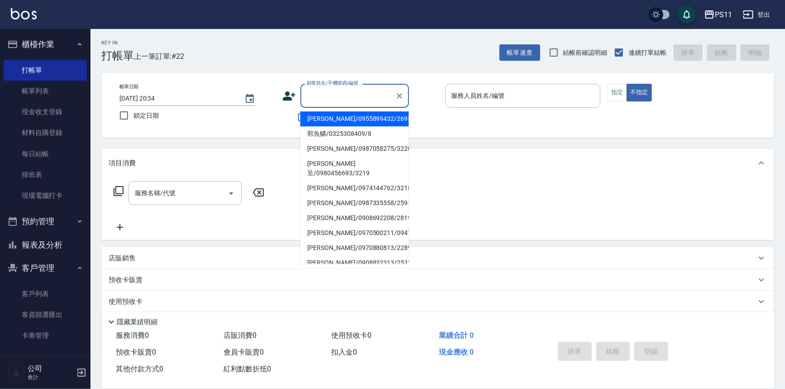
click at [344, 90] on input "顧客姓名/手機號碼/編號" at bounding box center [347, 96] width 87 height 16
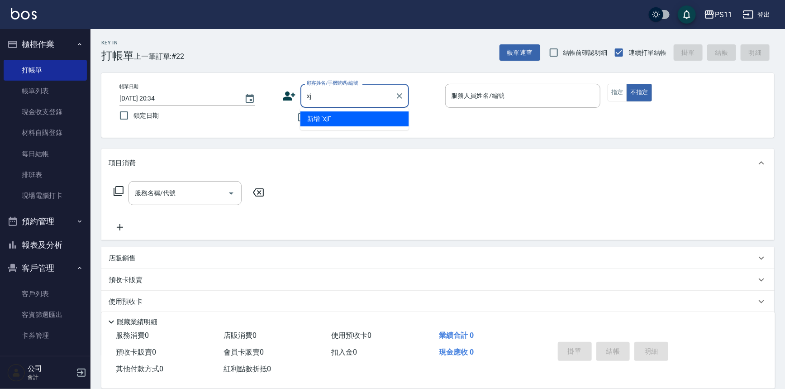
type input "x"
type input "ㄎ"
click at [347, 113] on li "[PERSON_NAME]/0963596395/2282" at bounding box center [354, 118] width 109 height 15
type input "[PERSON_NAME]/0963596395/2282"
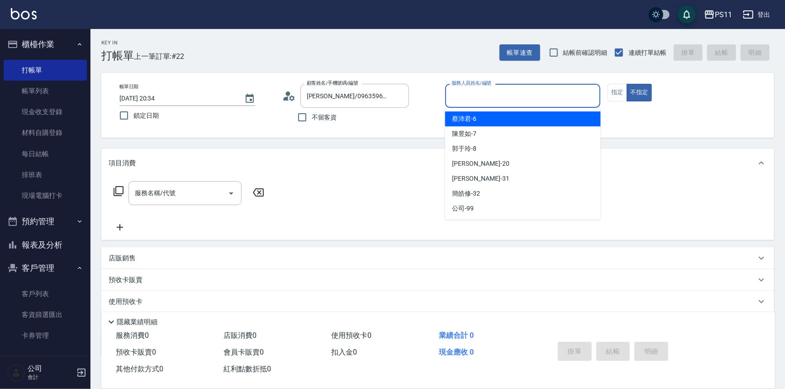
click at [529, 91] on input "服務人員姓名/編號" at bounding box center [522, 96] width 147 height 16
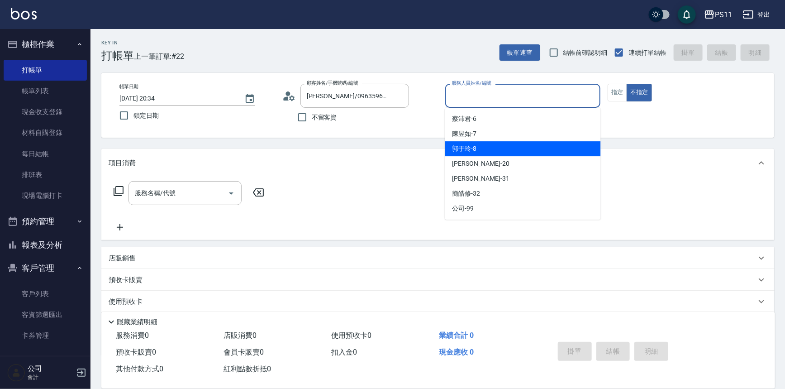
click at [503, 150] on div "郭于玲 -8" at bounding box center [523, 148] width 156 height 15
type input "郭于玲-8"
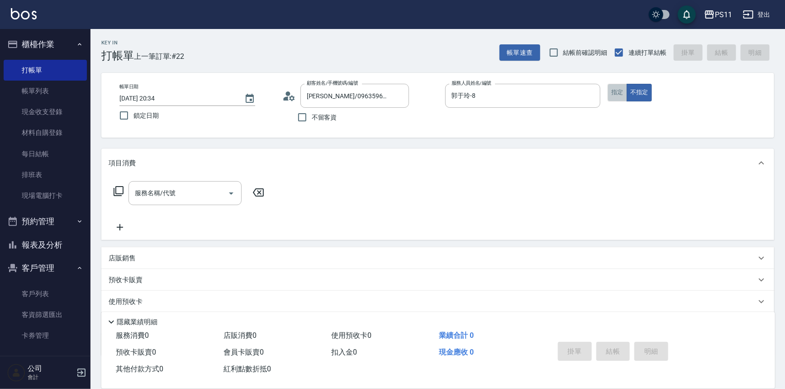
click at [615, 89] on button "指定" at bounding box center [617, 93] width 19 height 18
click at [118, 188] on icon at bounding box center [118, 190] width 11 height 11
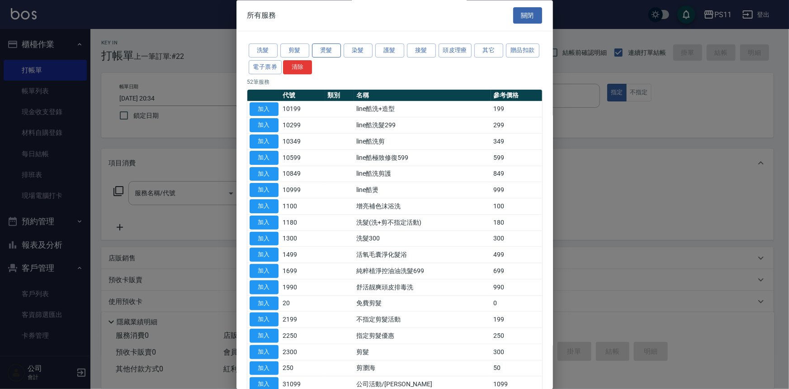
click at [337, 50] on button "燙髮" at bounding box center [326, 51] width 29 height 14
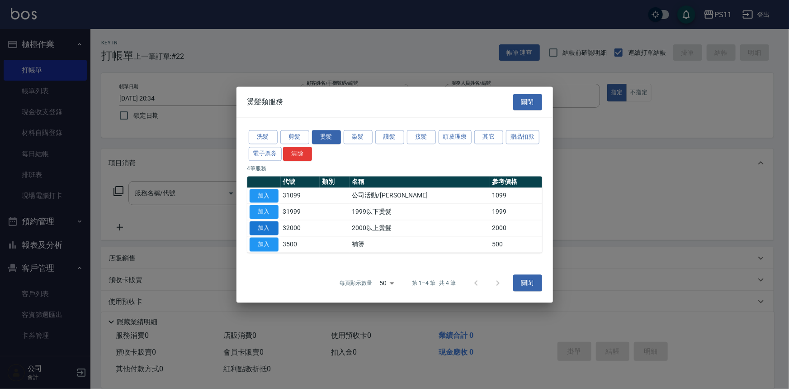
click at [269, 232] on button "加入" at bounding box center [264, 228] width 29 height 14
type input "2000以上燙髮(32000)"
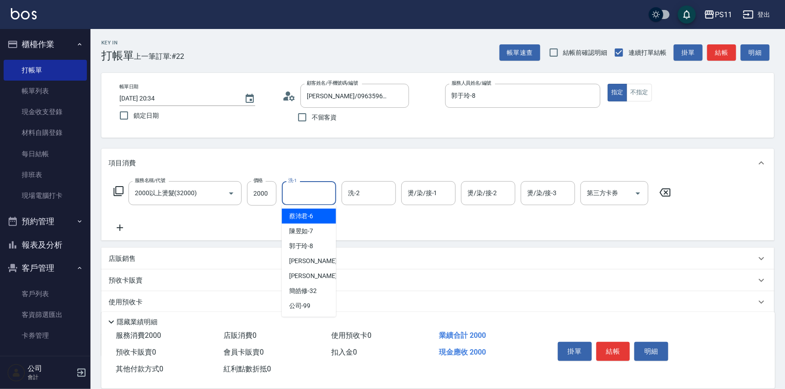
drag, startPoint x: 299, startPoint y: 190, endPoint x: 348, endPoint y: 151, distance: 62.5
click at [300, 190] on input "洗-1" at bounding box center [309, 193] width 46 height 16
type input "[PERSON_NAME]-20"
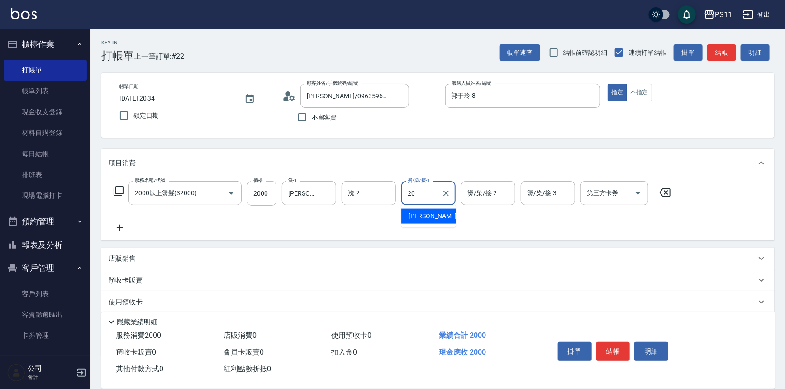
type input "[PERSON_NAME]-20"
click at [115, 228] on icon at bounding box center [120, 227] width 23 height 11
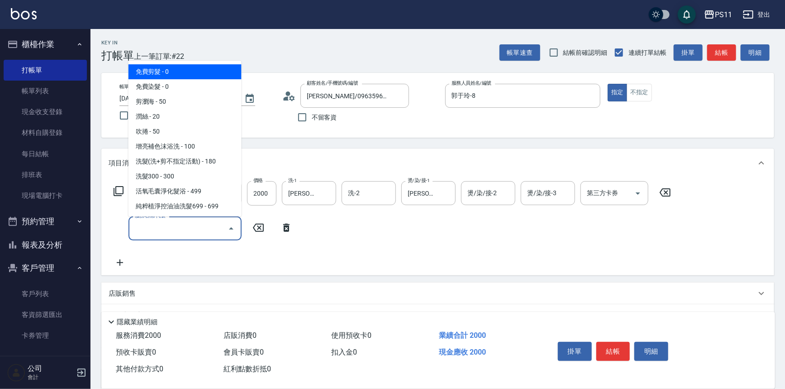
click at [152, 221] on input "服務名稱/代號" at bounding box center [178, 228] width 91 height 16
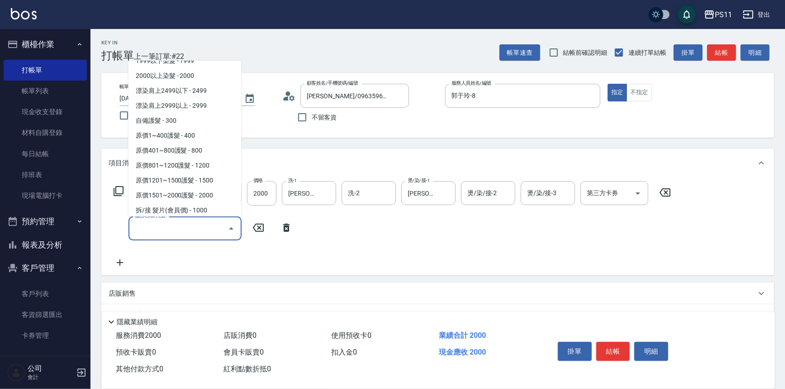
scroll to position [493, 0]
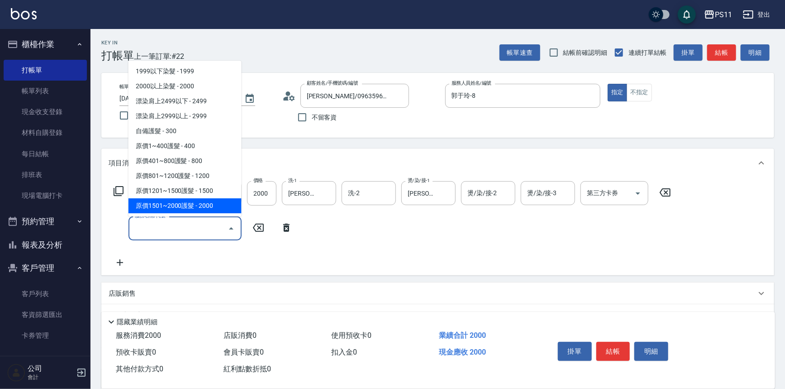
click at [212, 200] on span "原價1501~2000護髮 - 2000" at bounding box center [184, 205] width 113 height 15
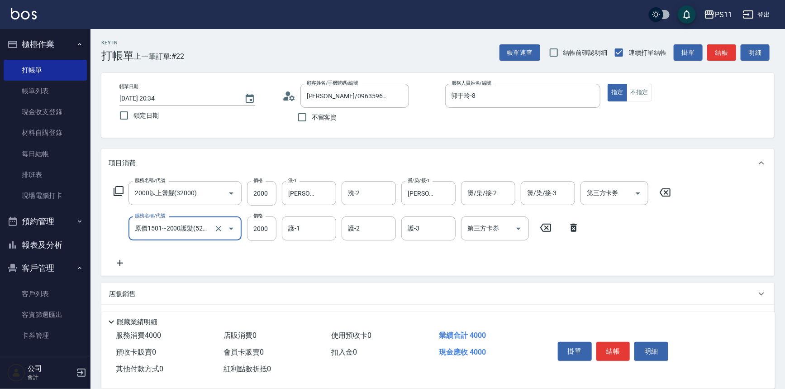
click at [234, 228] on icon "Open" at bounding box center [231, 228] width 11 height 11
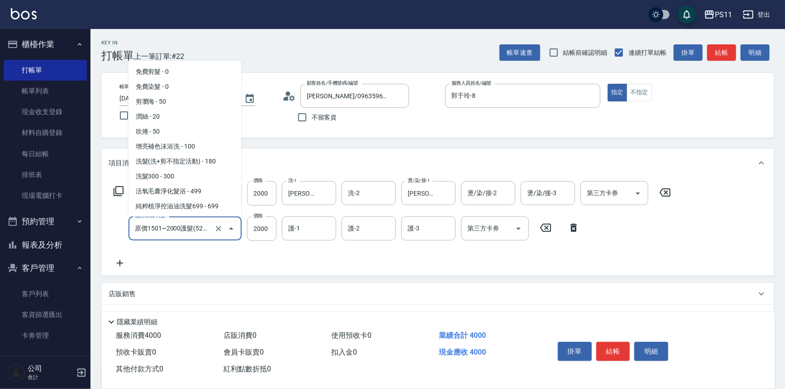
scroll to position [489, 0]
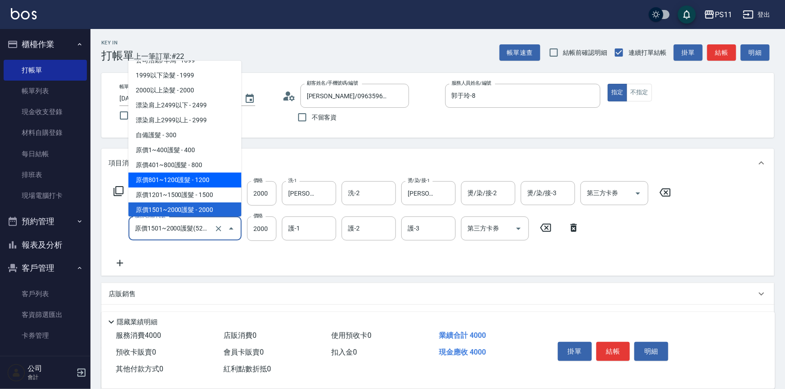
click at [222, 181] on span "原價801~1200護髮 - 1200" at bounding box center [184, 179] width 113 height 15
type input "原價801~1200護髮(51200)"
type input "1200"
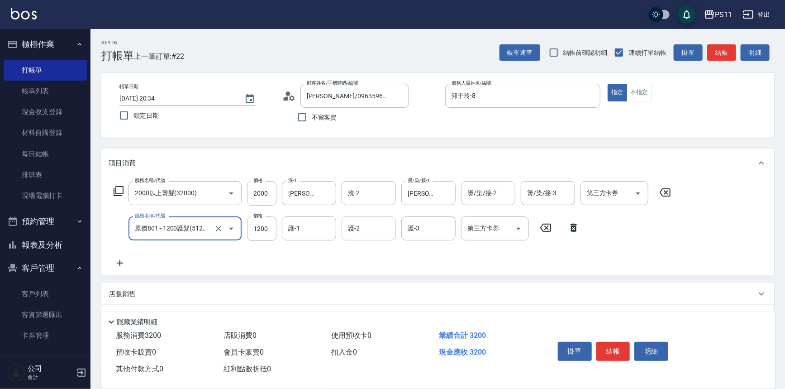
drag, startPoint x: 305, startPoint y: 230, endPoint x: 353, endPoint y: 220, distance: 49.1
click at [308, 228] on input "護-1" at bounding box center [309, 228] width 46 height 16
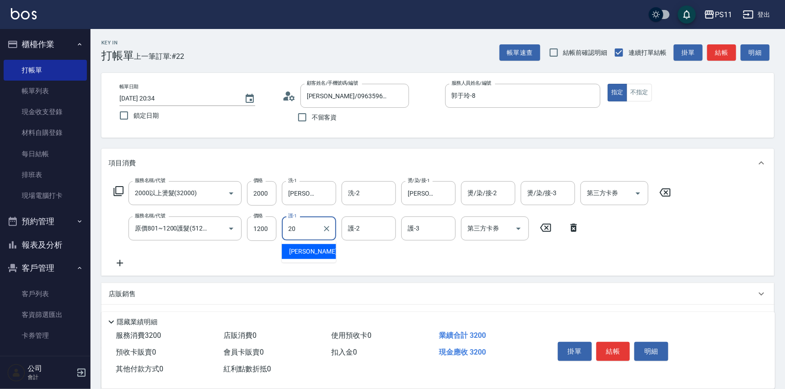
type input "[PERSON_NAME]-20"
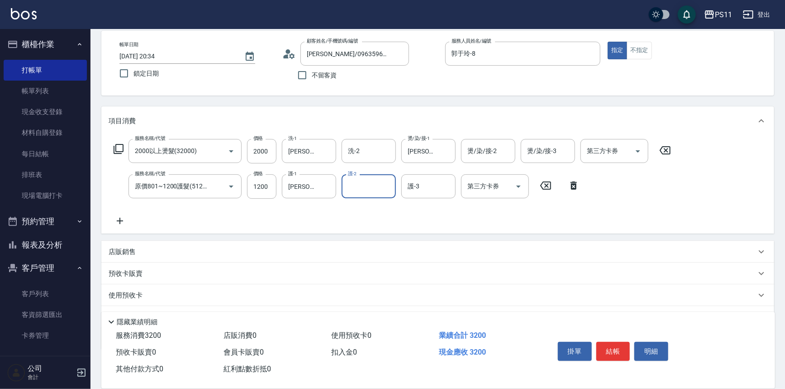
scroll to position [87, 0]
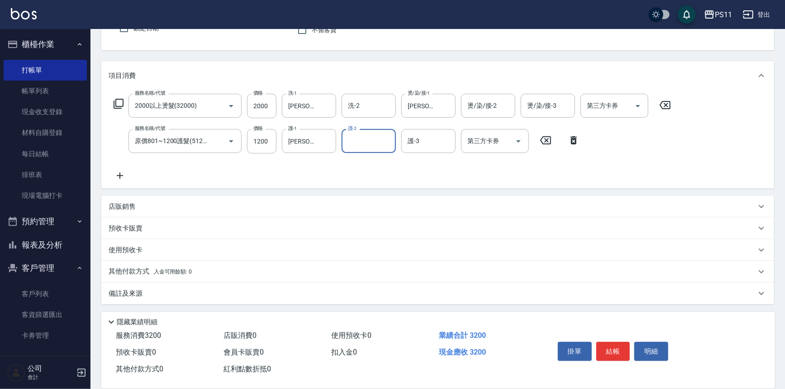
click at [120, 199] on div "店販銷售" at bounding box center [437, 206] width 673 height 22
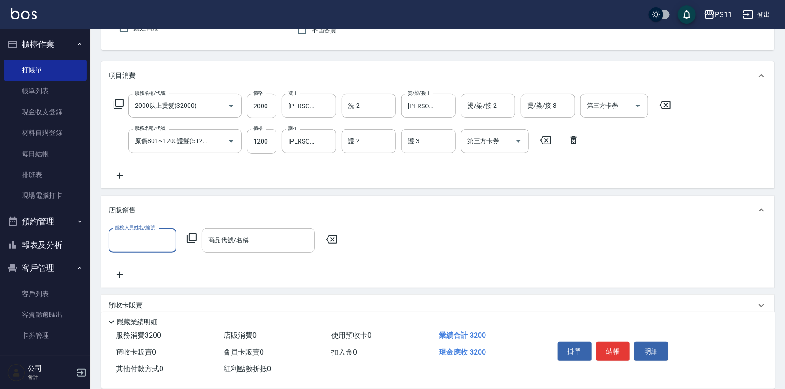
scroll to position [0, 0]
click at [143, 241] on input "服務人員姓名/編號" at bounding box center [143, 240] width 60 height 16
drag, startPoint x: 147, startPoint y: 290, endPoint x: 161, endPoint y: 278, distance: 19.6
click at [147, 290] on div "郭于玲 -8" at bounding box center [143, 292] width 68 height 15
type input "郭于玲-8"
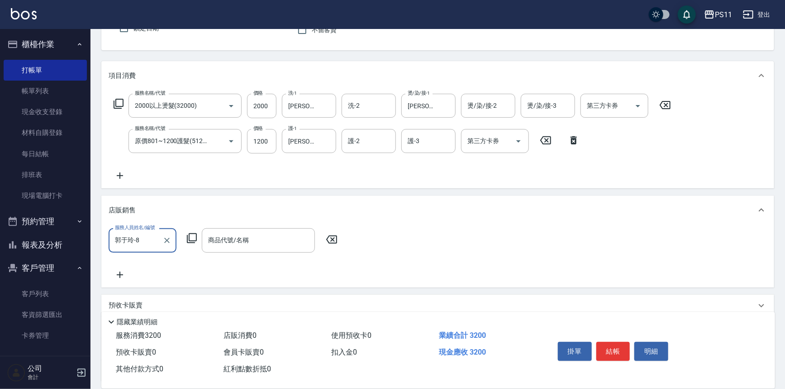
click at [194, 233] on icon at bounding box center [192, 238] width 10 height 10
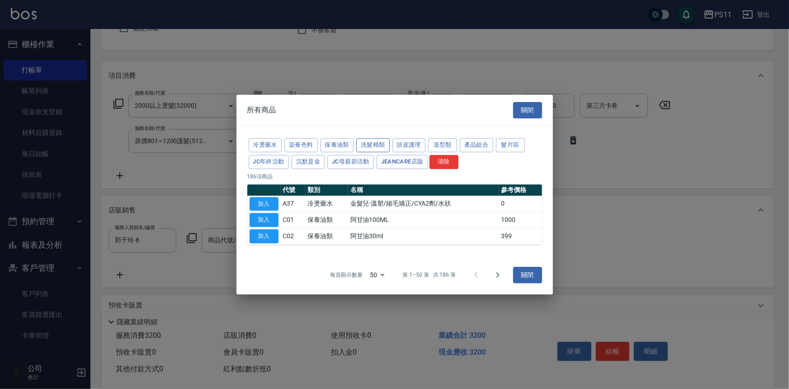
click at [387, 145] on button "洗髮精類" at bounding box center [372, 145] width 33 height 14
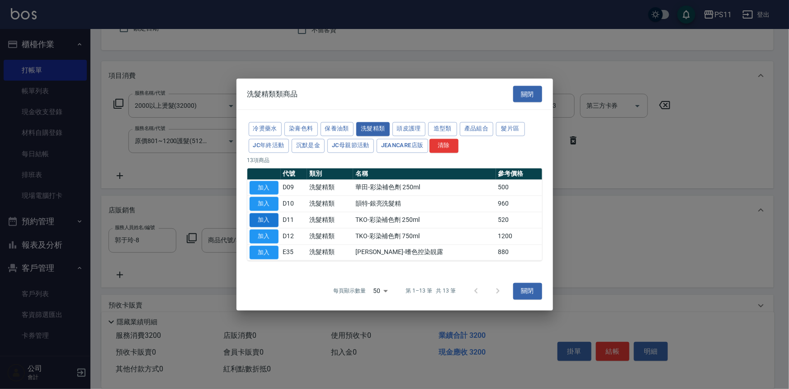
click at [265, 221] on button "加入" at bounding box center [264, 220] width 29 height 14
type input "TKO-彩染補色劑 250ml"
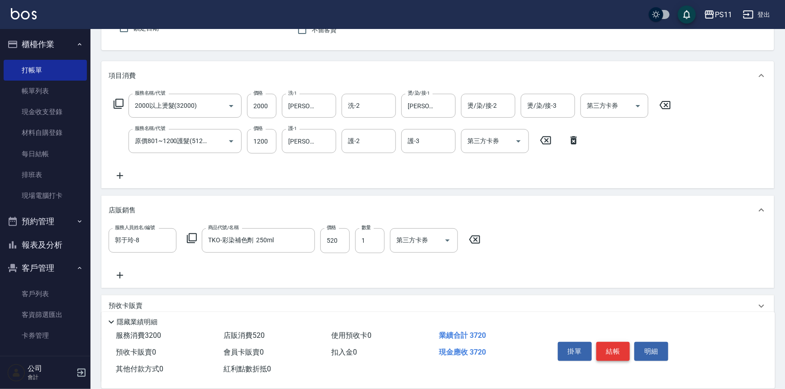
click at [615, 347] on button "結帳" at bounding box center [613, 351] width 34 height 19
type input "[DATE] 20:35"
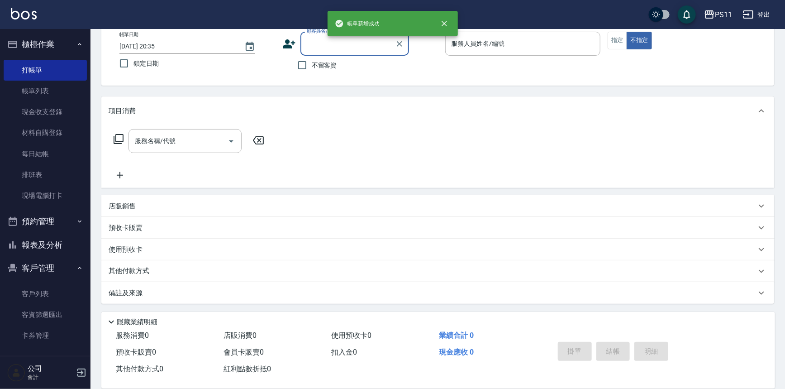
scroll to position [52, 0]
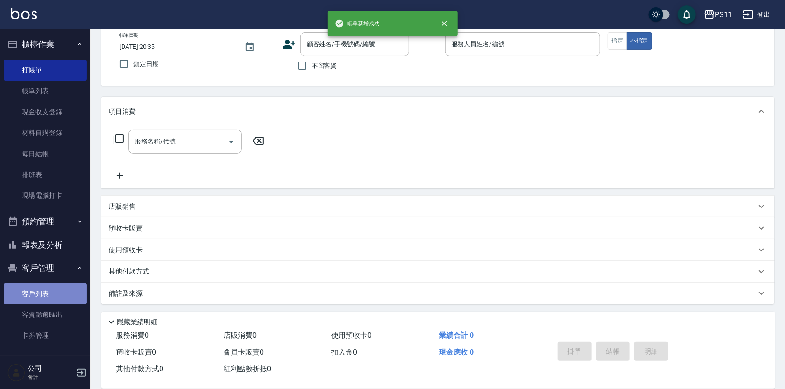
click at [65, 290] on link "客戶列表" at bounding box center [45, 293] width 83 height 21
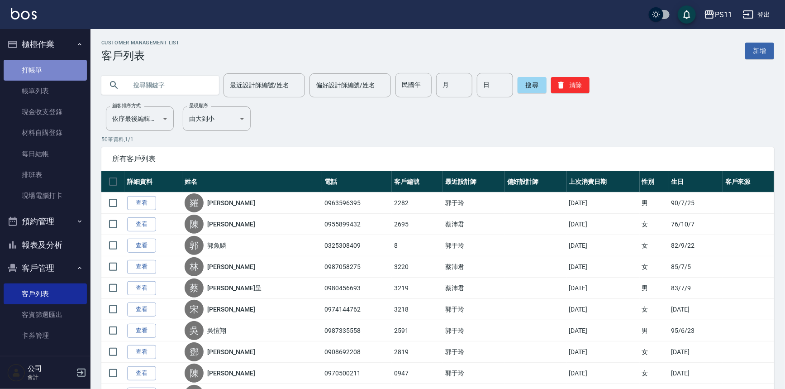
click at [52, 68] on link "打帳單" at bounding box center [45, 70] width 83 height 21
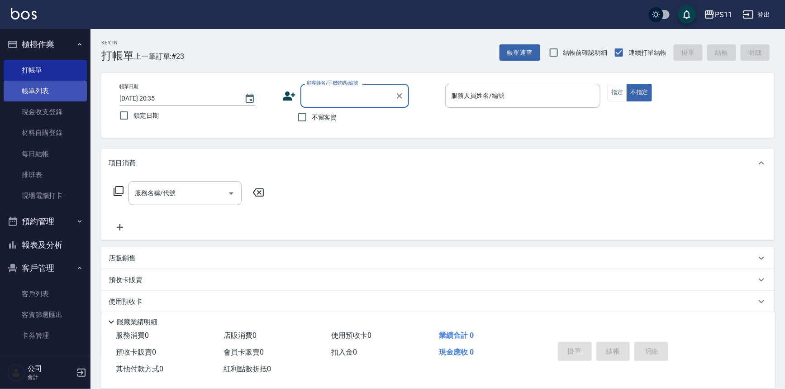
click at [52, 89] on link "帳單列表" at bounding box center [45, 91] width 83 height 21
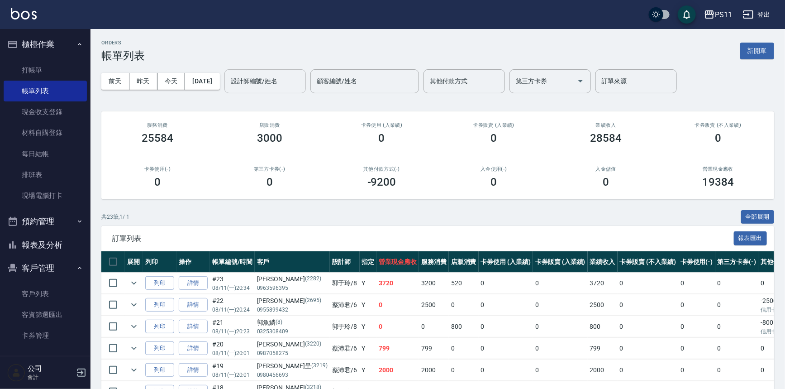
drag, startPoint x: 275, startPoint y: 74, endPoint x: 275, endPoint y: 81, distance: 6.8
click at [275, 74] on div "設計師編號/姓名 設計師編號/姓名" at bounding box center [264, 81] width 81 height 24
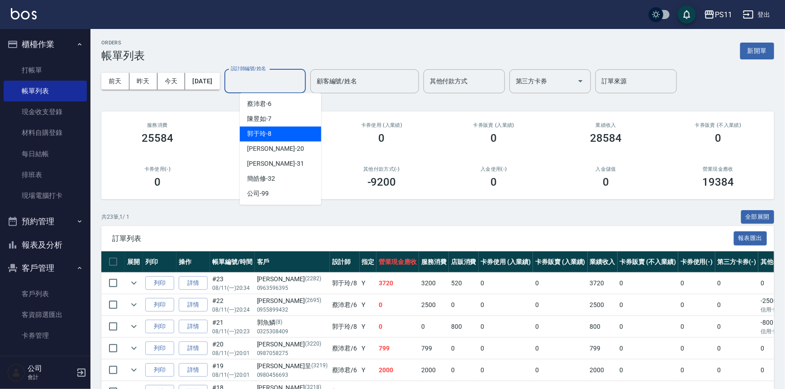
click at [275, 134] on div "郭于玲 -8" at bounding box center [280, 133] width 81 height 15
type input "郭于玲-8"
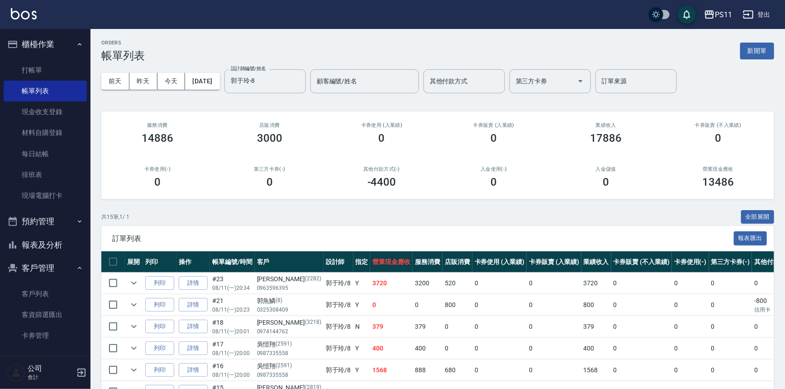
drag, startPoint x: 312, startPoint y: 326, endPoint x: 167, endPoint y: 191, distance: 197.5
drag, startPoint x: 39, startPoint y: 68, endPoint x: 48, endPoint y: 68, distance: 8.6
click at [40, 67] on link "打帳單" at bounding box center [45, 70] width 83 height 21
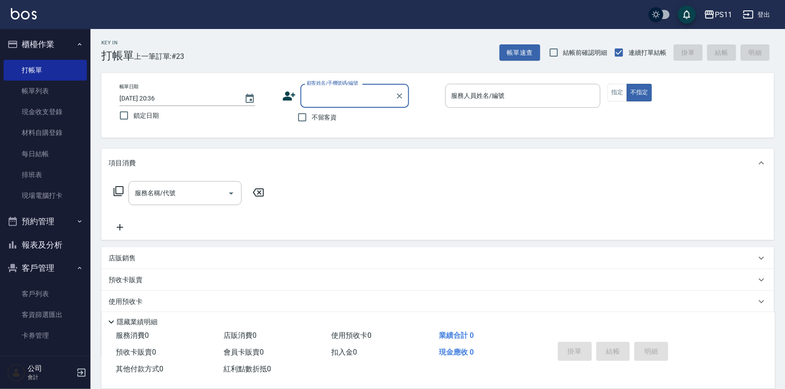
click at [323, 89] on input "顧客姓名/手機號碼/編號" at bounding box center [347, 96] width 87 height 16
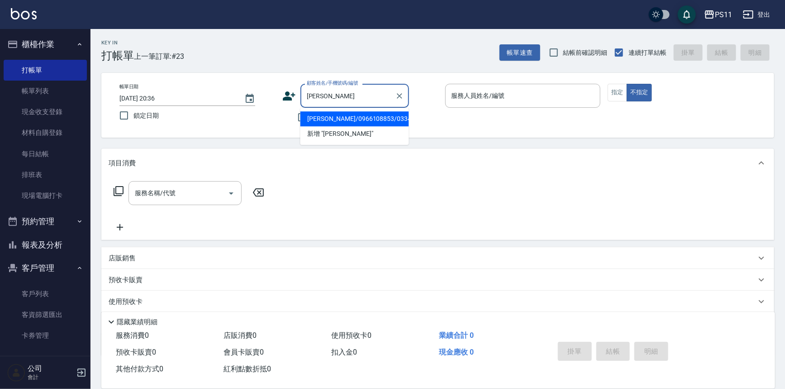
drag, startPoint x: 356, startPoint y: 114, endPoint x: 424, endPoint y: 109, distance: 68.6
click at [356, 114] on li "[PERSON_NAME]/0966108853/0334" at bounding box center [354, 118] width 109 height 15
type input "[PERSON_NAME]/0966108853/0334"
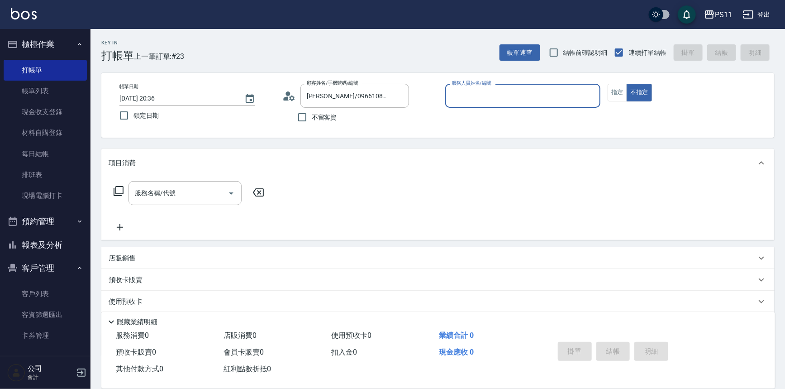
click at [498, 95] on input "服務人員姓名/編號" at bounding box center [522, 96] width 147 height 16
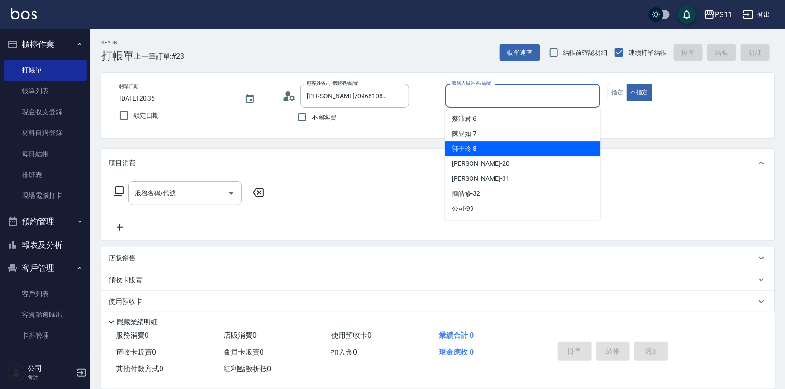
click at [508, 145] on div "郭于玲 -8" at bounding box center [523, 148] width 156 height 15
type input "郭于玲-8"
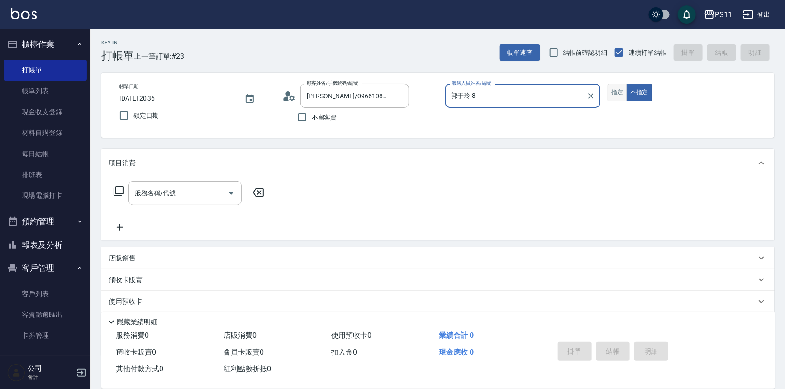
click at [611, 95] on button "指定" at bounding box center [617, 93] width 19 height 18
click at [122, 189] on icon at bounding box center [118, 190] width 11 height 11
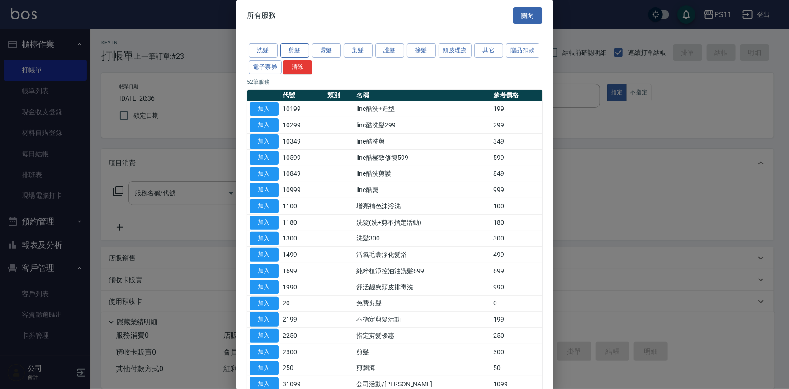
click at [296, 52] on button "剪髮" at bounding box center [294, 51] width 29 height 14
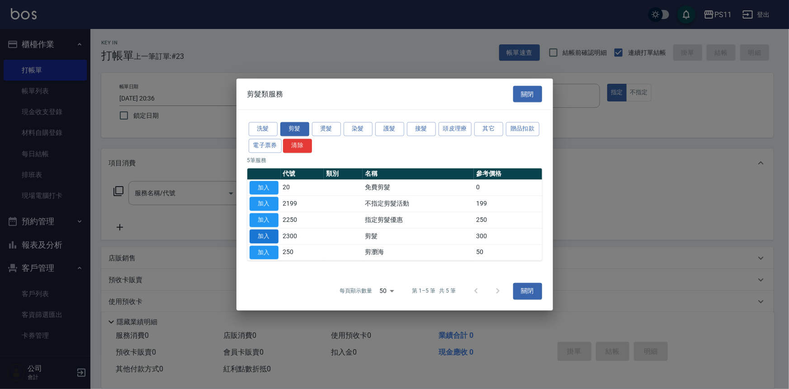
click at [263, 235] on button "加入" at bounding box center [264, 236] width 29 height 14
type input "剪髮(2300)"
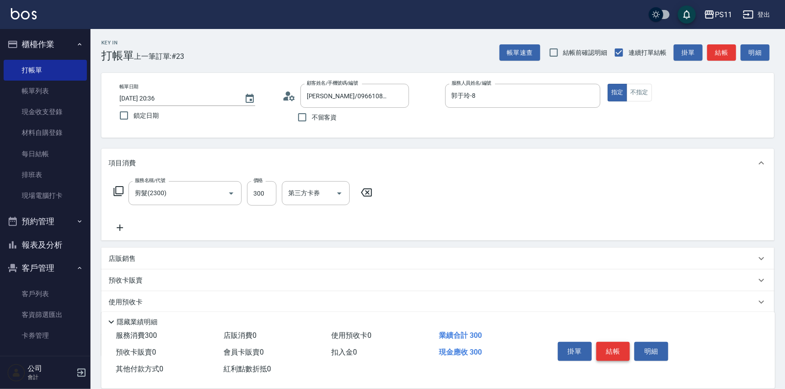
click at [602, 347] on button "結帳" at bounding box center [613, 351] width 34 height 19
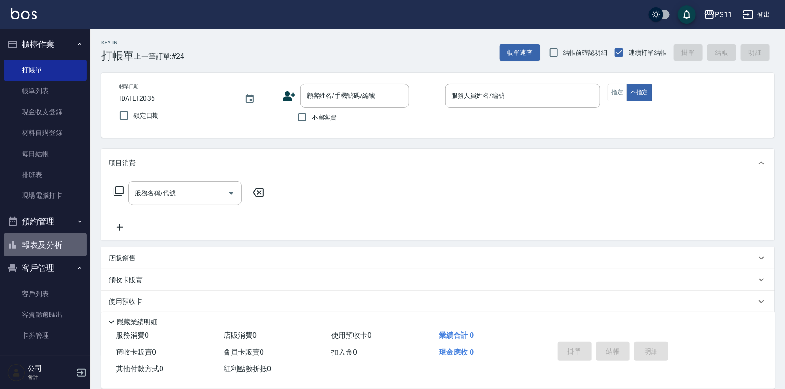
drag, startPoint x: 48, startPoint y: 247, endPoint x: 104, endPoint y: 188, distance: 80.9
click at [49, 246] on button "報表及分析" at bounding box center [45, 245] width 83 height 24
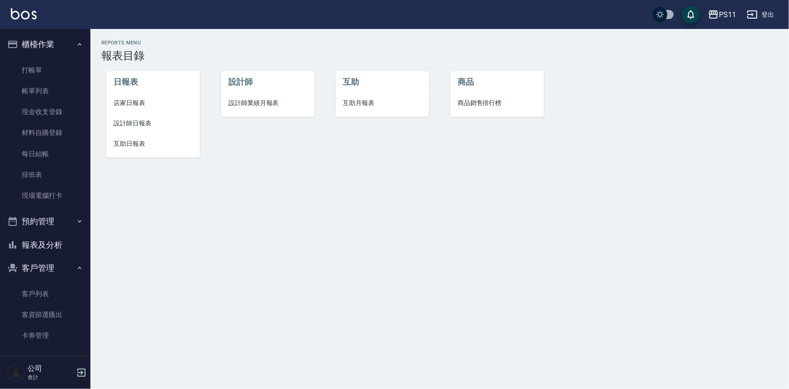
click at [142, 105] on span "店家日報表" at bounding box center [153, 102] width 79 height 9
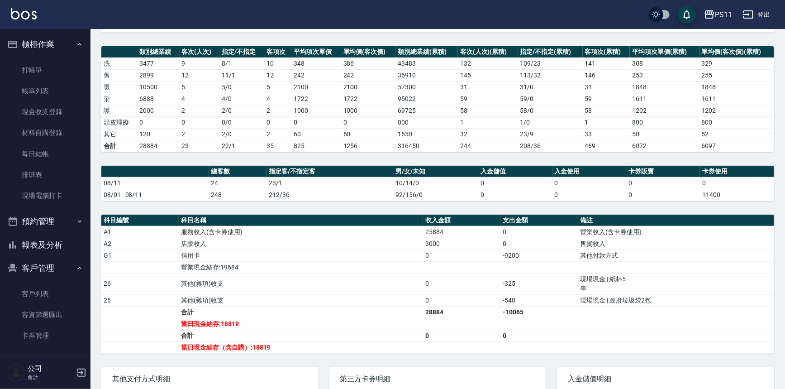
scroll to position [123, 0]
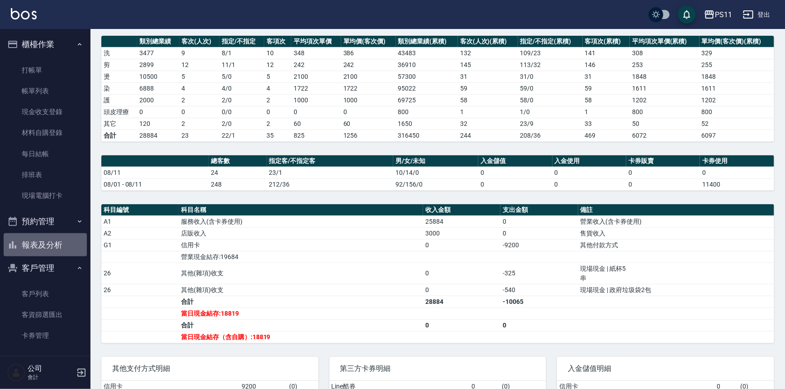
drag, startPoint x: 50, startPoint y: 243, endPoint x: 56, endPoint y: 241, distance: 6.6
click at [53, 242] on button "報表及分析" at bounding box center [45, 245] width 83 height 24
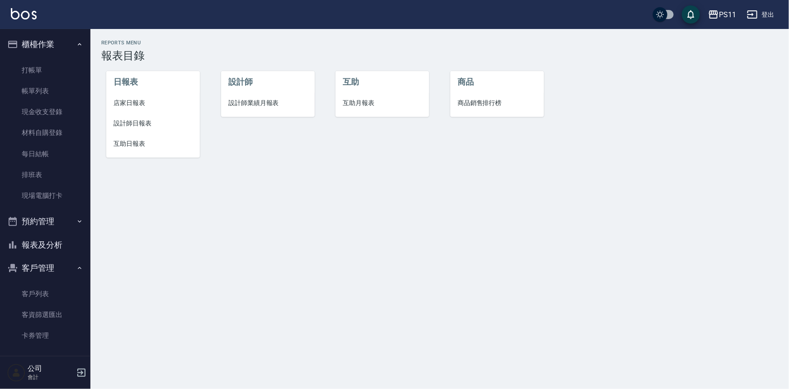
click at [156, 127] on span "設計師日報表" at bounding box center [153, 123] width 79 height 9
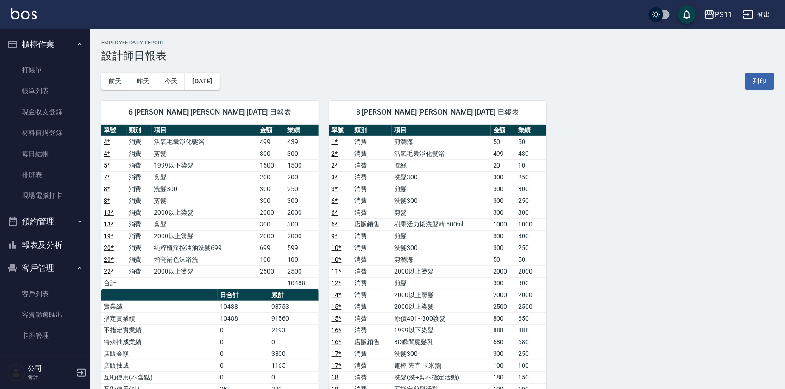
click at [466, 161] on td "潤絲" at bounding box center [441, 165] width 99 height 12
drag, startPoint x: 654, startPoint y: 341, endPoint x: 544, endPoint y: 192, distance: 184.7
click at [45, 246] on button "報表及分析" at bounding box center [45, 245] width 83 height 24
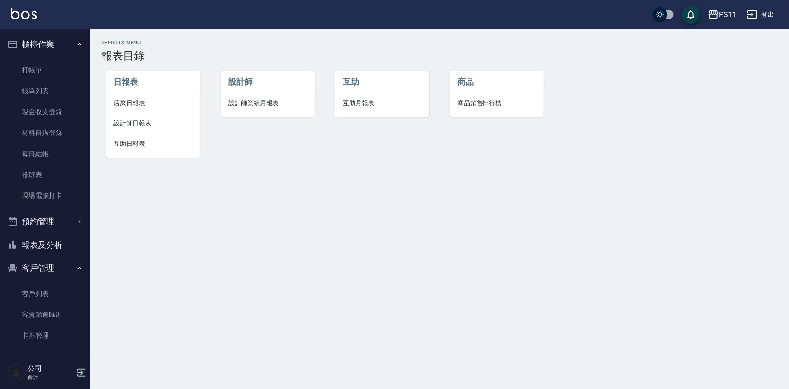
click at [139, 104] on span "店家日報表" at bounding box center [153, 102] width 79 height 9
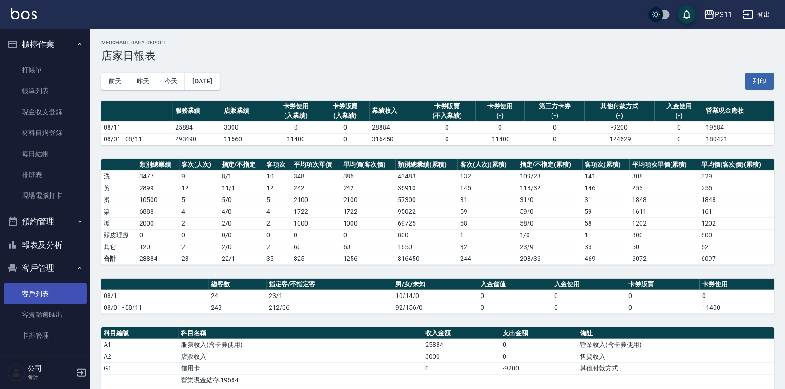
click at [63, 290] on link "客戶列表" at bounding box center [45, 293] width 83 height 21
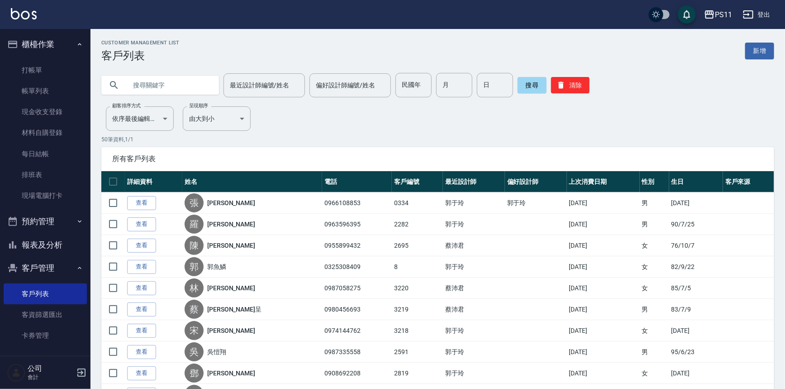
click at [52, 249] on button "報表及分析" at bounding box center [45, 245] width 83 height 24
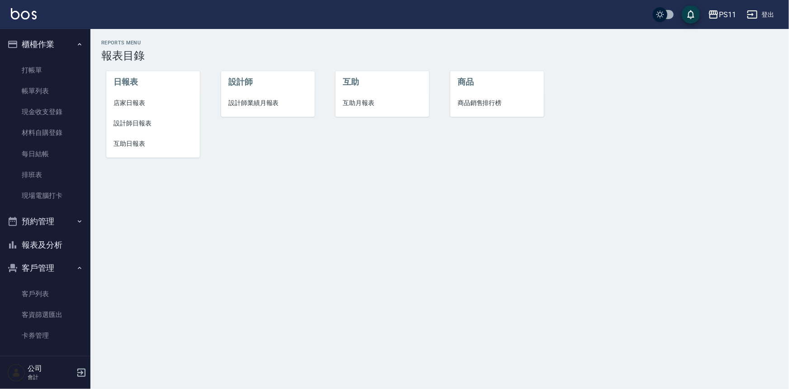
click at [145, 141] on span "互助日報表" at bounding box center [153, 143] width 79 height 9
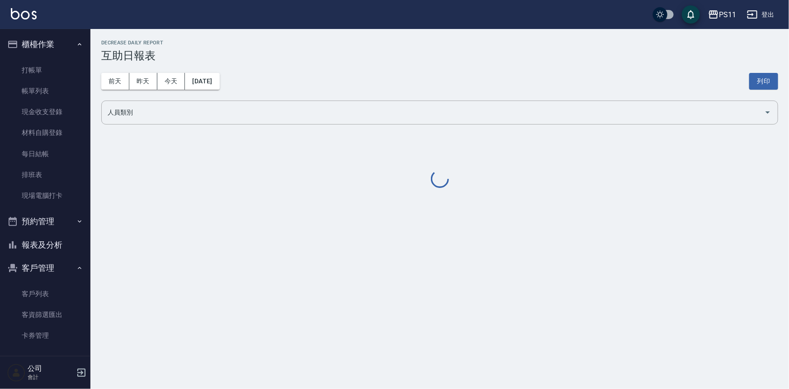
click at [426, 232] on div "PS11 [DATE] 互助日報表 列印時間： [DATE][PHONE_NUMBER]:41 Decrease Daily Report 互助日報表 [DA…" at bounding box center [394, 194] width 789 height 389
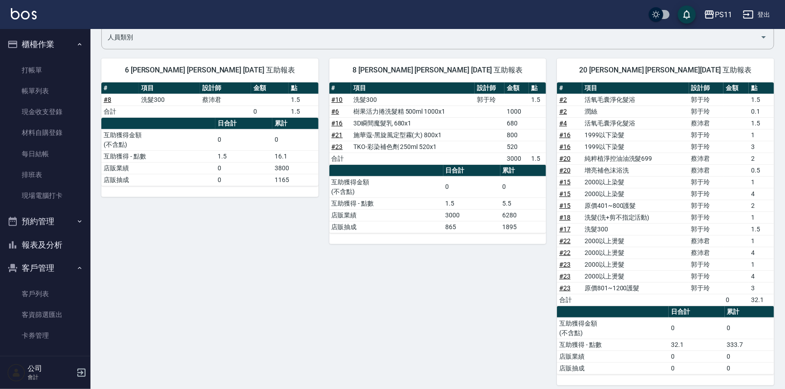
scroll to position [70, 0]
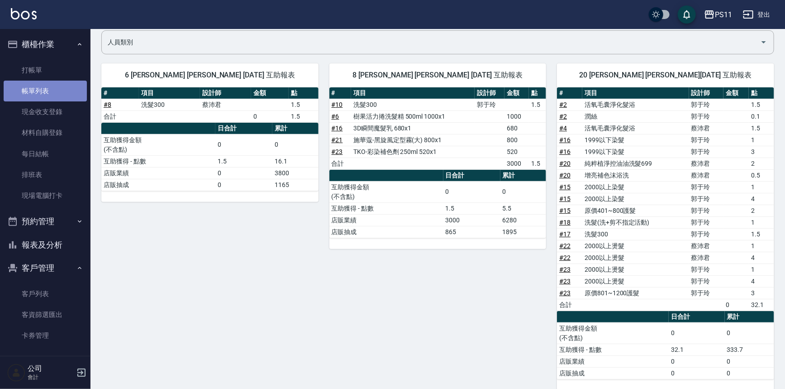
click at [48, 90] on link "帳單列表" at bounding box center [45, 91] width 83 height 21
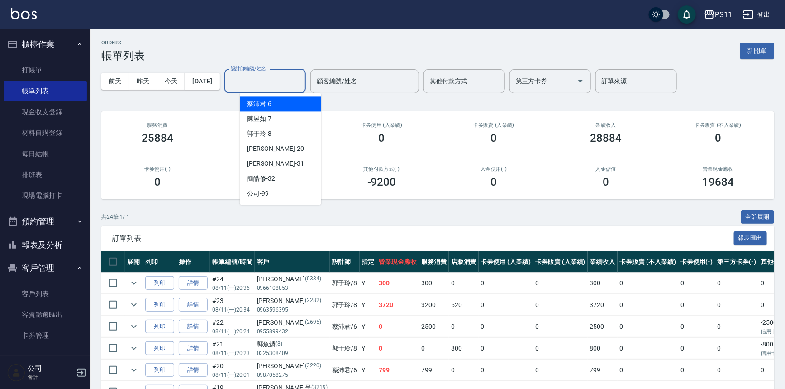
click at [280, 75] on input "設計師編號/姓名" at bounding box center [264, 81] width 73 height 16
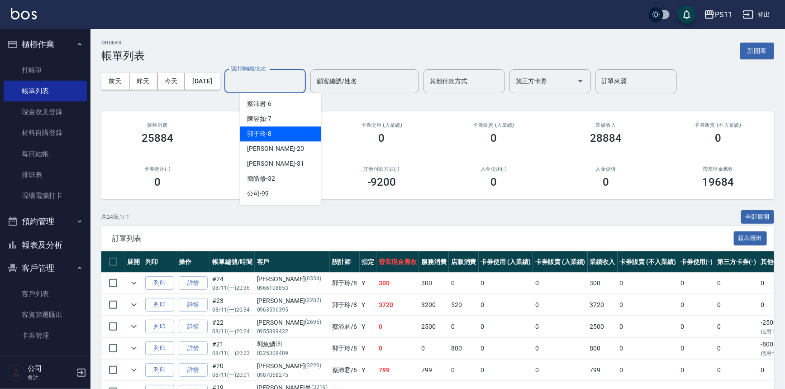
click at [275, 131] on div "郭于玲 -8" at bounding box center [280, 133] width 81 height 15
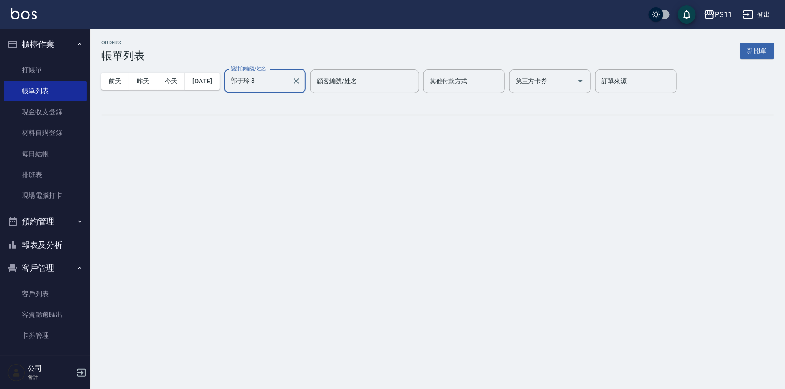
type input "郭于玲-8"
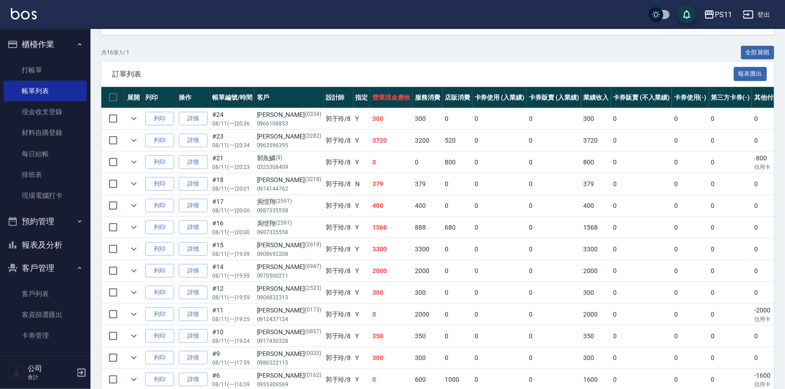
scroll to position [205, 0]
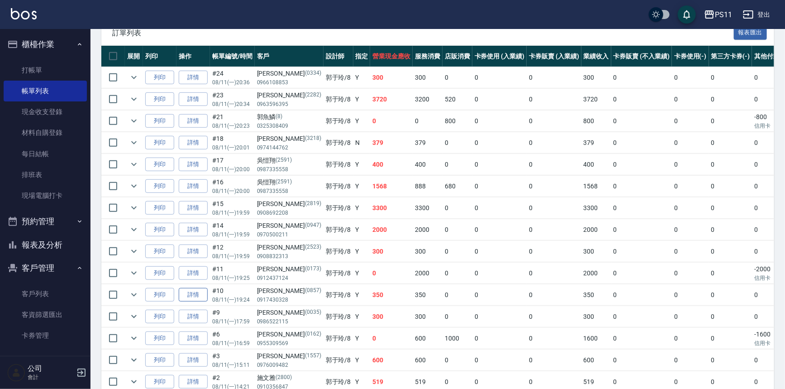
click at [204, 293] on link "詳情" at bounding box center [193, 295] width 29 height 14
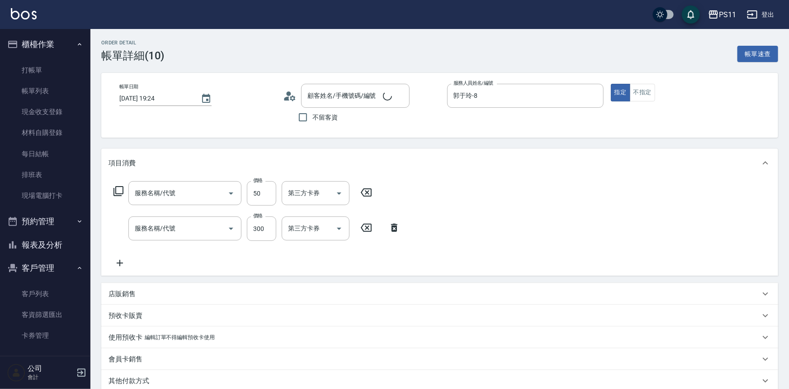
type input "[DATE] 19:24"
type input "郭于玲-8"
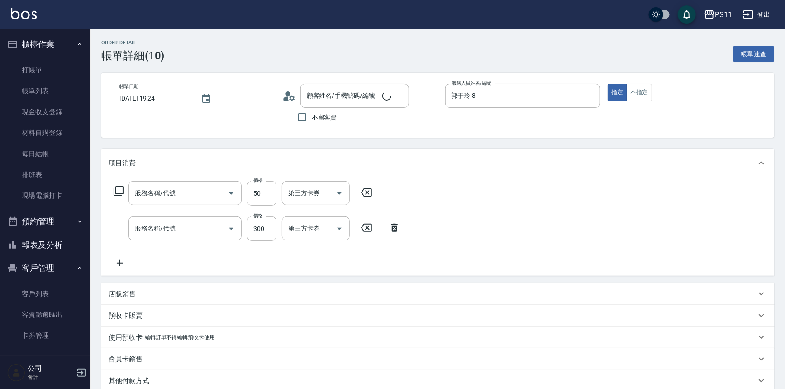
type input "[PERSON_NAME]/0917430328/0857"
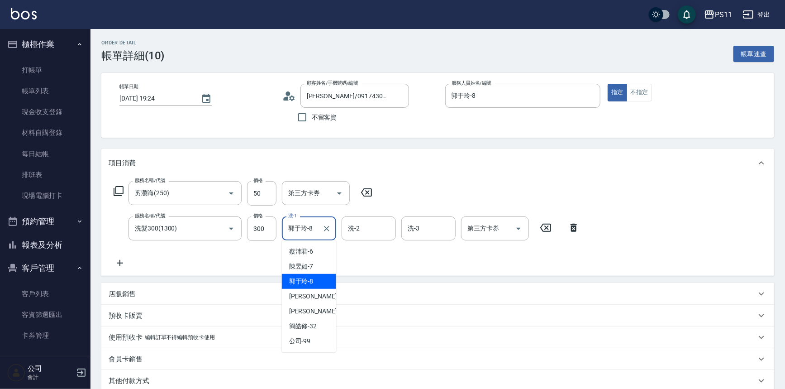
drag, startPoint x: 312, startPoint y: 230, endPoint x: 315, endPoint y: 225, distance: 5.3
click at [312, 230] on input "郭于玲-8" at bounding box center [302, 228] width 33 height 16
click at [304, 311] on span "[PERSON_NAME]-31" at bounding box center [317, 310] width 57 height 9
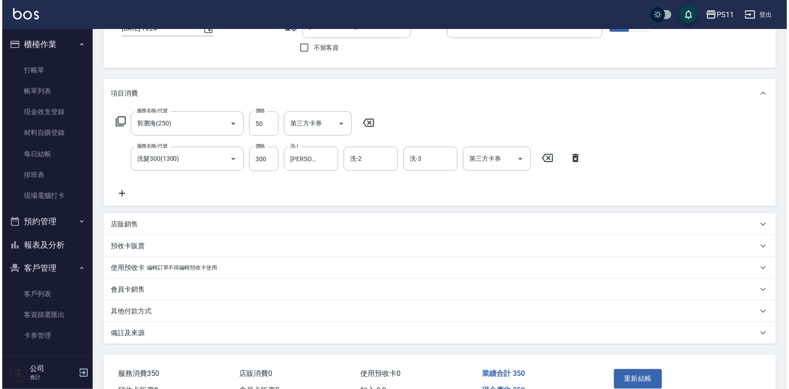
scroll to position [120, 0]
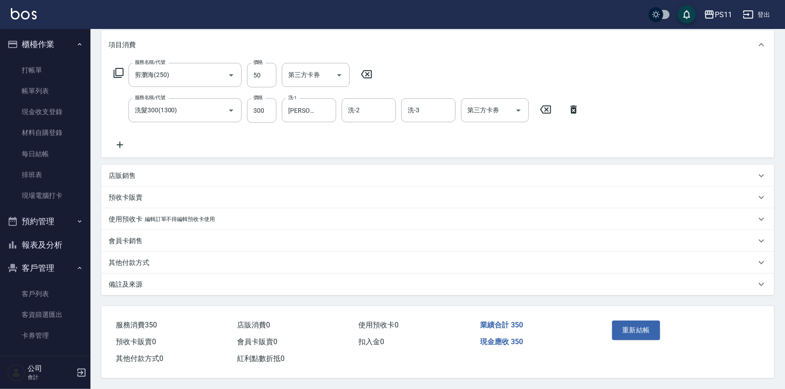
drag, startPoint x: 443, startPoint y: 117, endPoint x: 406, endPoint y: 271, distance: 158.2
click at [642, 330] on button "重新結帳" at bounding box center [636, 329] width 48 height 19
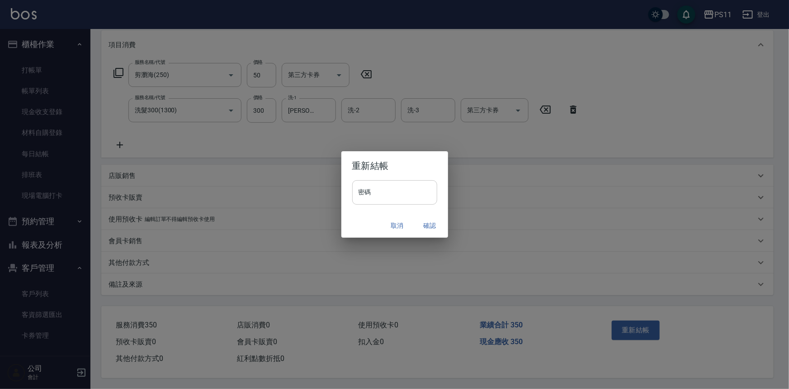
drag, startPoint x: 393, startPoint y: 194, endPoint x: 389, endPoint y: 181, distance: 13.6
click at [393, 194] on input "密碼" at bounding box center [394, 192] width 85 height 24
drag, startPoint x: 370, startPoint y: 190, endPoint x: 323, endPoint y: 195, distance: 47.7
click at [323, 195] on div "重新結帳 密碼 ******** 密碼 取消 確認" at bounding box center [394, 194] width 789 height 389
click at [433, 223] on button "確認" at bounding box center [430, 225] width 29 height 17
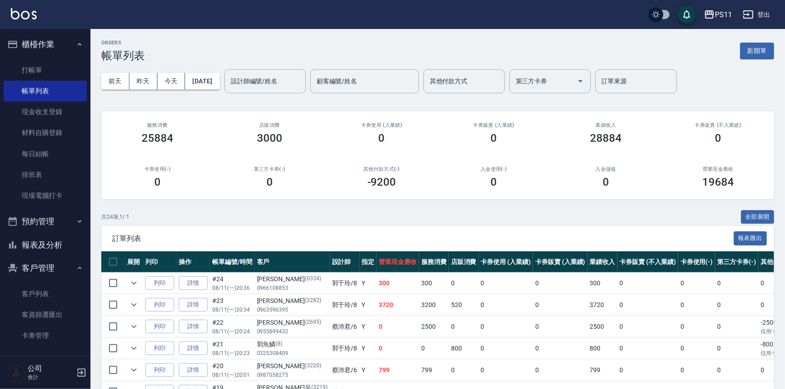
click at [69, 246] on button "報表及分析" at bounding box center [45, 245] width 83 height 24
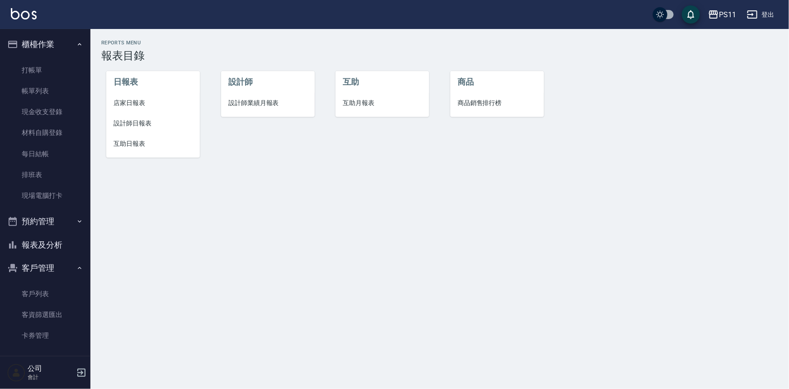
click at [128, 136] on li "互助日報表" at bounding box center [153, 143] width 94 height 20
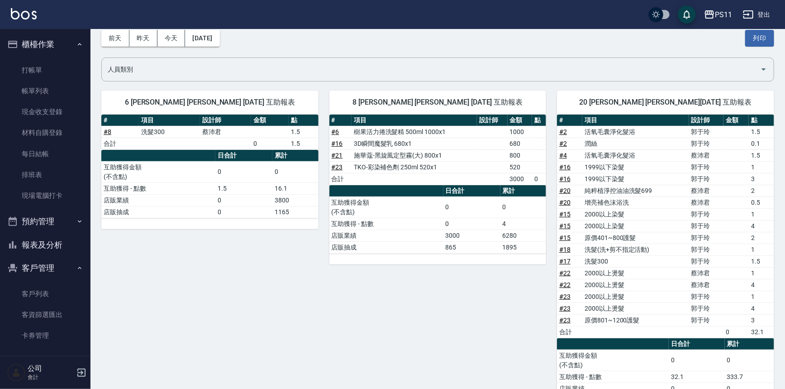
scroll to position [41, 0]
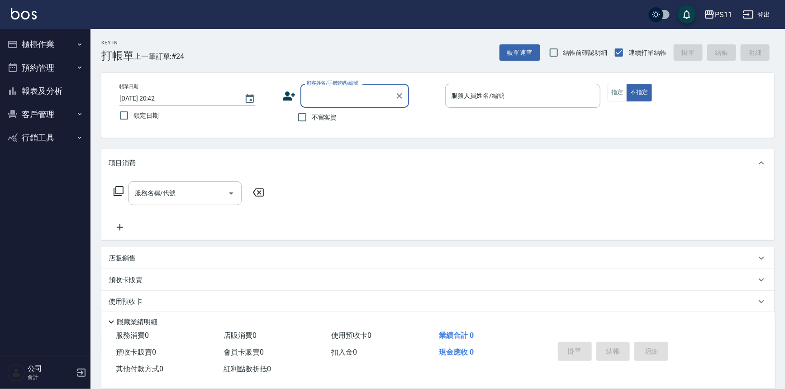
click at [57, 84] on button "報表及分析" at bounding box center [45, 91] width 83 height 24
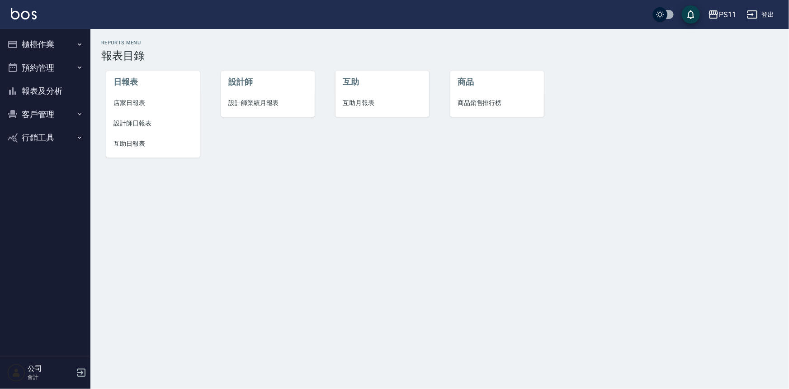
click at [53, 43] on button "櫃檯作業" at bounding box center [45, 45] width 83 height 24
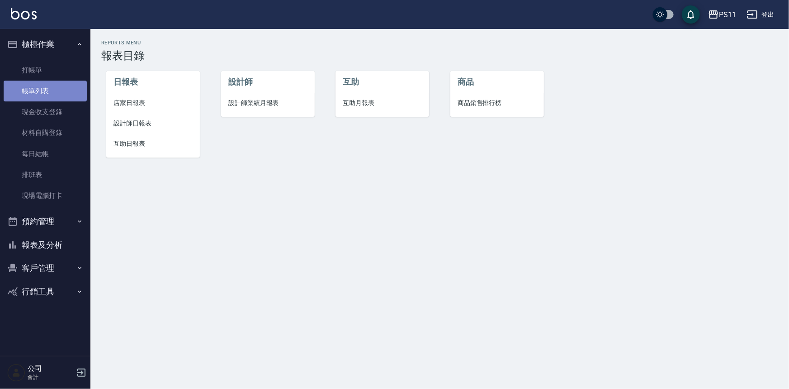
click at [54, 90] on link "帳單列表" at bounding box center [45, 91] width 83 height 21
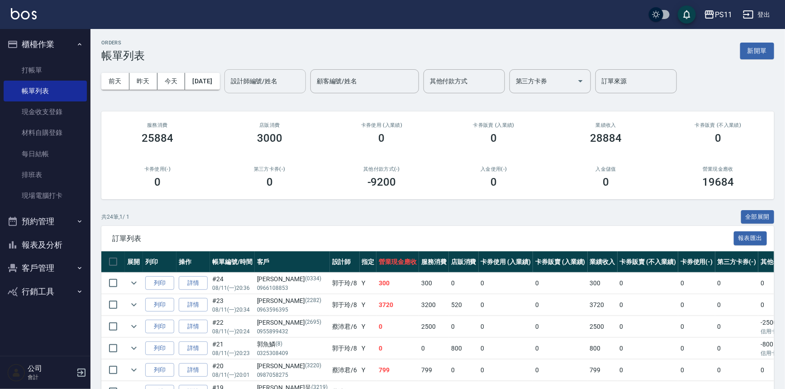
click at [269, 87] on input "設計師編號/姓名" at bounding box center [264, 81] width 73 height 16
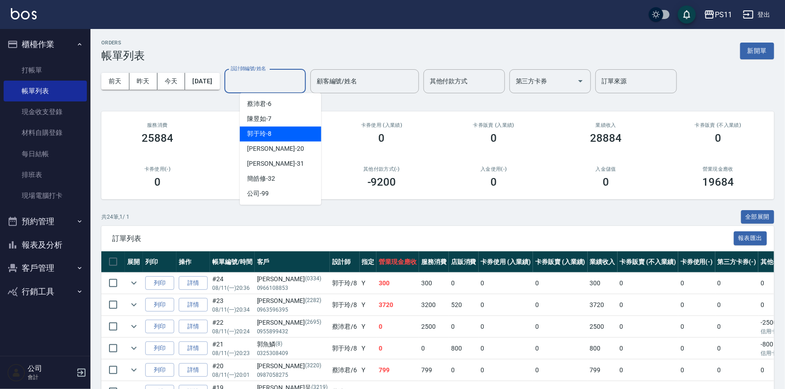
click at [274, 129] on div "郭于玲 -8" at bounding box center [280, 133] width 81 height 15
type input "郭于玲-8"
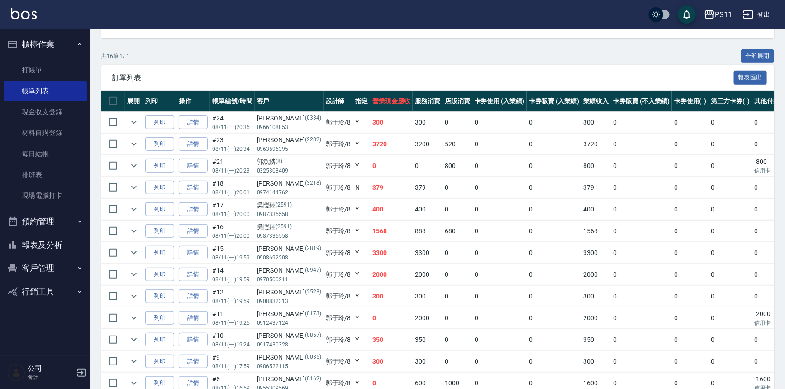
scroll to position [164, 0]
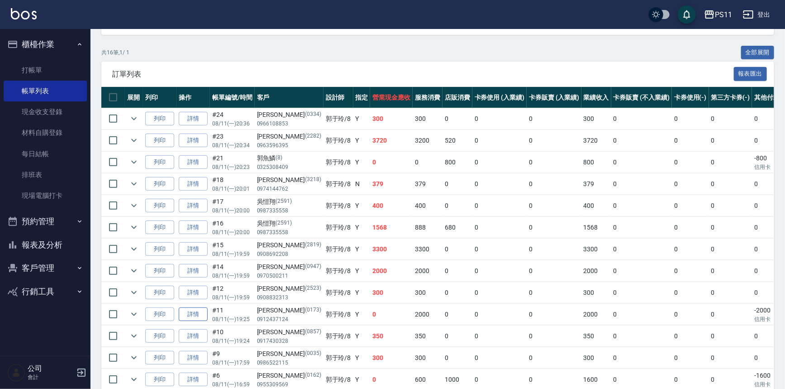
click at [180, 318] on link "詳情" at bounding box center [193, 314] width 29 height 14
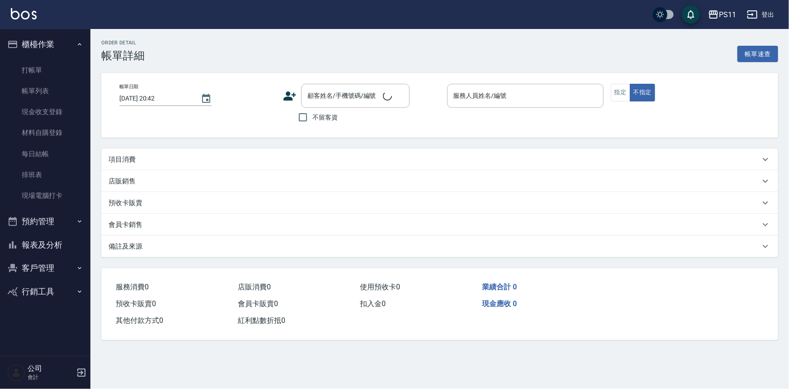
type input "[DATE] 19:25"
type input "郭于玲-8"
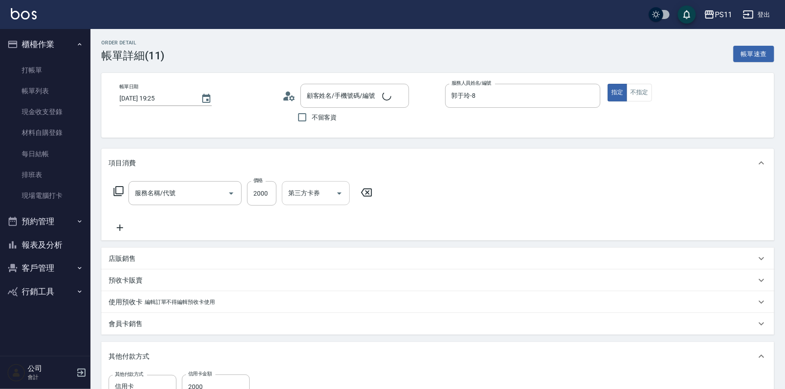
type input "2000以上燙髮(32000)"
type input "[PERSON_NAME]/0912437124/0173"
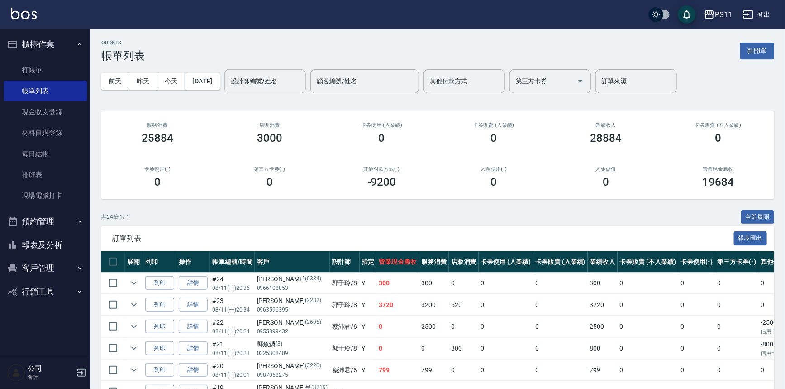
click at [261, 84] on input "設計師編號/姓名" at bounding box center [264, 81] width 73 height 16
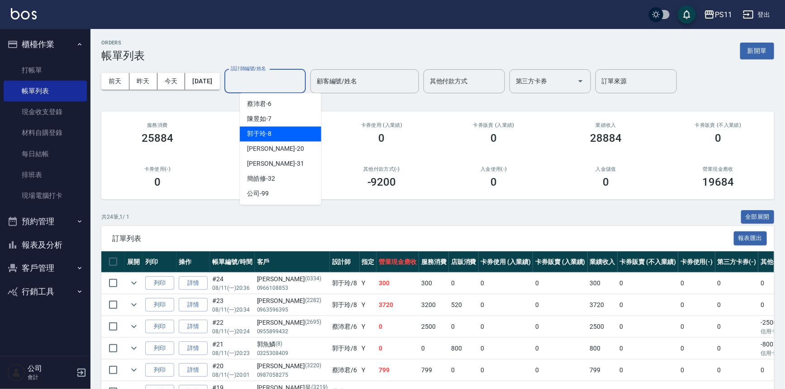
click at [276, 130] on div "郭于玲 -8" at bounding box center [280, 133] width 81 height 15
type input "郭于玲-8"
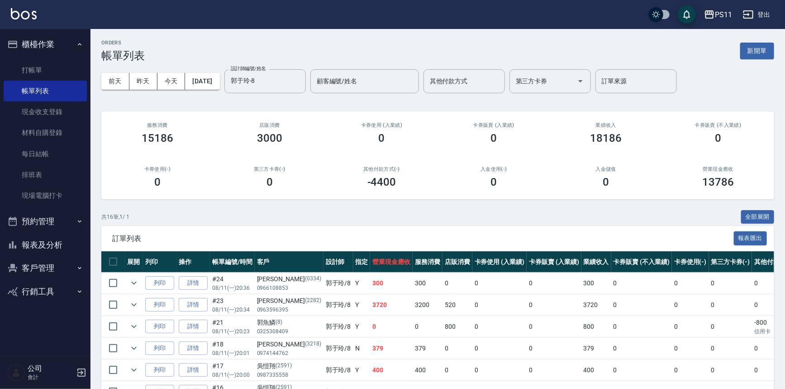
drag, startPoint x: 389, startPoint y: 282, endPoint x: 545, endPoint y: -36, distance: 354.7
